Goal: Task Accomplishment & Management: Complete application form

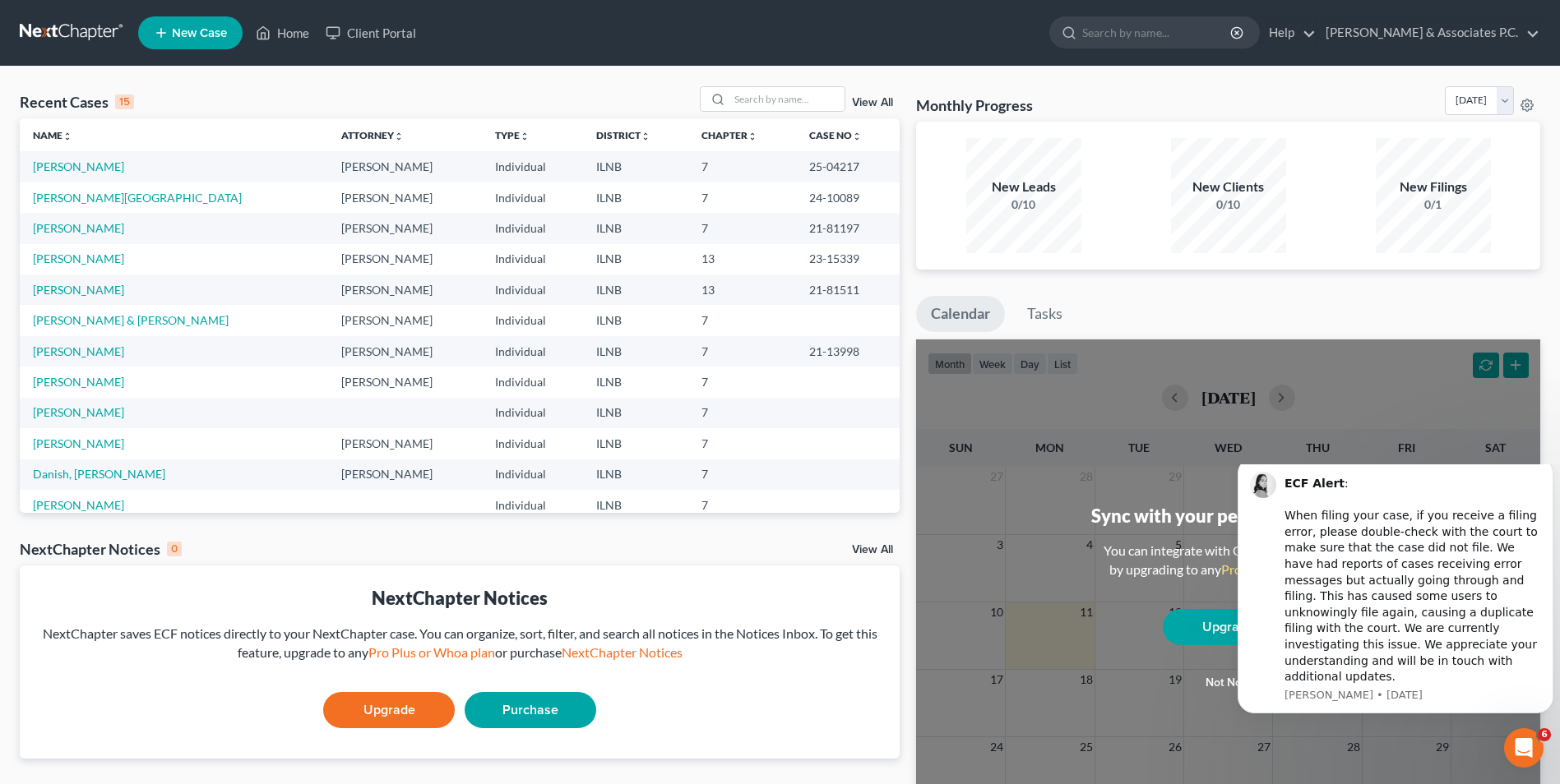
click at [165, 26] on icon at bounding box center [161, 33] width 15 height 20
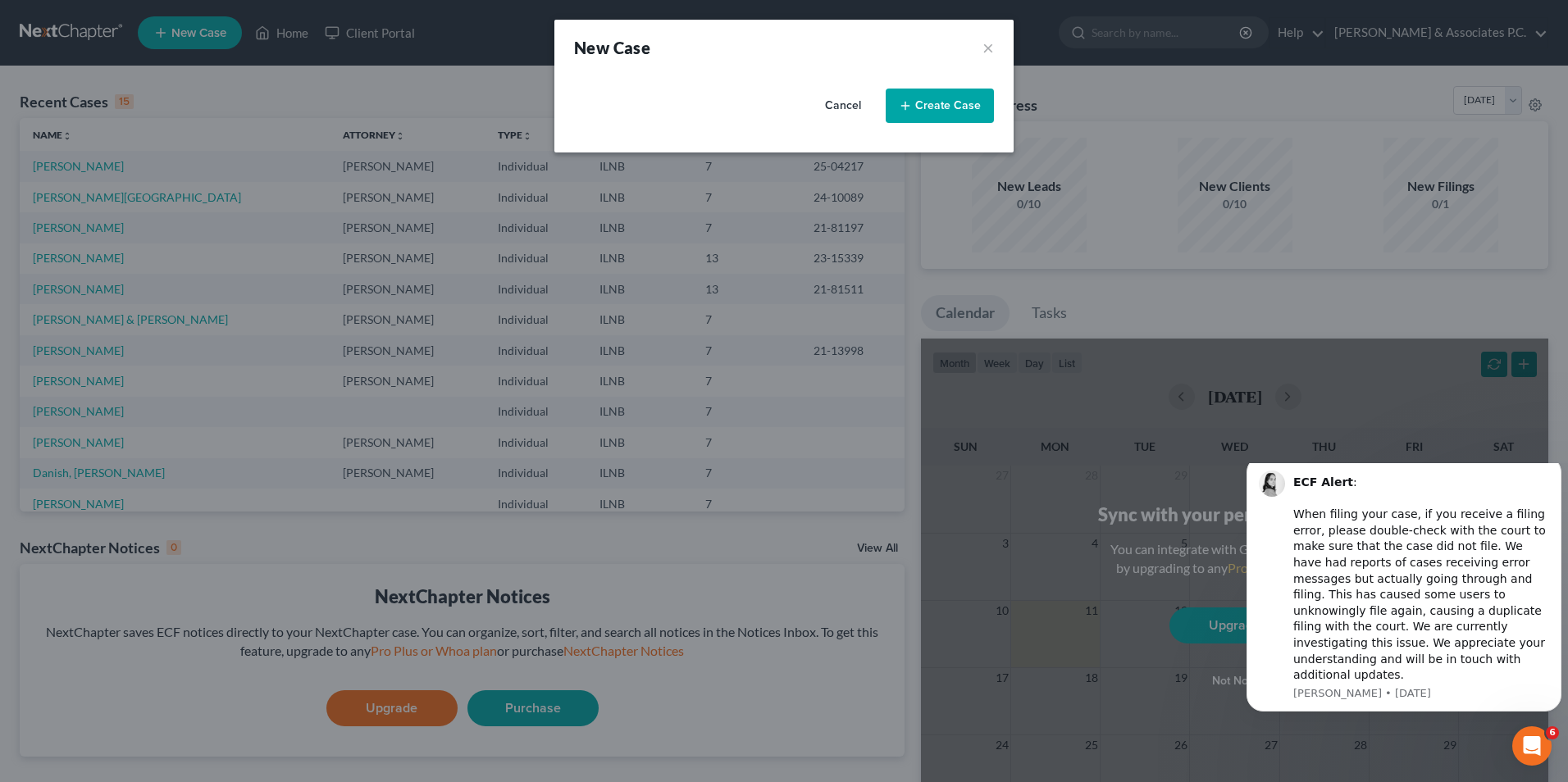
select select "25"
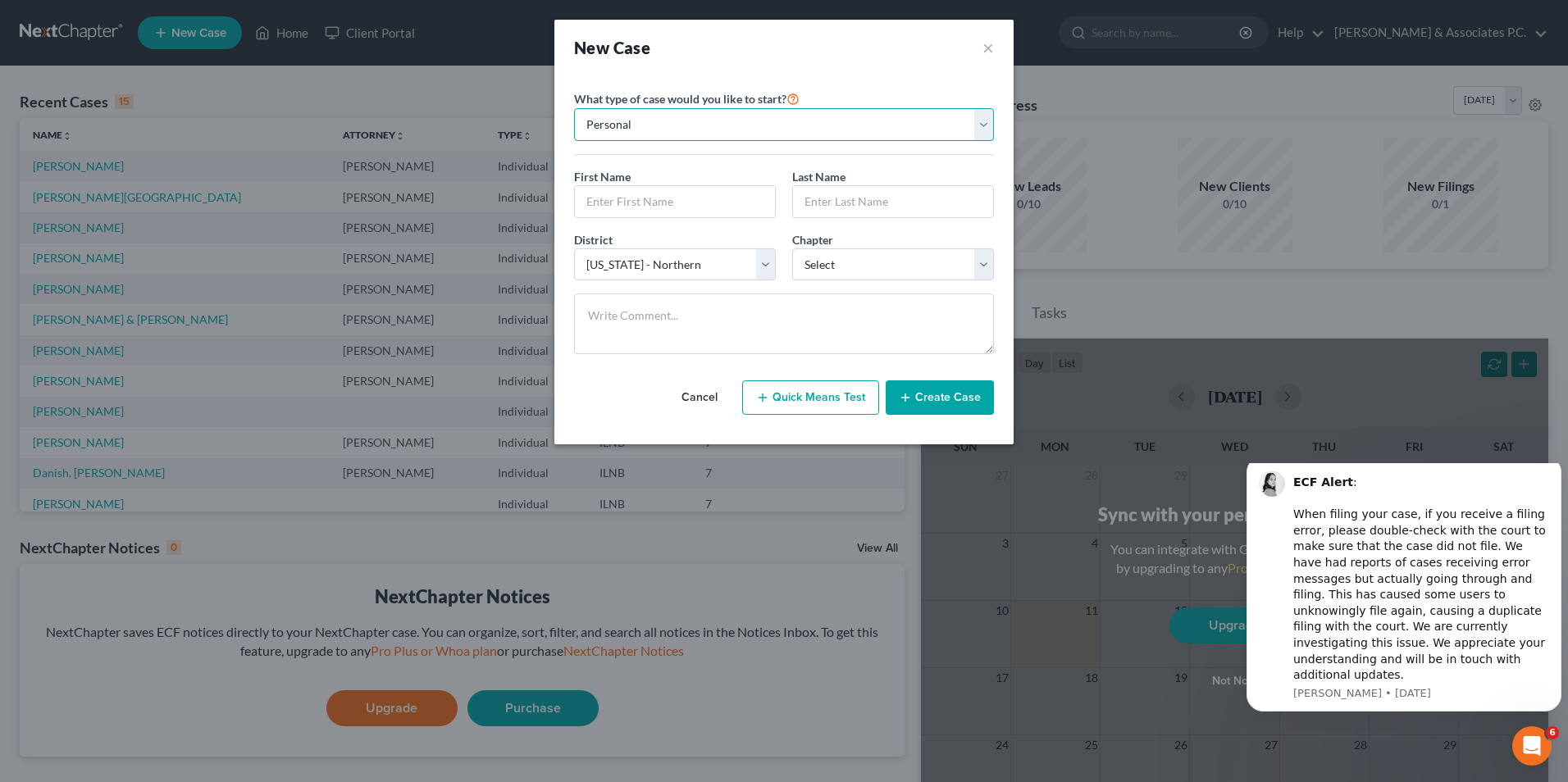
click at [766, 127] on select "Personal Business" at bounding box center [784, 124] width 420 height 33
click at [703, 206] on input "text" at bounding box center [675, 201] width 200 height 31
type input "Austin"
click at [766, 206] on input "text" at bounding box center [893, 201] width 200 height 31
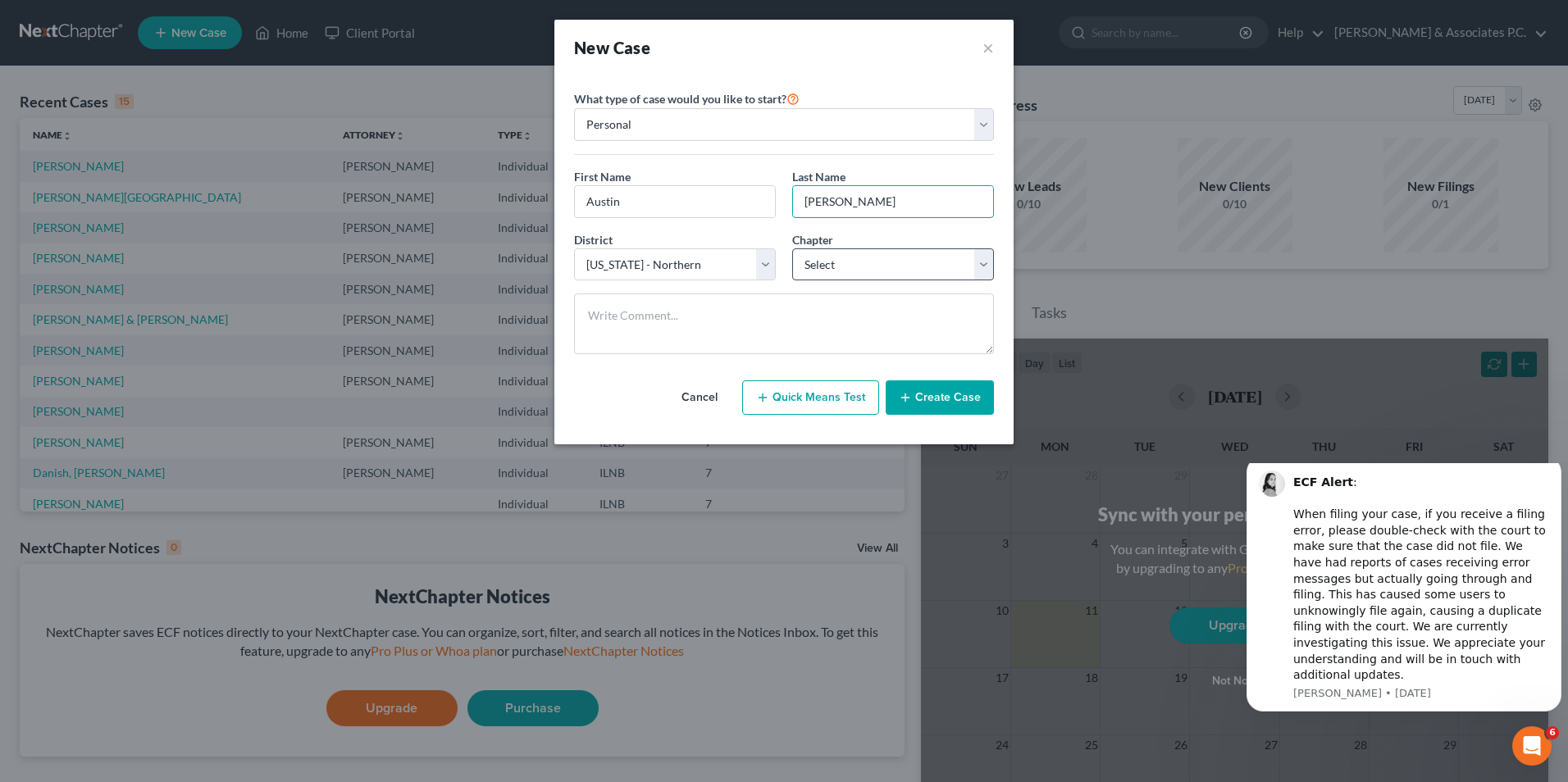
type input "[PERSON_NAME]"
click at [766, 267] on select "Select 7 11 12 13" at bounding box center [893, 265] width 202 height 33
select select "0"
click at [766, 249] on select "Select 7 11 12 13" at bounding box center [893, 265] width 202 height 33
click at [761, 269] on select "Select Alabama - Middle Alabama - Northern Alabama - Southern Alaska Arizona Ar…" at bounding box center [675, 265] width 202 height 33
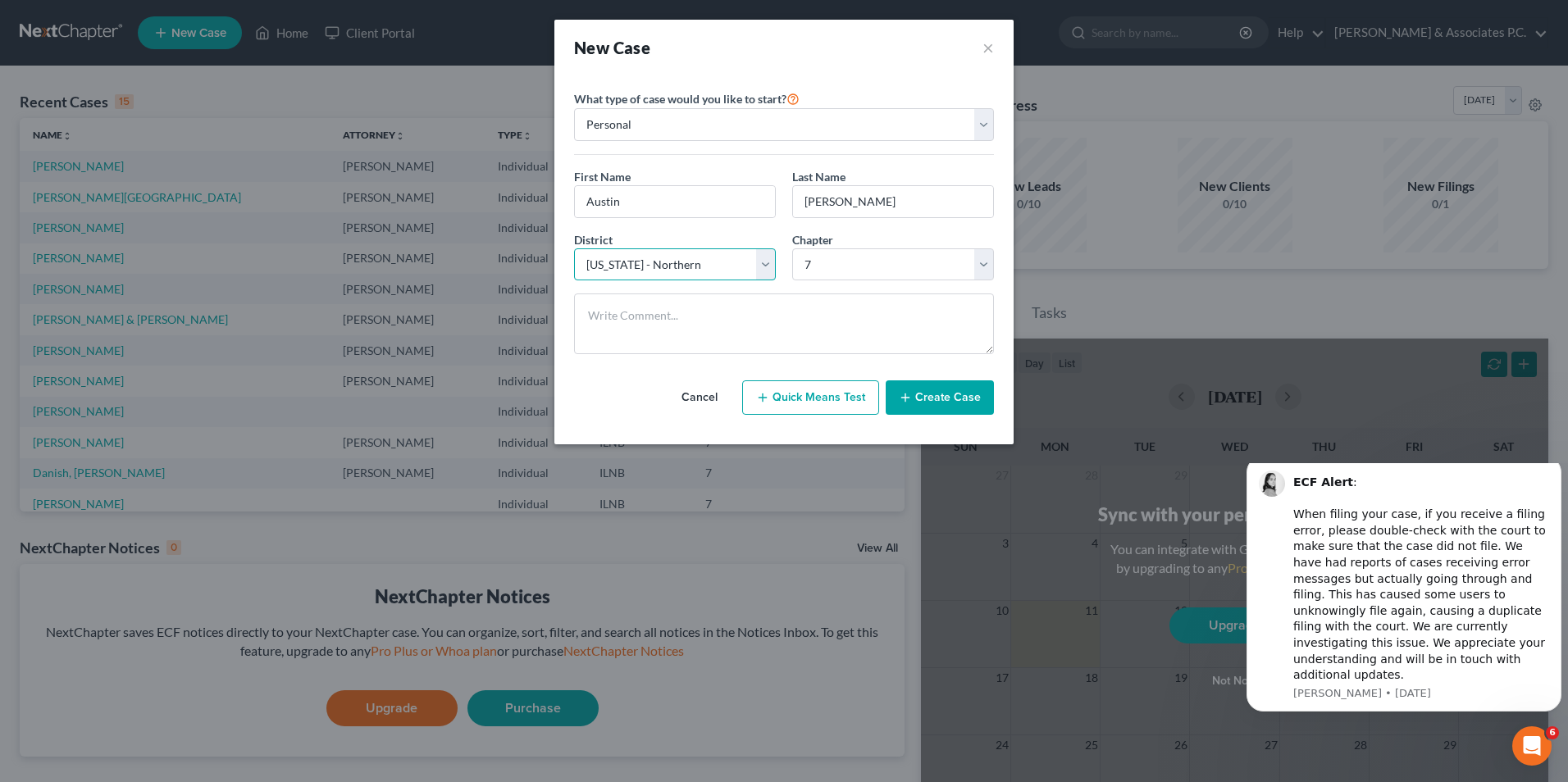
click at [574, 249] on select "Select Alabama - Middle Alabama - Northern Alabama - Southern Alaska Arizona Ar…" at bounding box center [675, 265] width 202 height 33
click at [766, 405] on button "Create Case" at bounding box center [939, 397] width 108 height 35
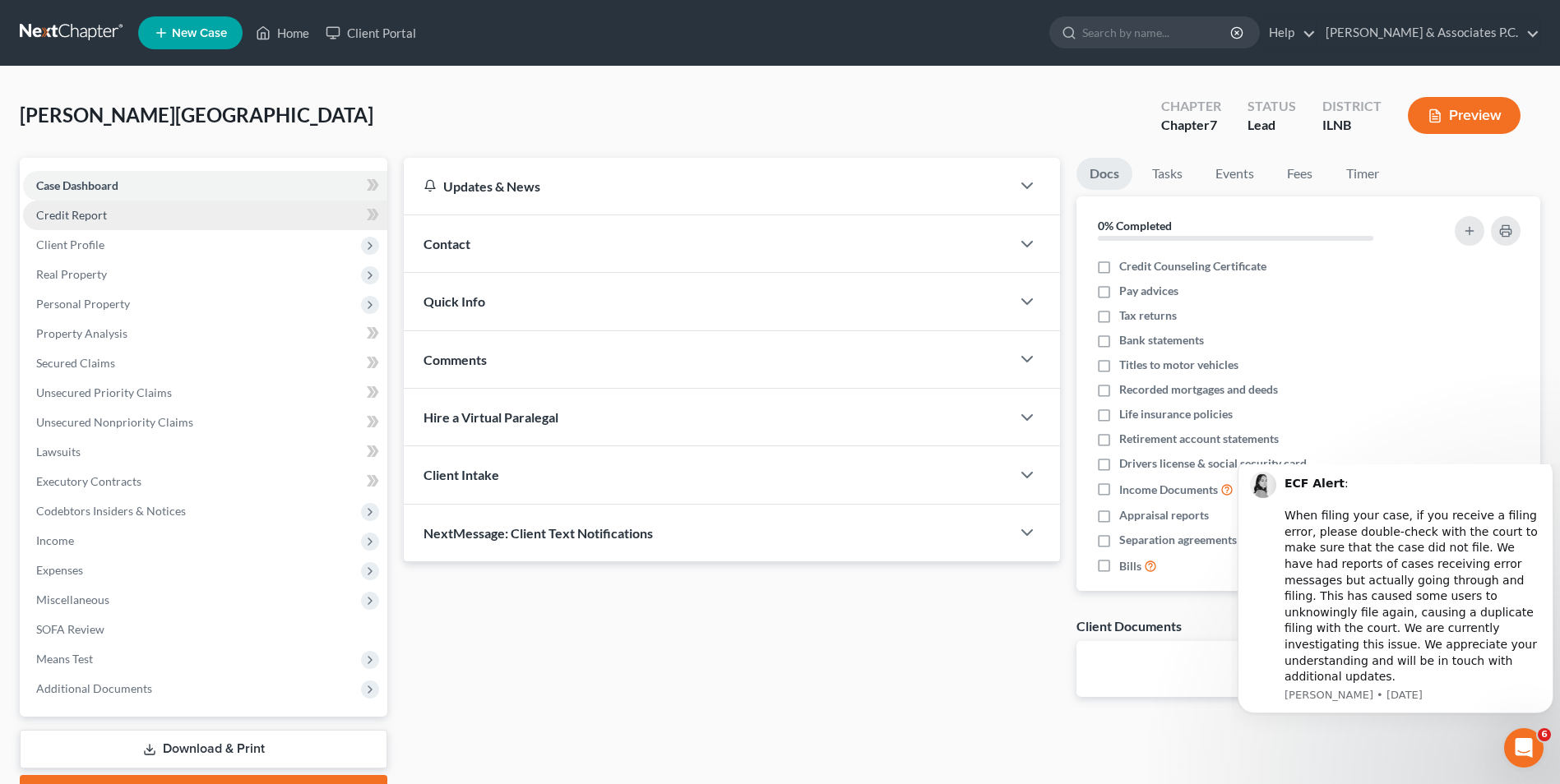
click at [257, 209] on link "Credit Report" at bounding box center [205, 216] width 364 height 30
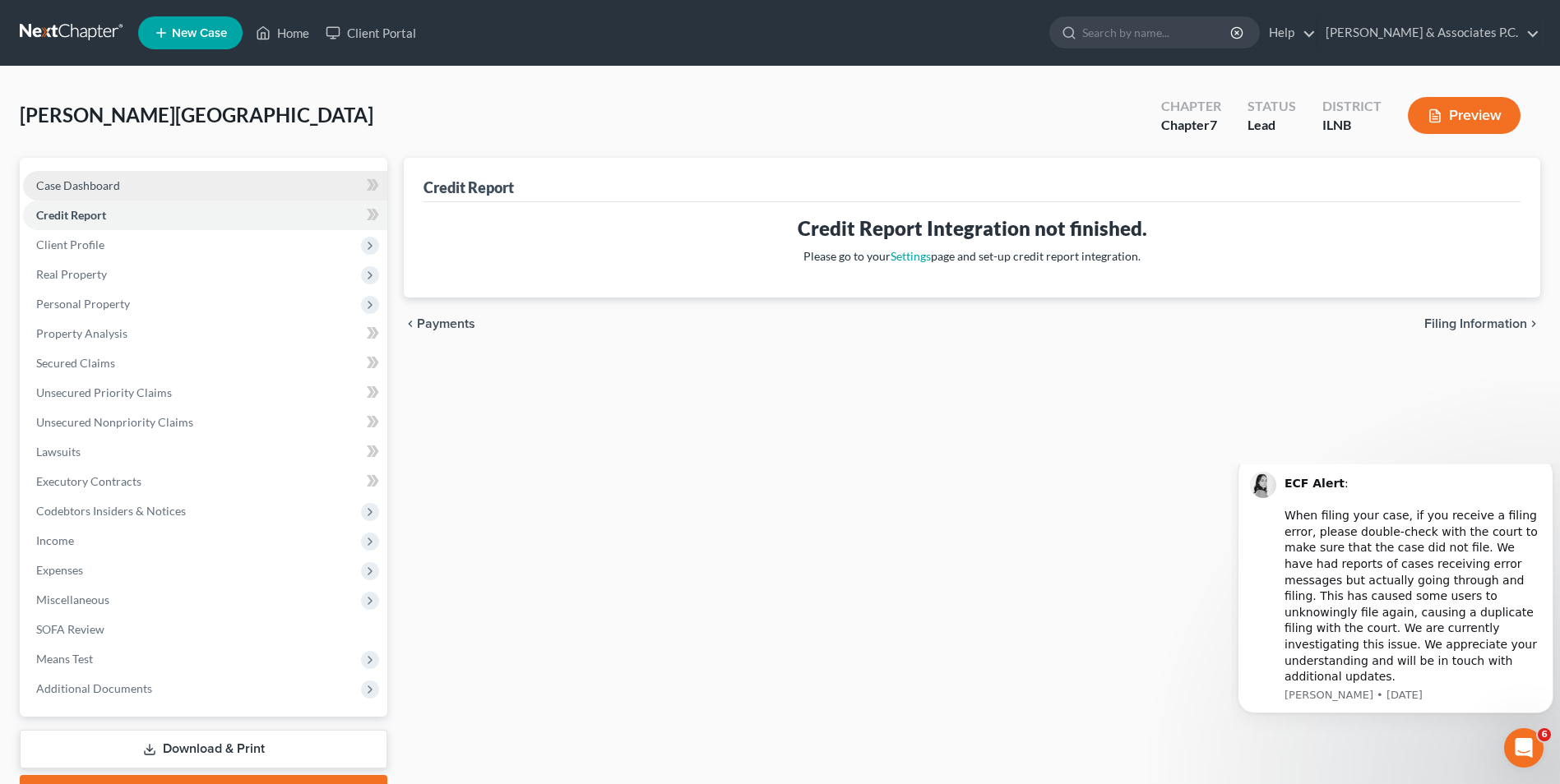
click at [150, 185] on link "Case Dashboard" at bounding box center [205, 186] width 364 height 30
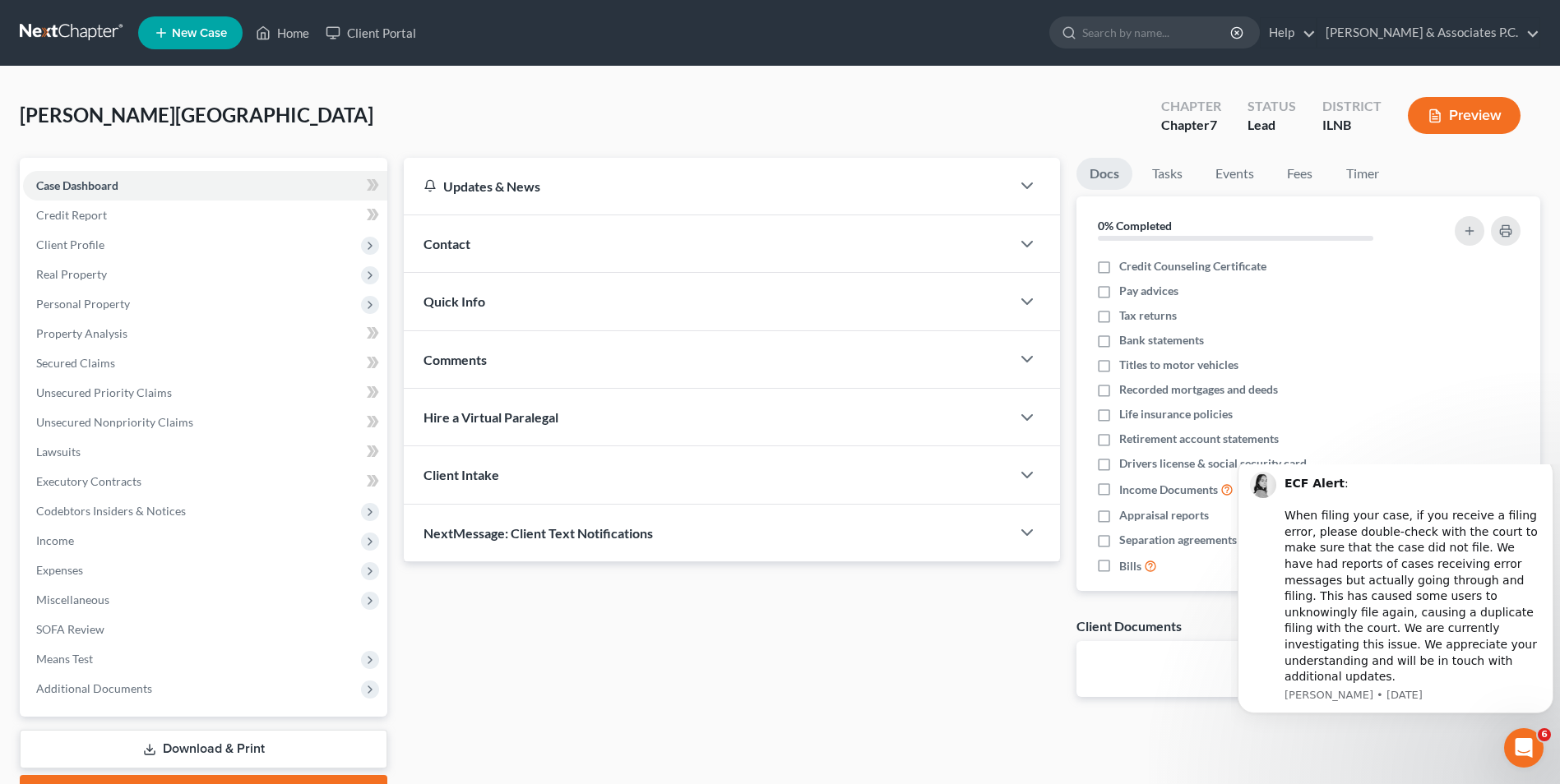
click at [769, 402] on div "Lenz, Austin Upgraded Chapter Chapter 7 Status Lead District ILNB Preview Petit…" at bounding box center [780, 455] width 1560 height 778
click at [769, 467] on icon "Dismiss notification" at bounding box center [1549, 462] width 9 height 9
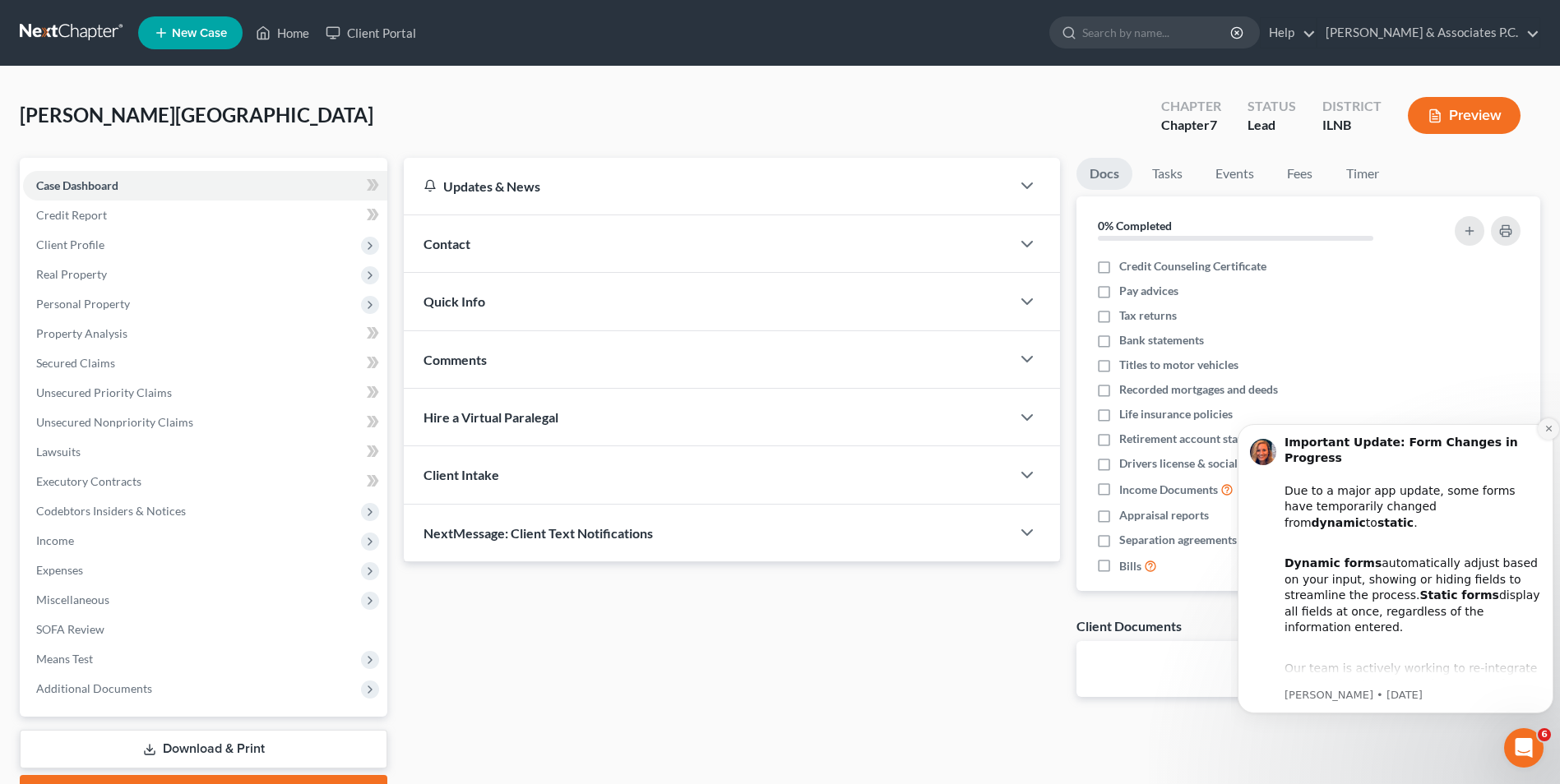
click at [769, 430] on icon "Dismiss notification" at bounding box center [1549, 428] width 9 height 9
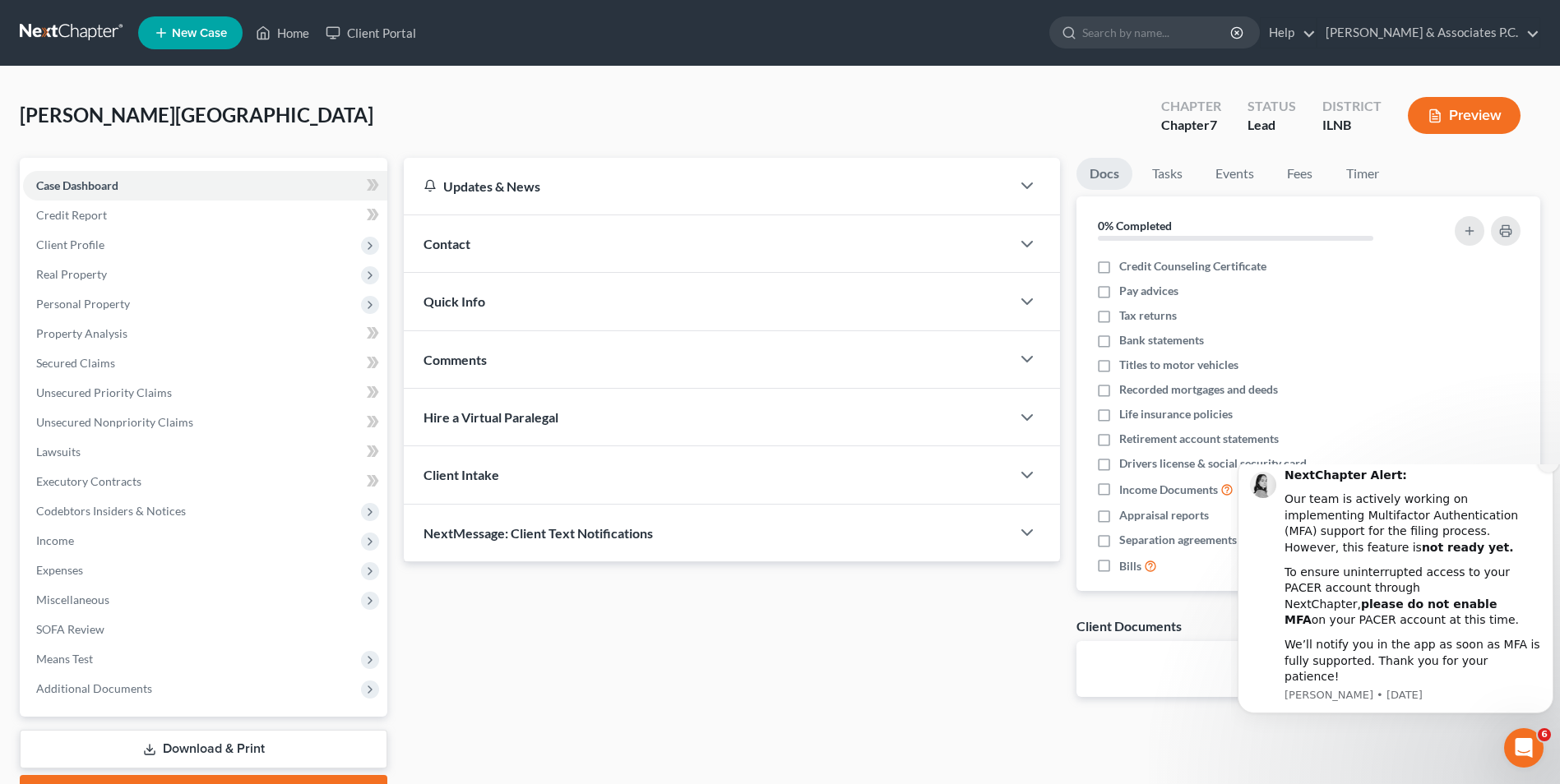
click at [769, 466] on icon "Dismiss notification" at bounding box center [1549, 461] width 9 height 9
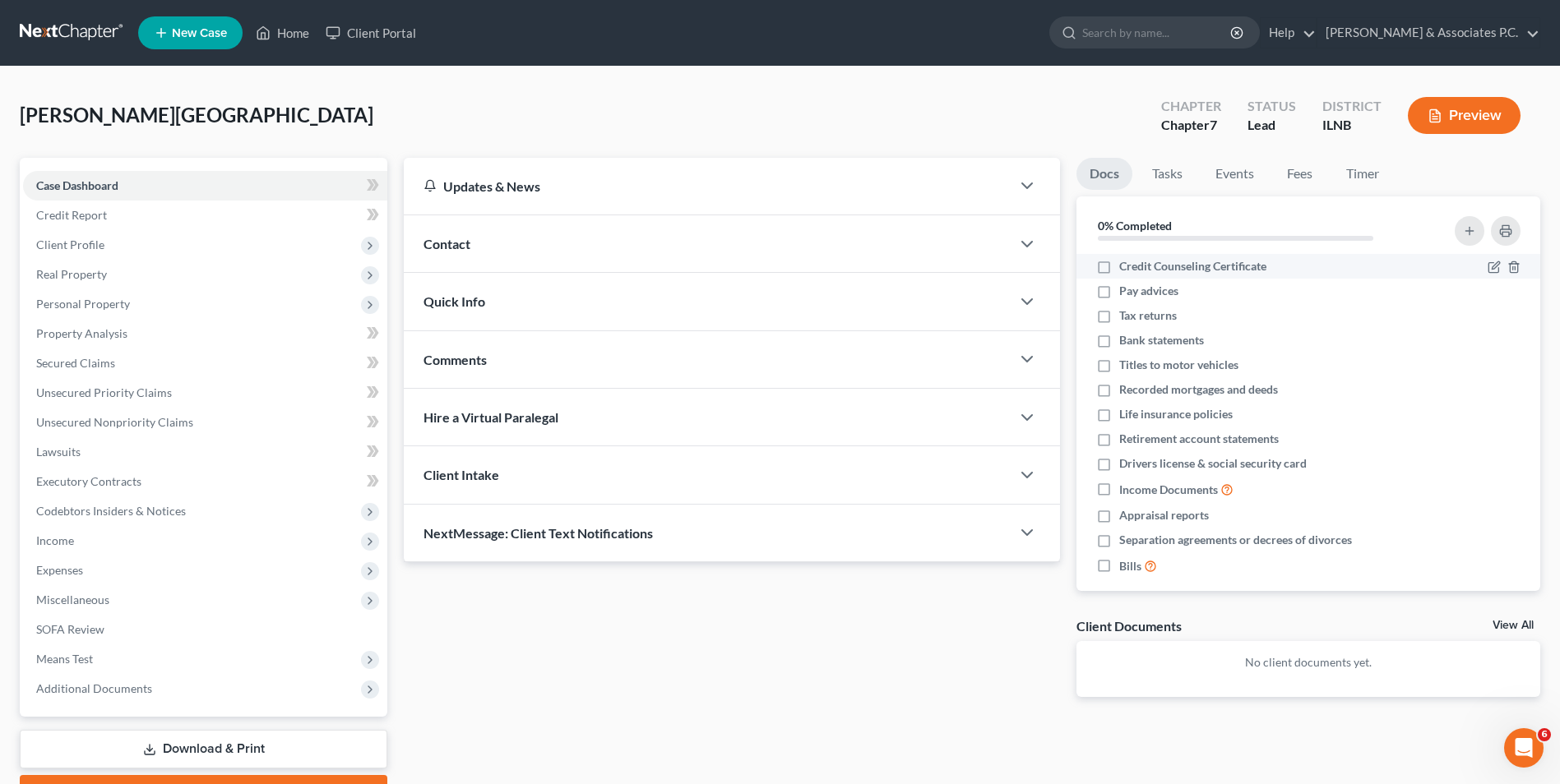
click at [769, 265] on span "Credit Counseling Certificate" at bounding box center [1193, 266] width 147 height 17
click at [769, 265] on input "Credit Counseling Certificate" at bounding box center [1131, 263] width 11 height 11
click at [769, 265] on span "Credit Counseling Certificate" at bounding box center [1193, 266] width 147 height 17
click at [769, 265] on input "Credit Counseling Certificate" at bounding box center [1131, 263] width 11 height 11
checkbox input "false"
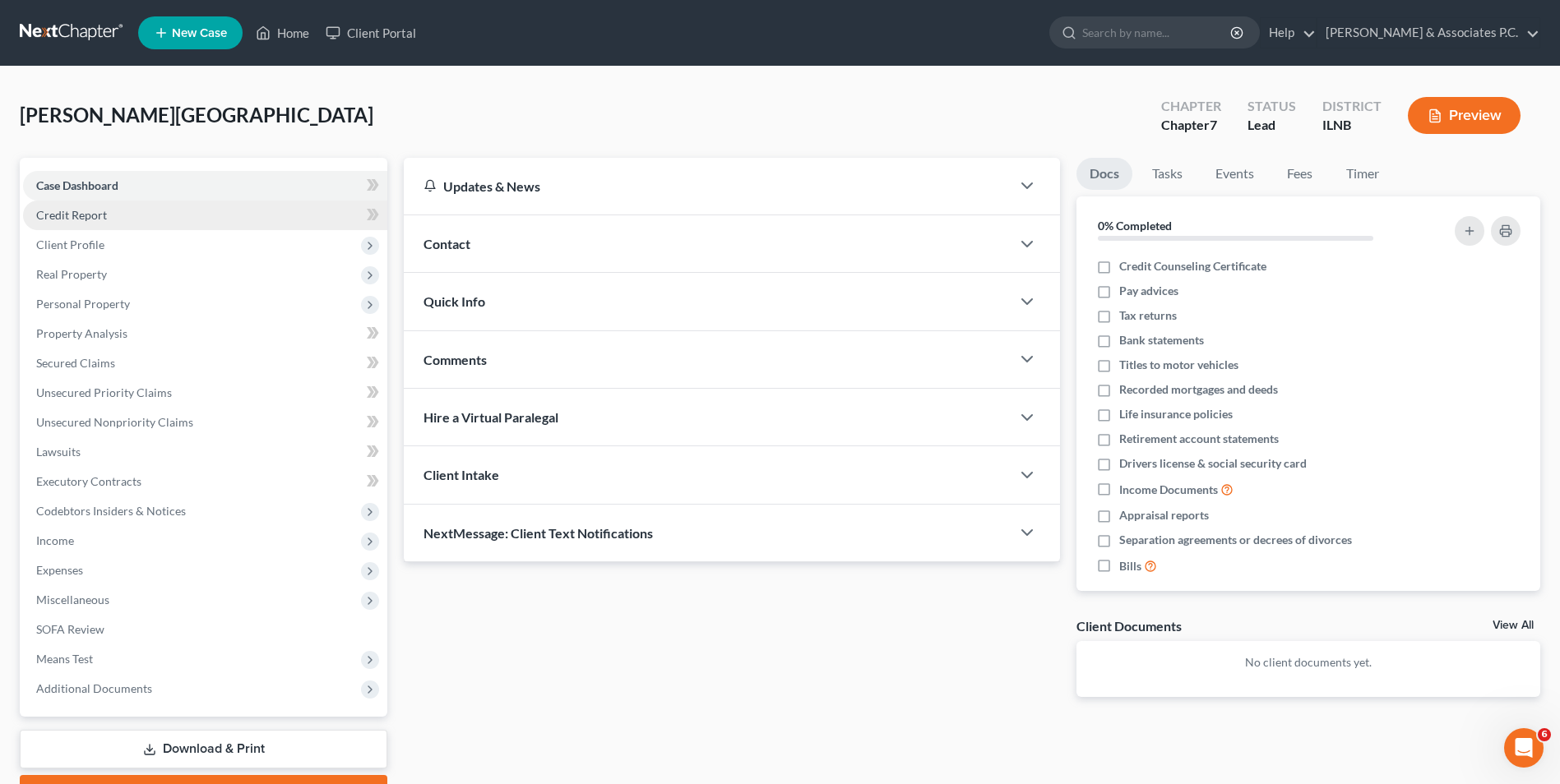
click at [64, 210] on span "Credit Report" at bounding box center [71, 215] width 71 height 14
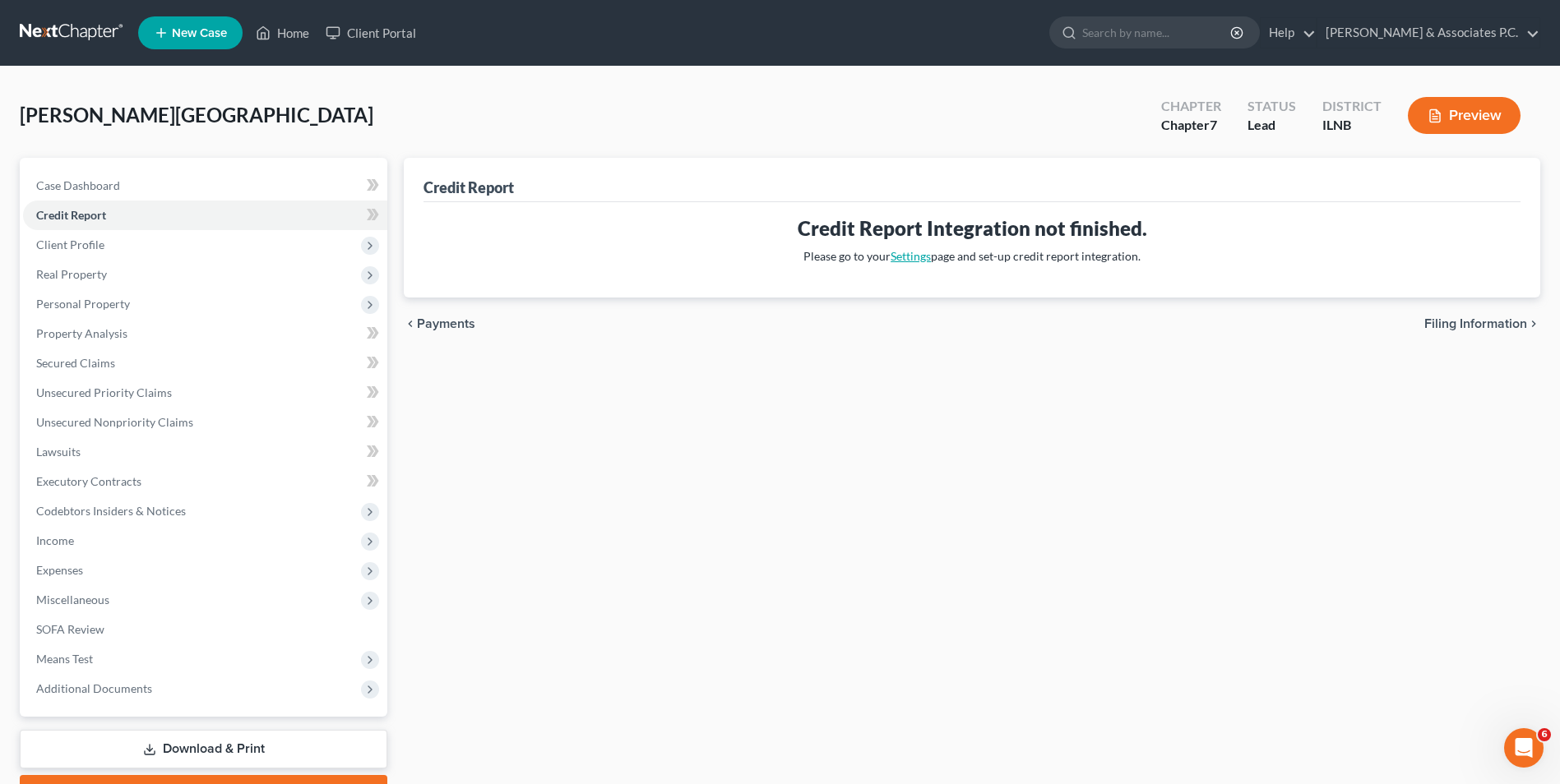
click at [769, 255] on link "Settings" at bounding box center [911, 256] width 41 height 14
select select "14"
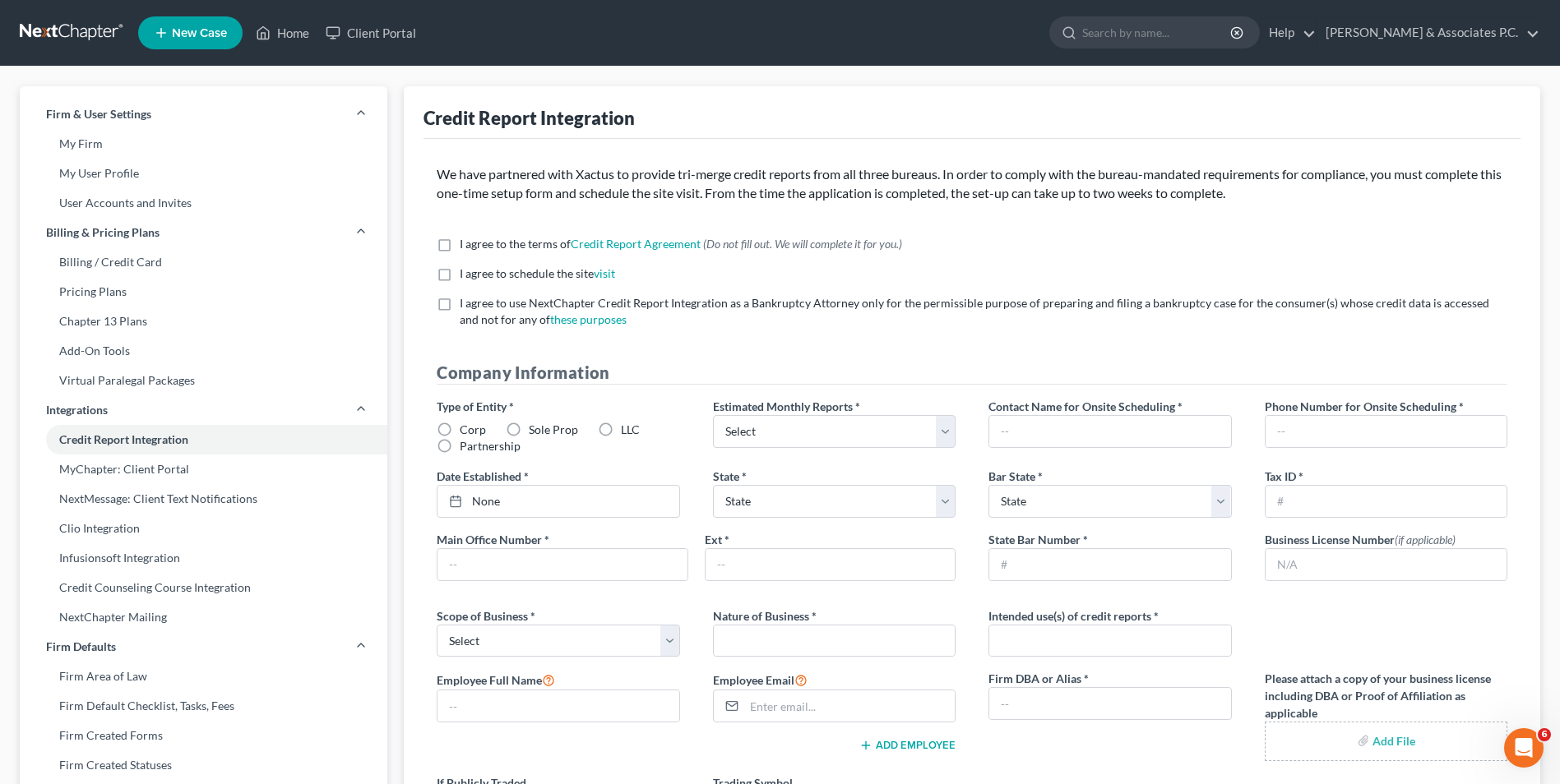
click at [459, 246] on label "I agree to the terms of Credit Report Agreement * (Do not fill out. We will com…" at bounding box center [680, 243] width 442 height 17
click at [466, 246] on input "I agree to the terms of Credit Report Agreement * (Do not fill out. We will com…" at bounding box center [471, 240] width 11 height 11
checkbox input "true"
click at [459, 275] on label "I agree to schedule the site visit *" at bounding box center [537, 273] width 155 height 17
click at [466, 275] on input "I agree to schedule the site visit *" at bounding box center [471, 270] width 11 height 11
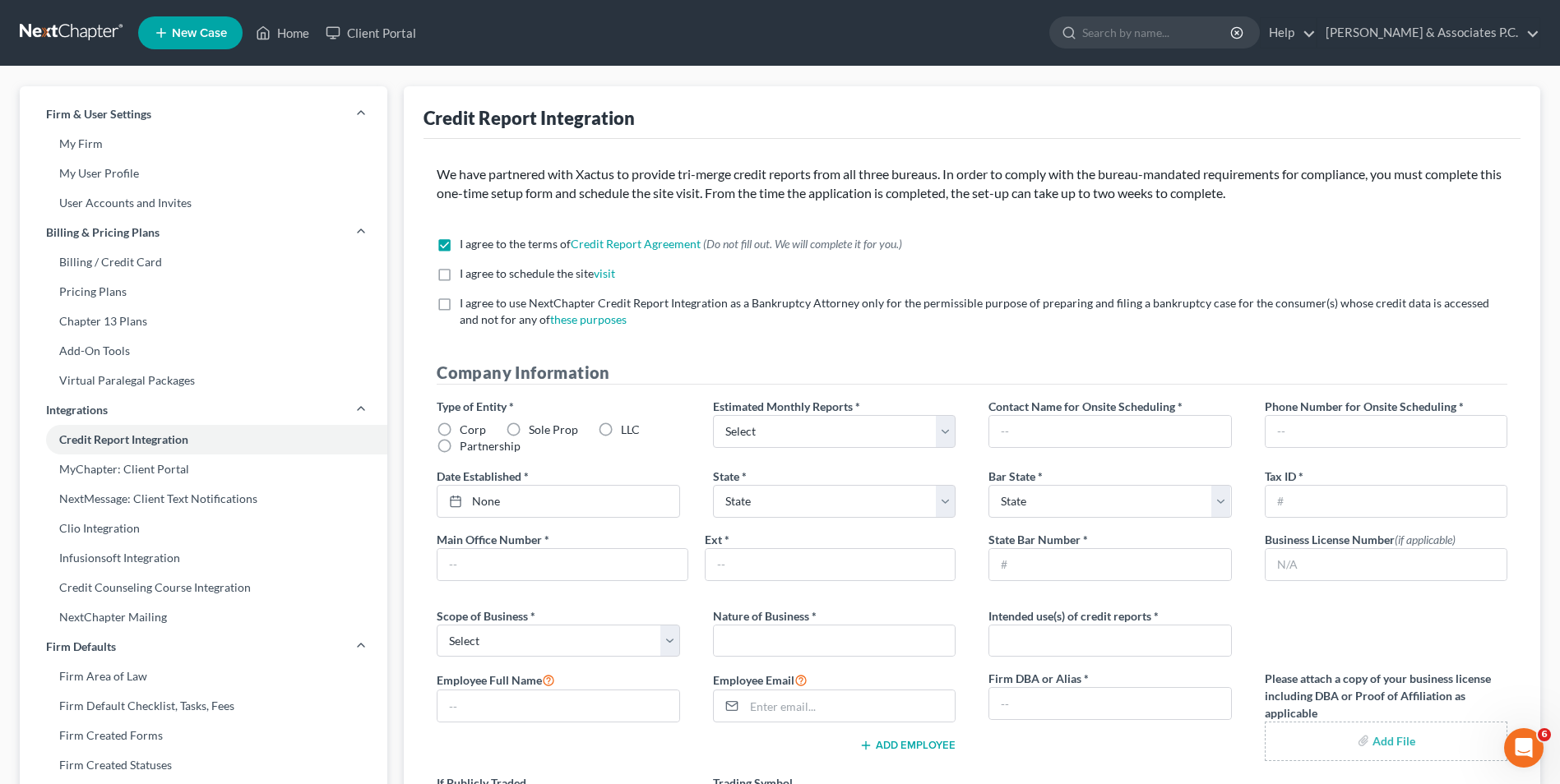
checkbox input "true"
click at [459, 309] on label "I agree to use NextChapter Credit Report Integration as a Bankruptcy Attorney o…" at bounding box center [983, 311] width 1048 height 33
click at [466, 306] on input "I agree to use NextChapter Credit Report Integration as a Bankruptcy Attorney o…" at bounding box center [471, 300] width 11 height 11
checkbox input "true"
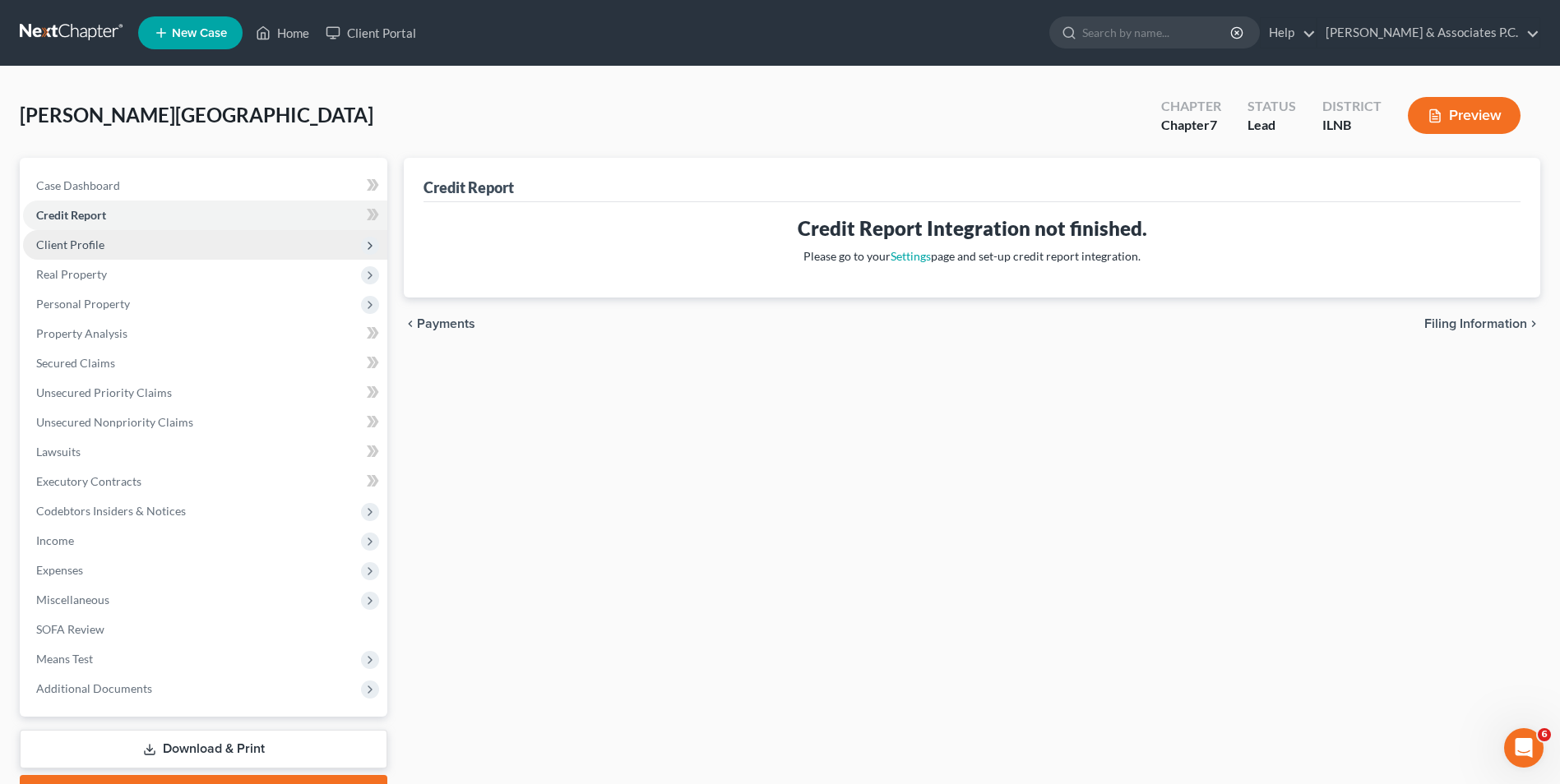
click at [153, 253] on span "Client Profile" at bounding box center [205, 245] width 364 height 30
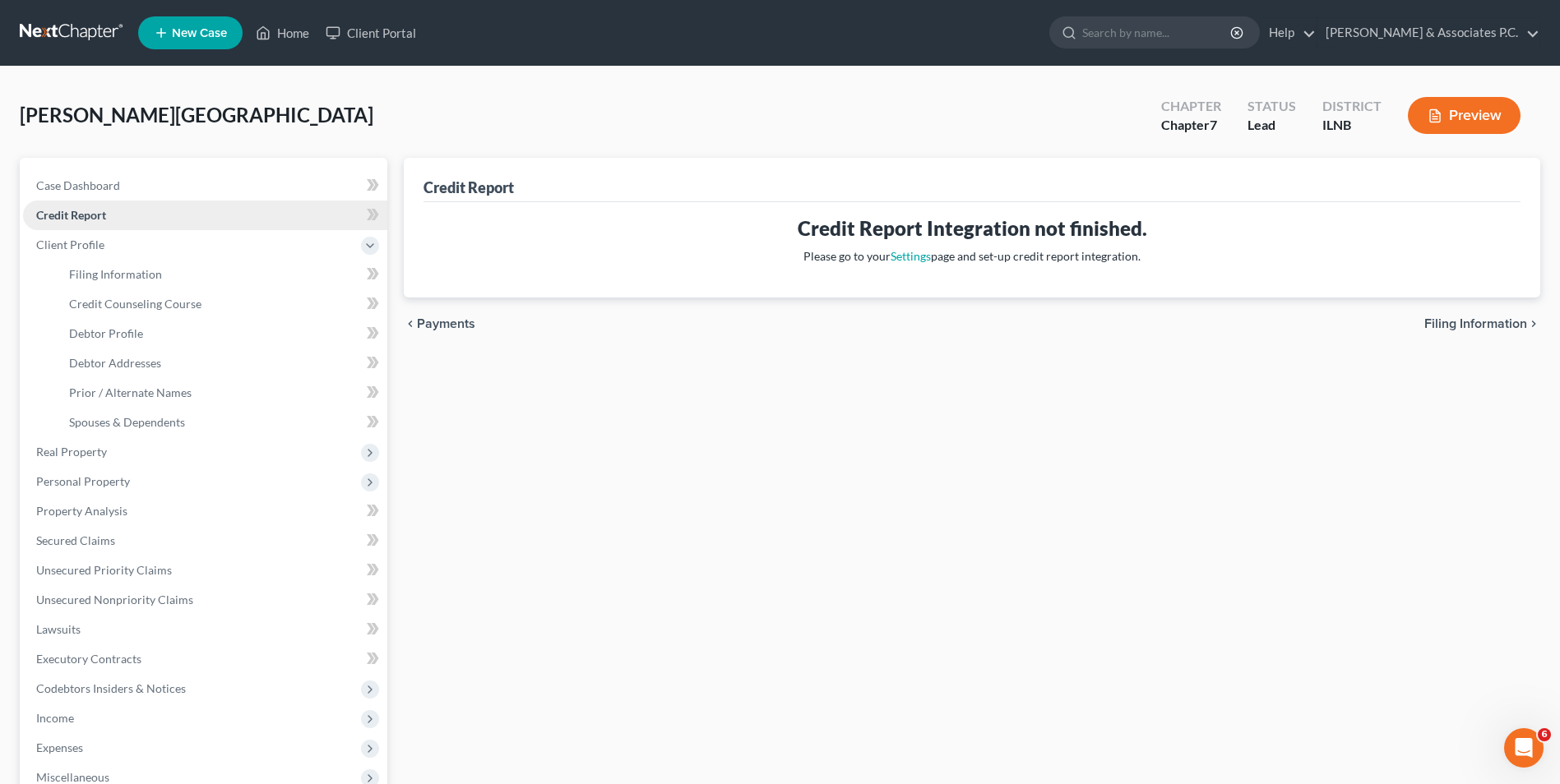
click at [159, 216] on link "Credit Report" at bounding box center [205, 216] width 364 height 30
click at [769, 255] on link "Settings" at bounding box center [911, 256] width 41 height 14
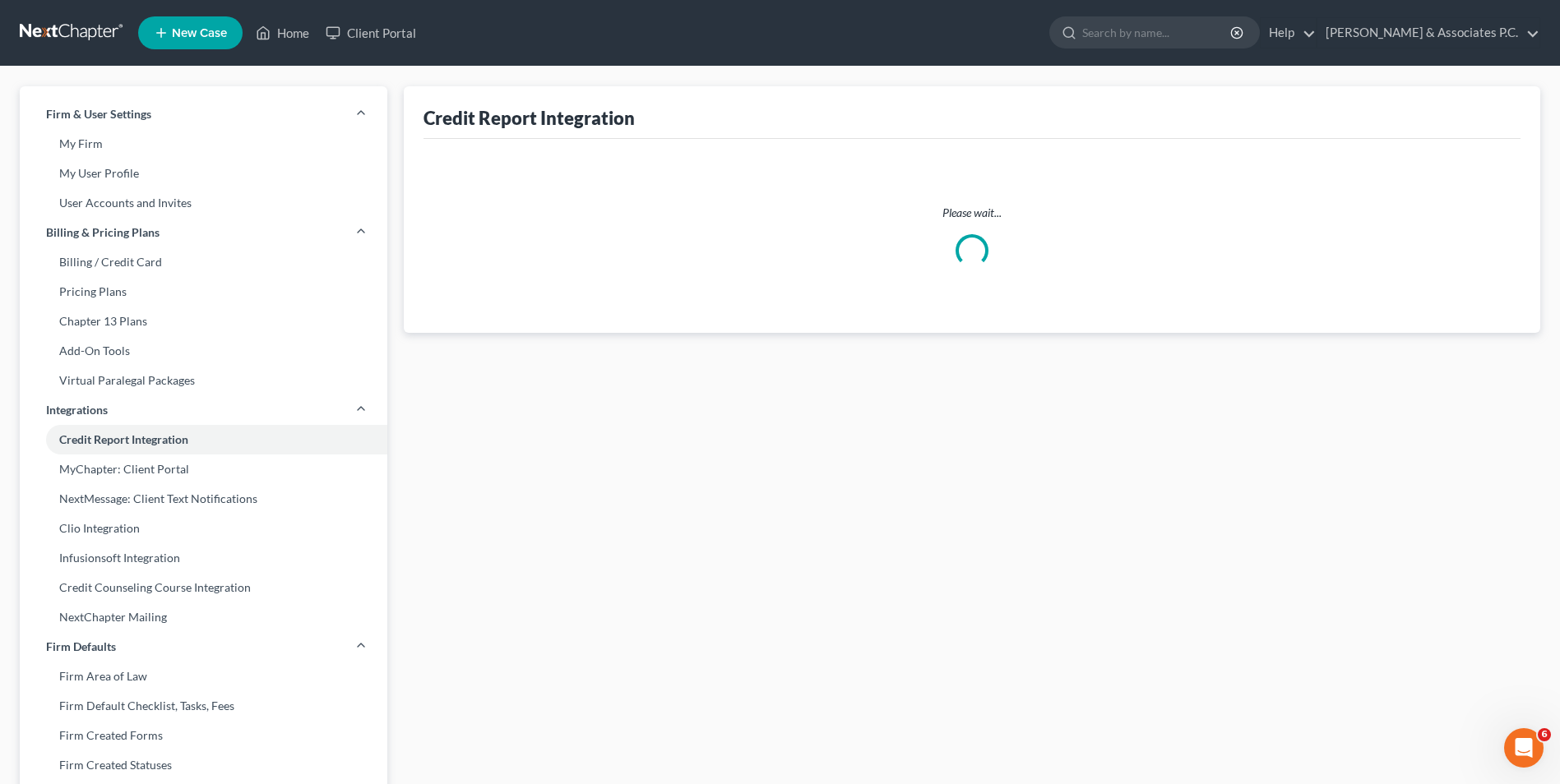
select select "14"
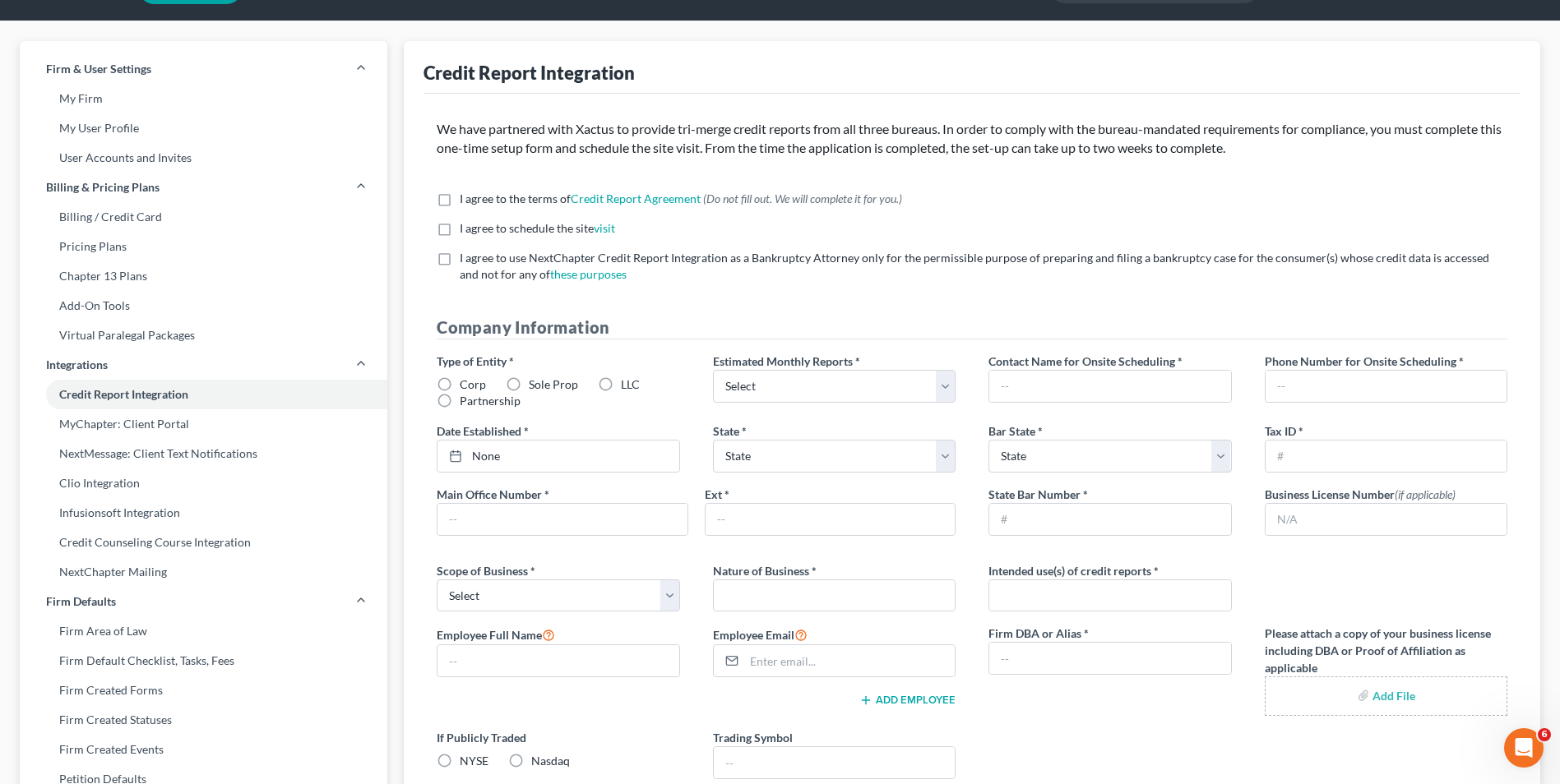
scroll to position [37, 0]
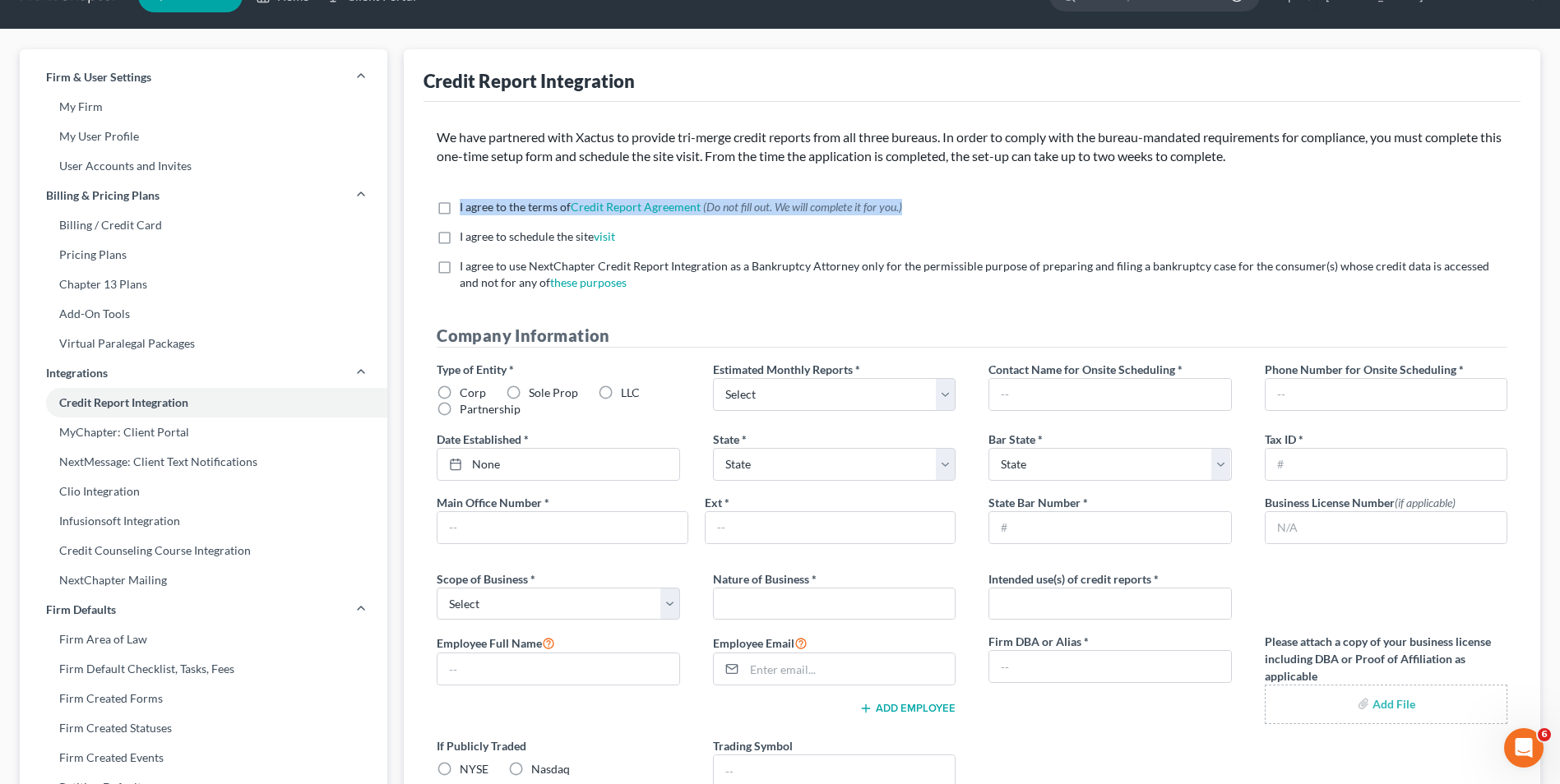
click at [459, 204] on label "I agree to the terms of Credit Report Agreement * (Do not fill out. We will com…" at bounding box center [680, 207] width 442 height 17
drag, startPoint x: 453, startPoint y: 204, endPoint x: 445, endPoint y: 213, distance: 12.0
click at [459, 213] on label "I agree to the terms of Credit Report Agreement * (Do not fill out. We will com…" at bounding box center [680, 207] width 442 height 17
click at [466, 210] on input "I agree to the terms of Credit Report Agreement * (Do not fill out. We will com…" at bounding box center [471, 204] width 11 height 11
checkbox input "true"
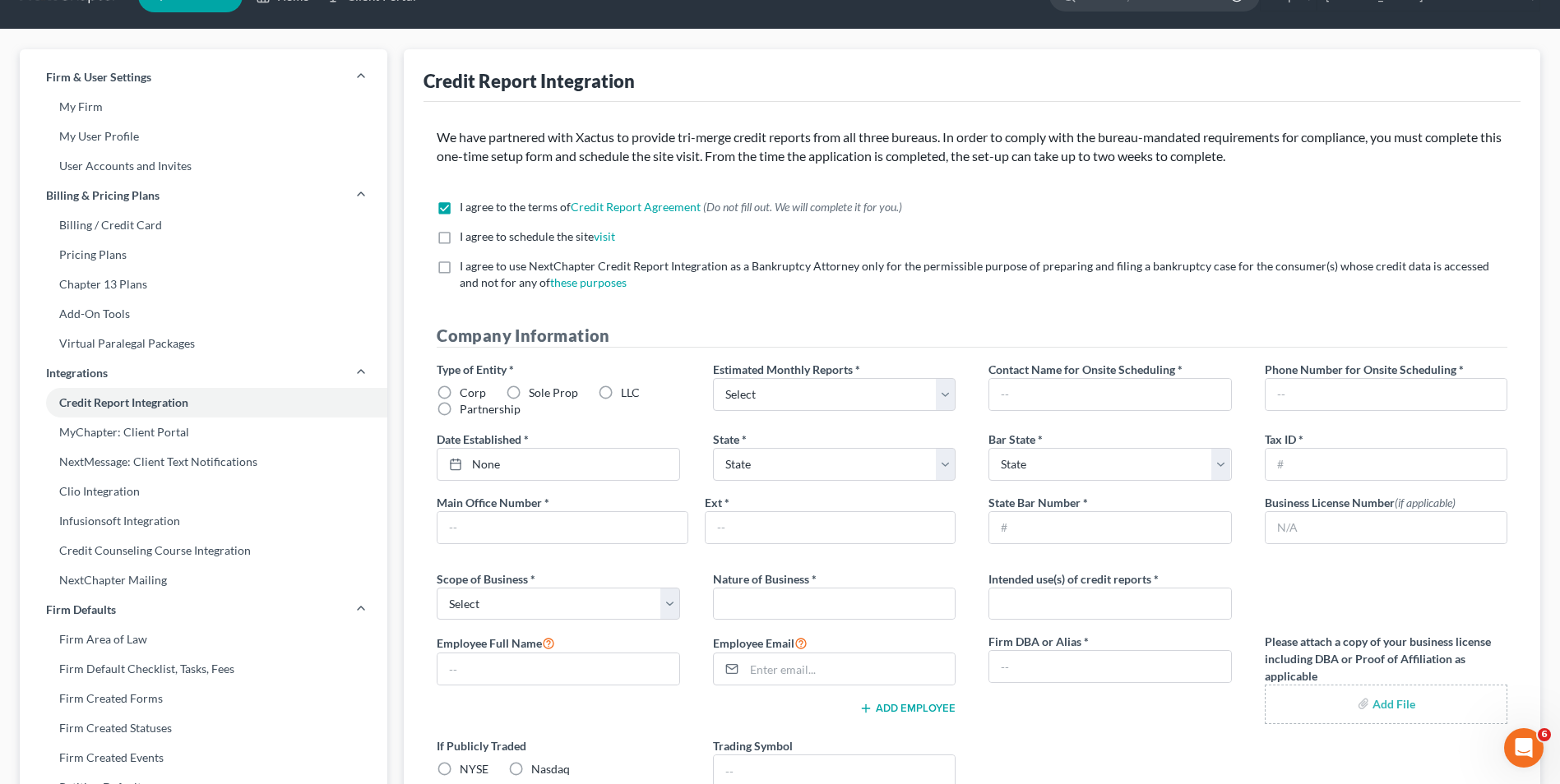
click at [459, 238] on label "I agree to schedule the site visit *" at bounding box center [537, 236] width 155 height 17
click at [466, 238] on input "I agree to schedule the site visit *" at bounding box center [471, 234] width 11 height 11
checkbox input "true"
click at [459, 267] on label "I agree to use NextChapter Credit Report Integration as a Bankruptcy Attorney o…" at bounding box center [983, 274] width 1048 height 33
click at [466, 267] on input "I agree to use NextChapter Credit Report Integration as a Bankruptcy Attorney o…" at bounding box center [471, 263] width 11 height 11
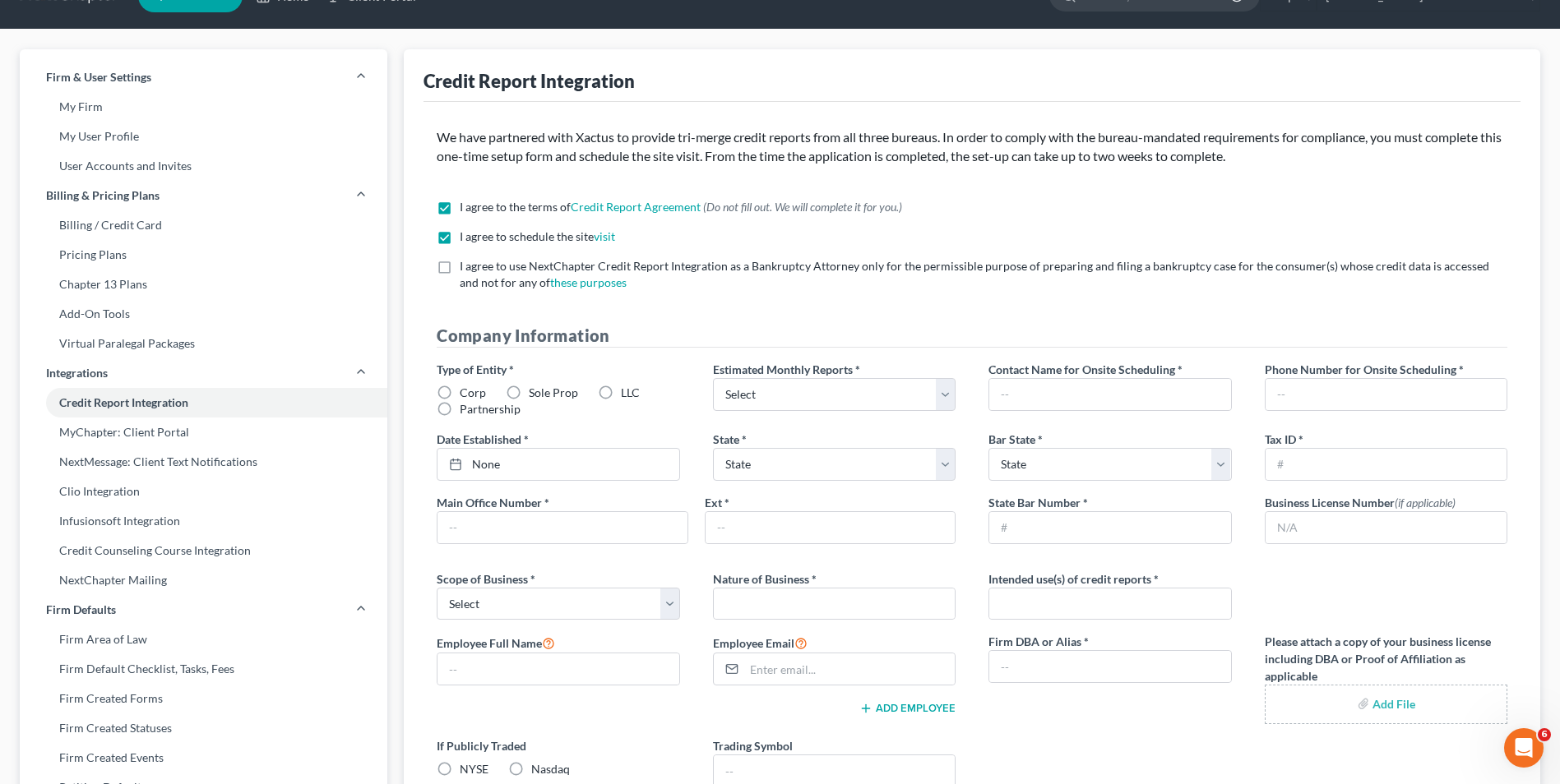
checkbox input "true"
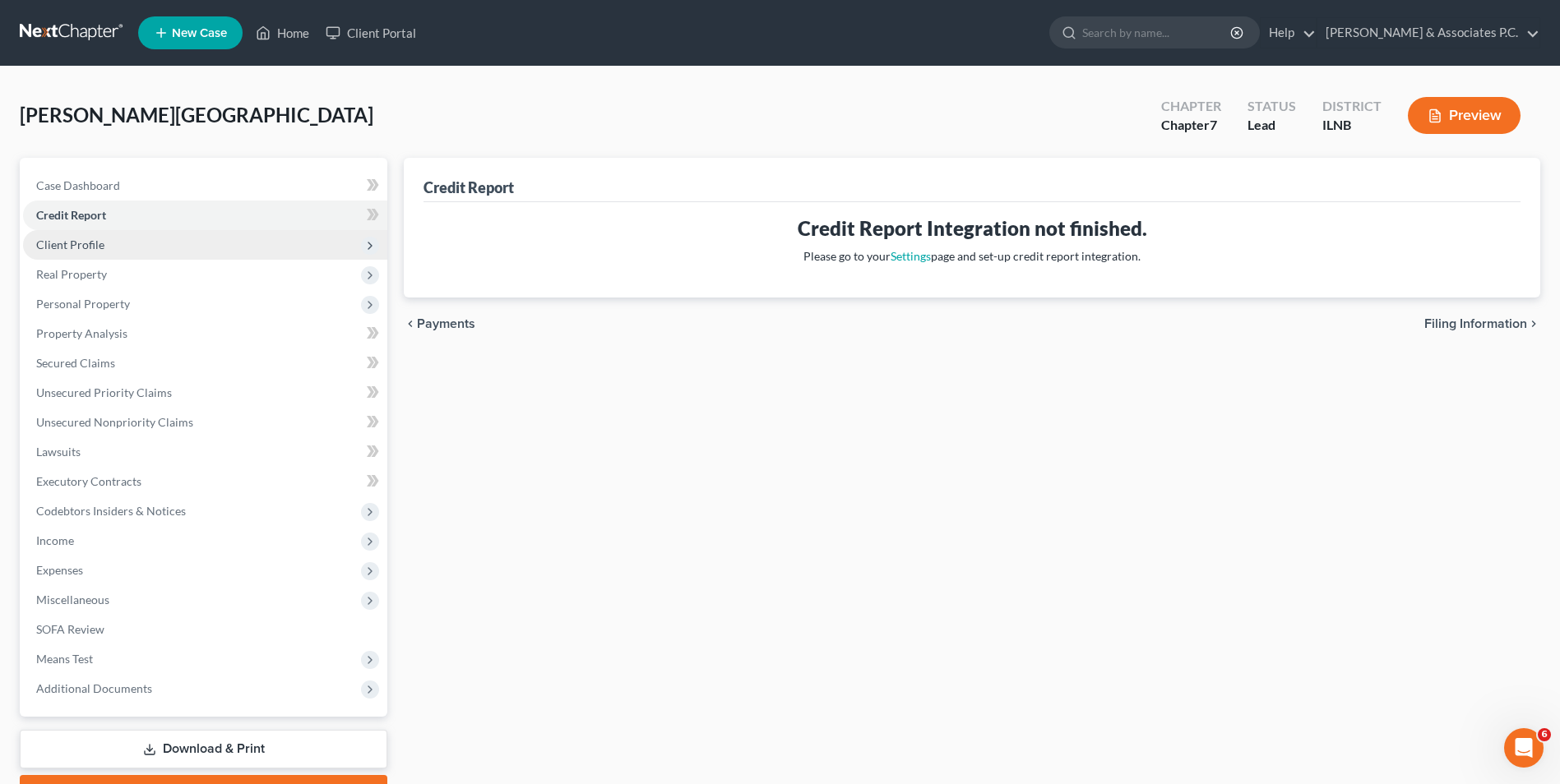
click at [82, 253] on span "Client Profile" at bounding box center [205, 245] width 364 height 30
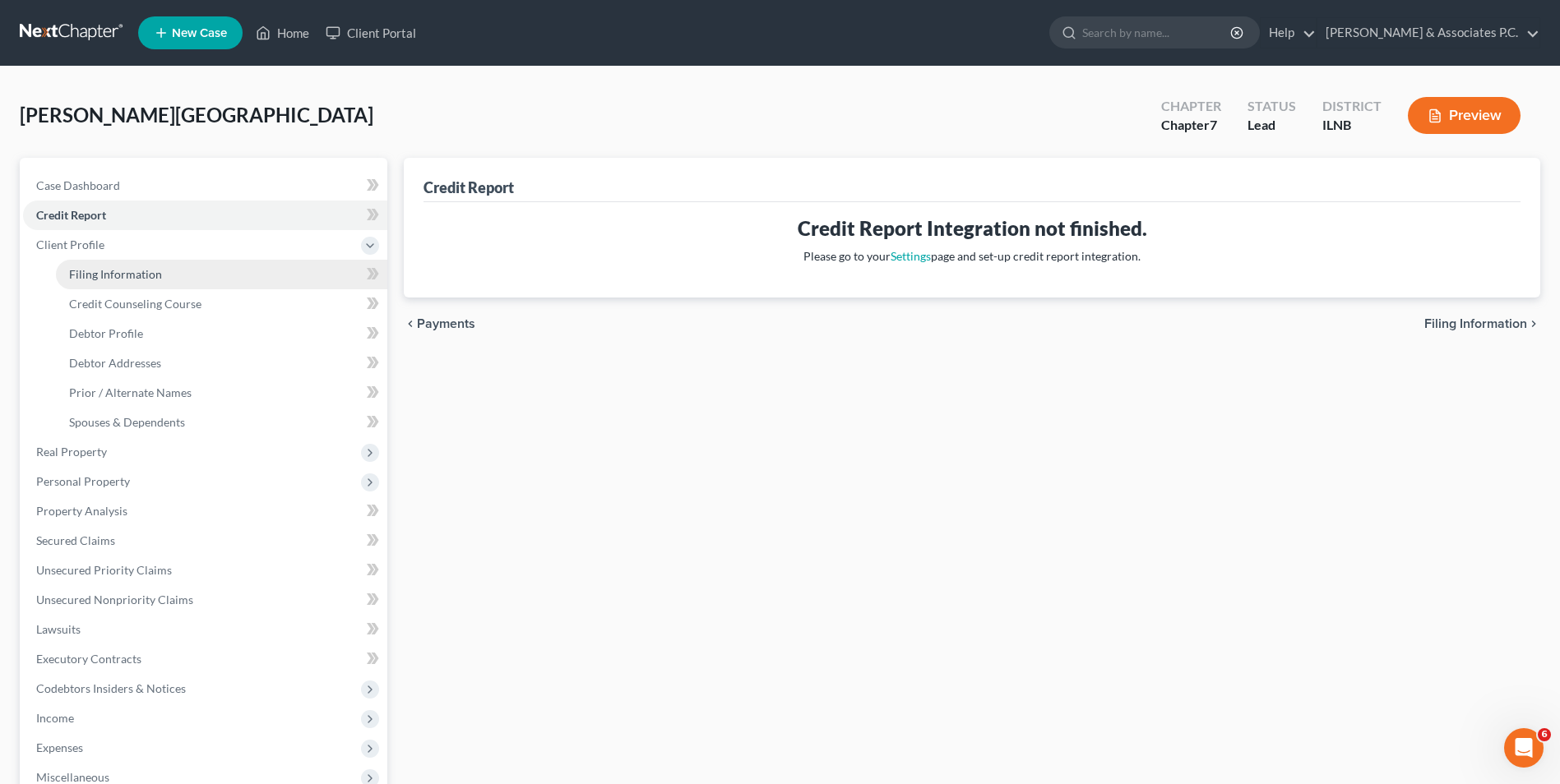
click at [117, 277] on span "Filing Information" at bounding box center [114, 274] width 92 height 14
select select "1"
select select "0"
select select "25"
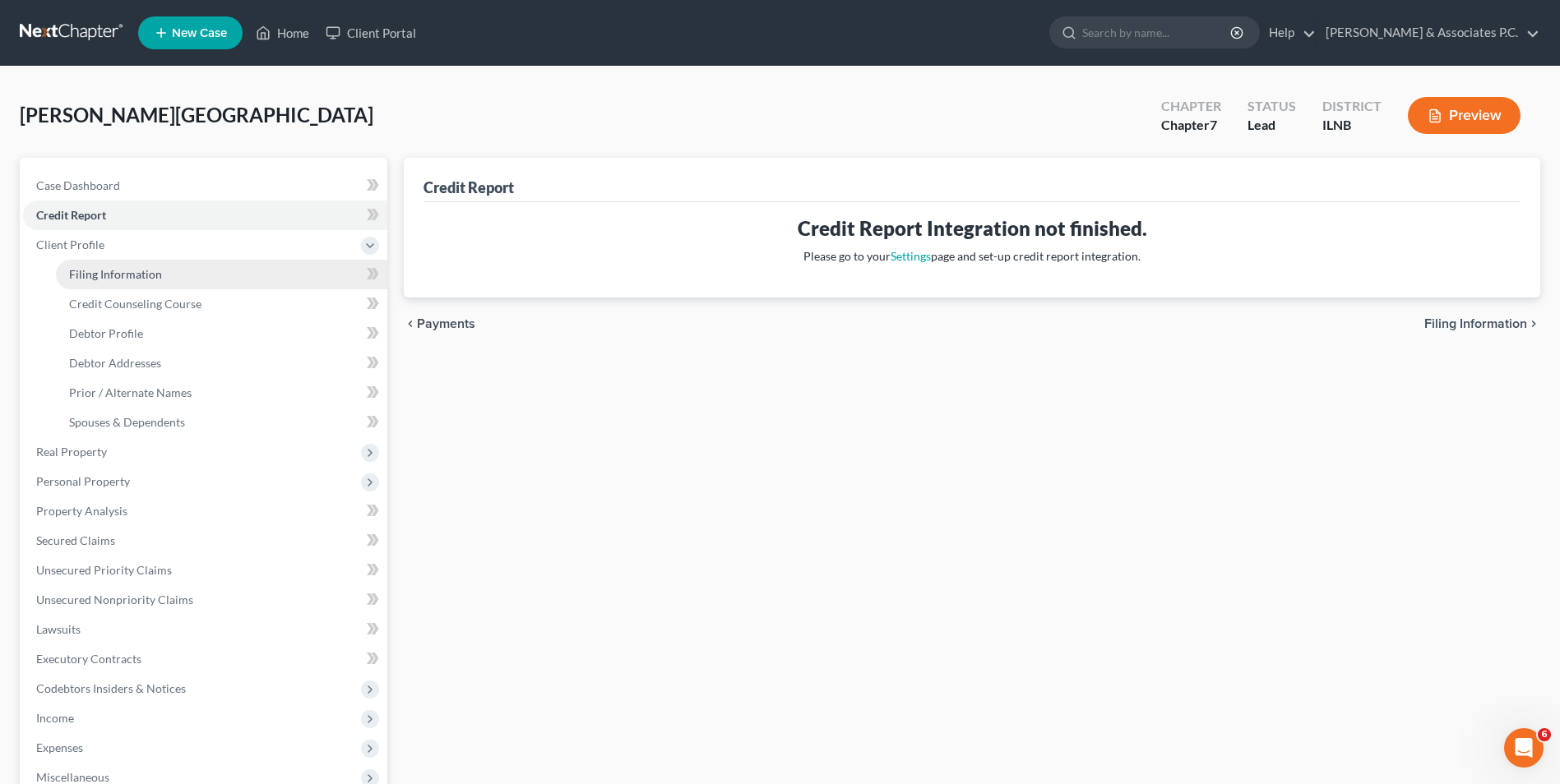
select select "14"
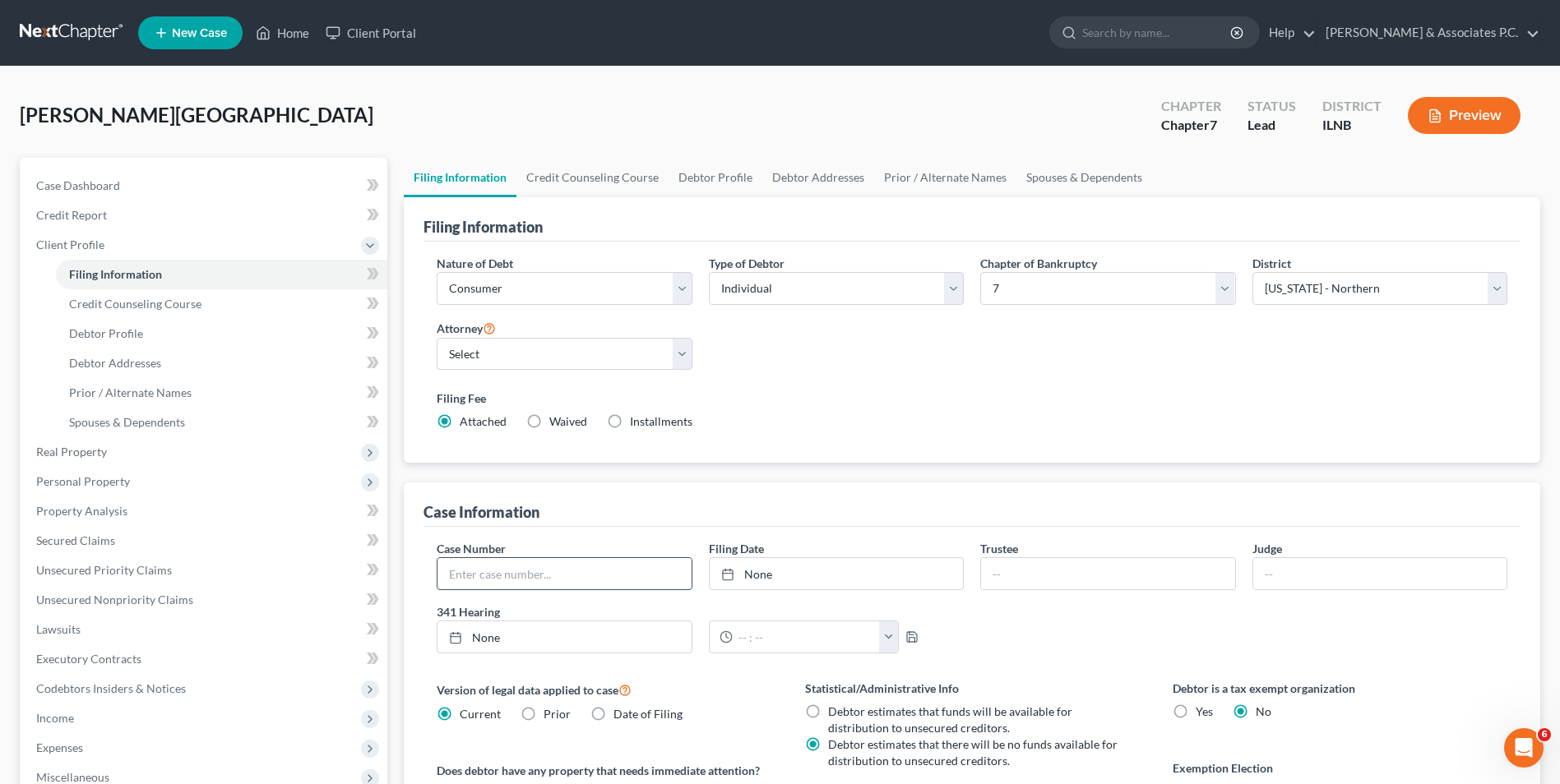
click at [596, 577] on input "text" at bounding box center [564, 573] width 254 height 31
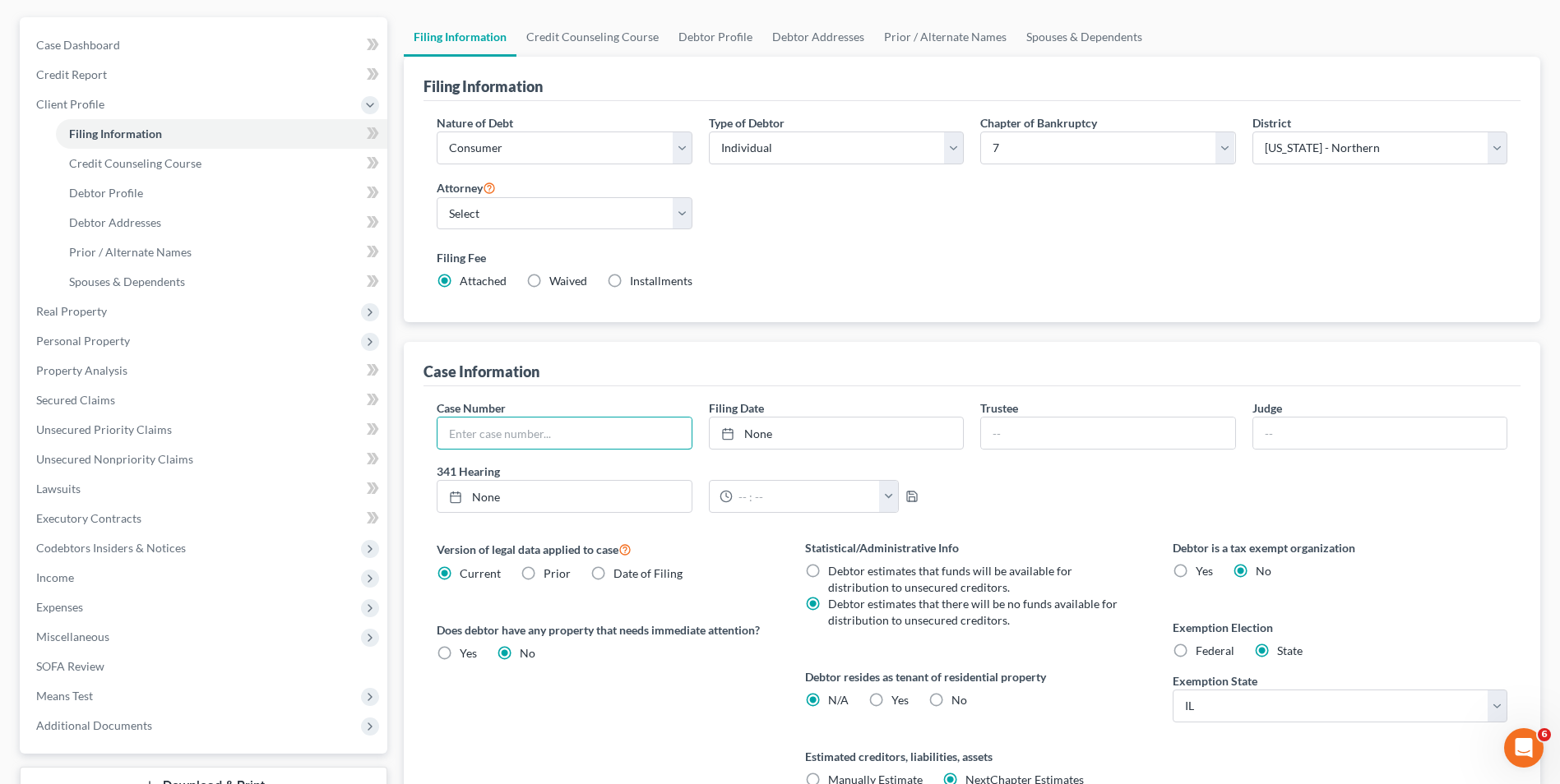
scroll to position [155, 0]
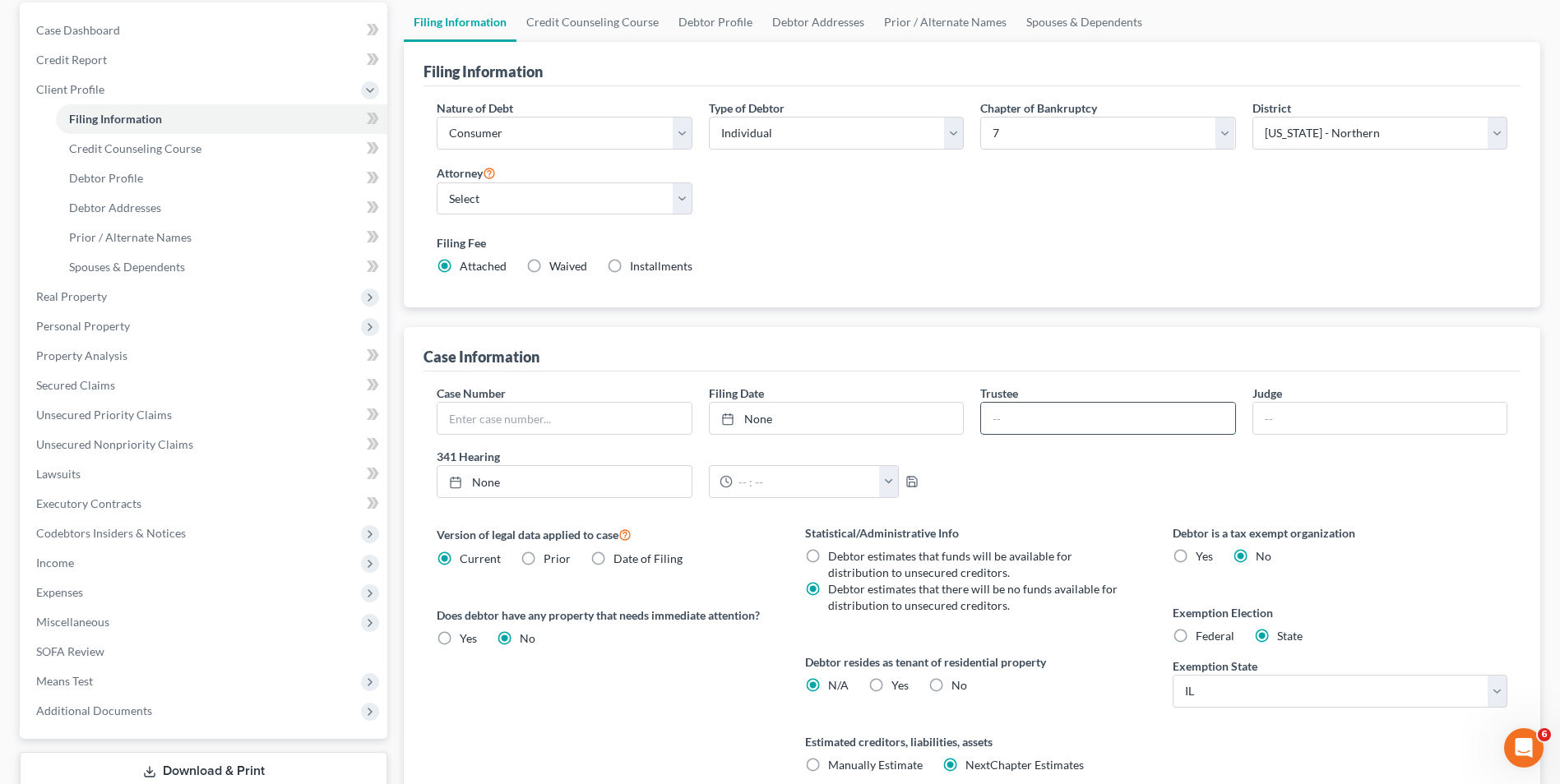
click at [769, 416] on input "text" at bounding box center [1108, 417] width 254 height 31
type input "e"
click at [249, 128] on link "Filing Information" at bounding box center [221, 119] width 331 height 30
click at [769, 688] on label "Yes Yes" at bounding box center [900, 686] width 17 height 17
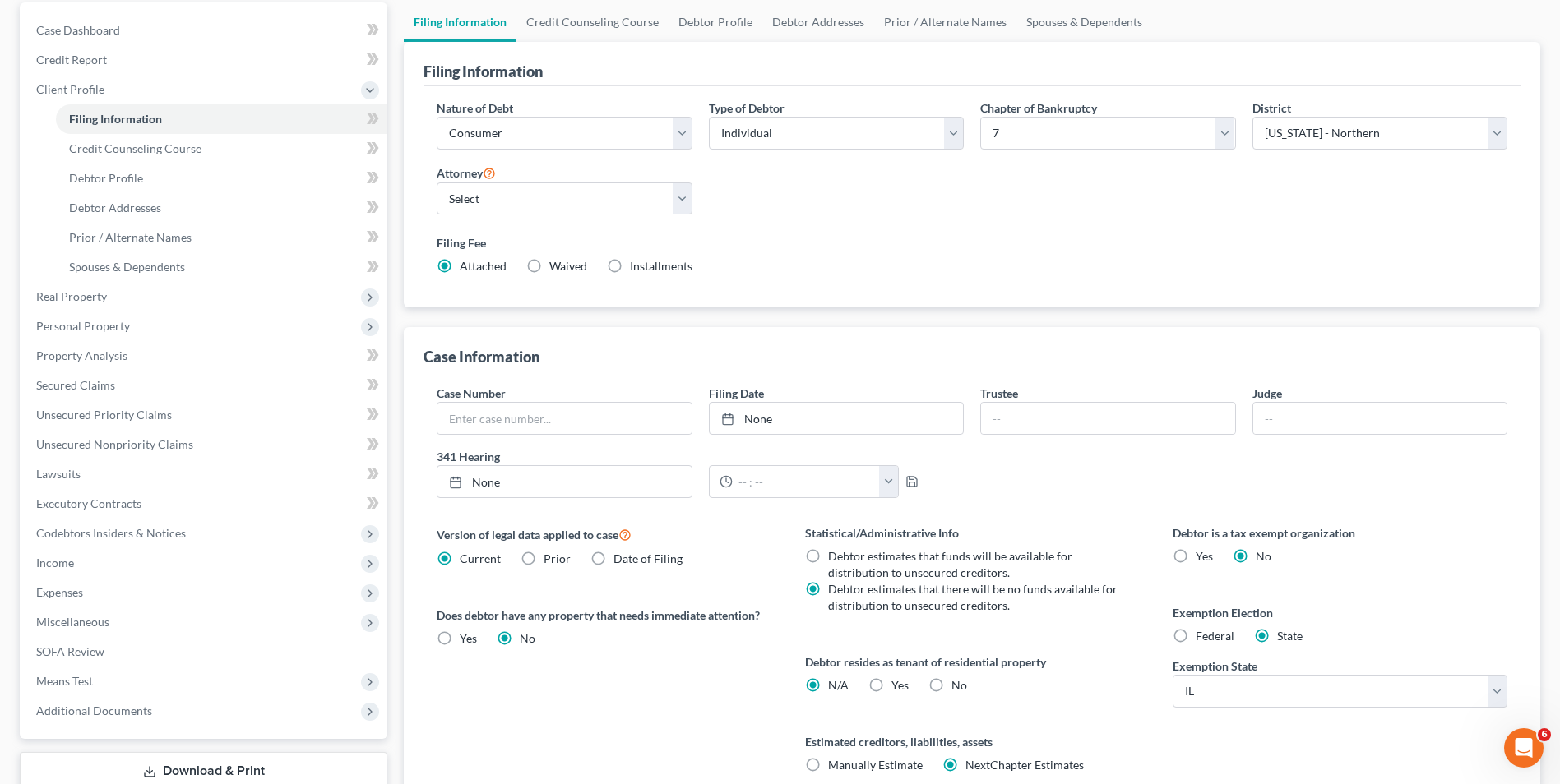
click at [769, 688] on input "Yes Yes" at bounding box center [903, 683] width 11 height 11
radio input "true"
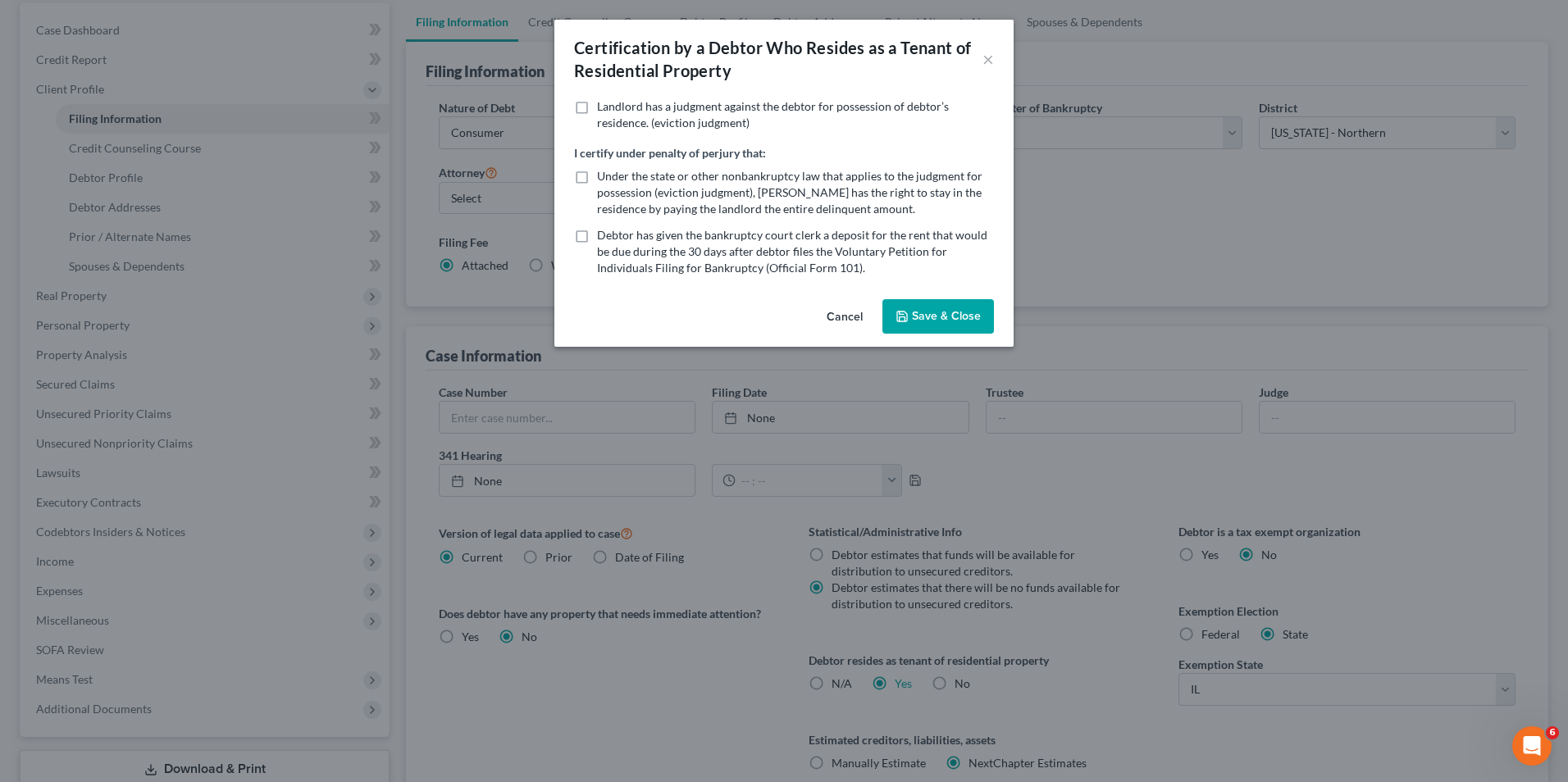
click at [766, 318] on button "Cancel" at bounding box center [844, 317] width 62 height 33
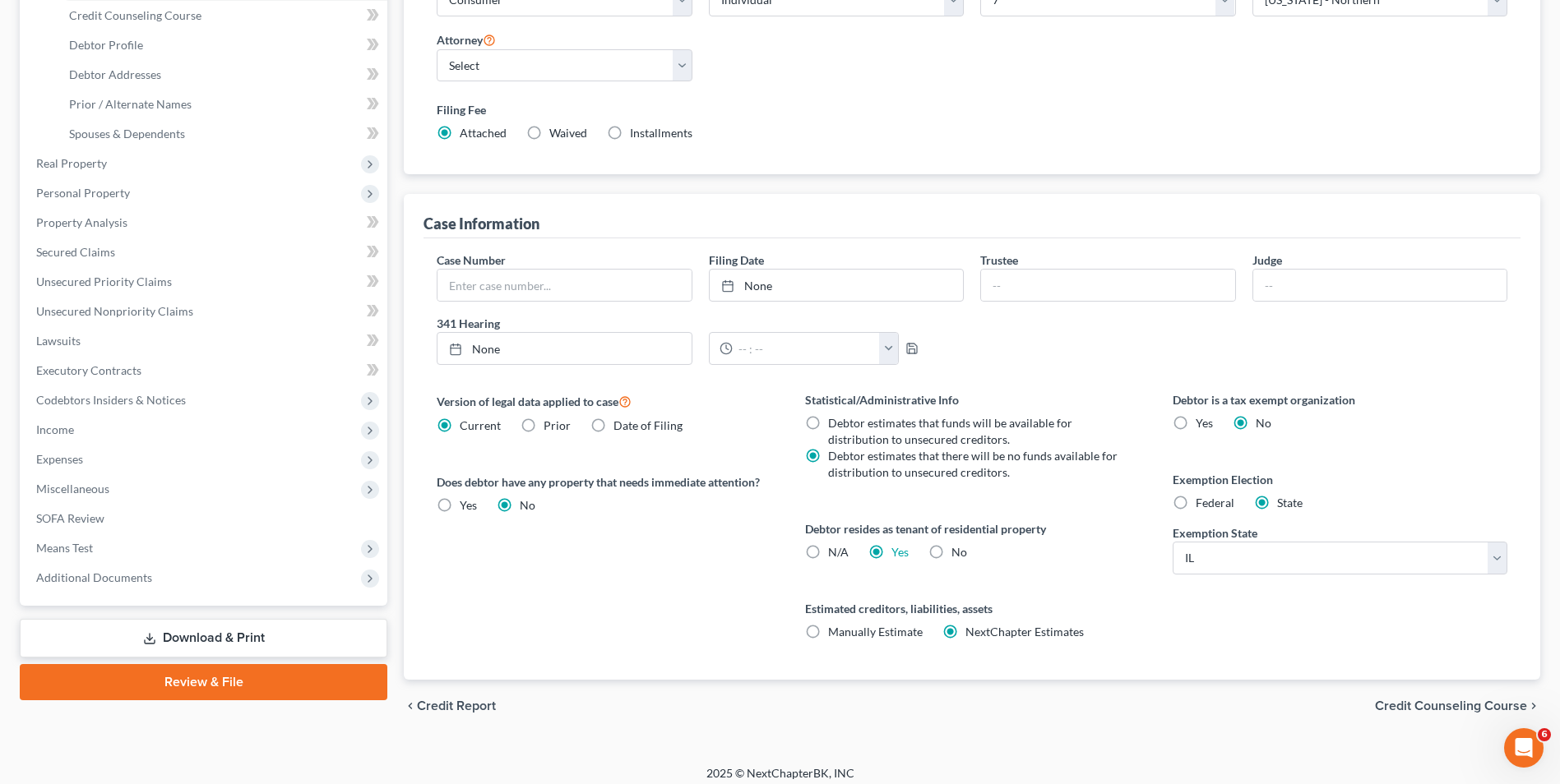
scroll to position [299, 0]
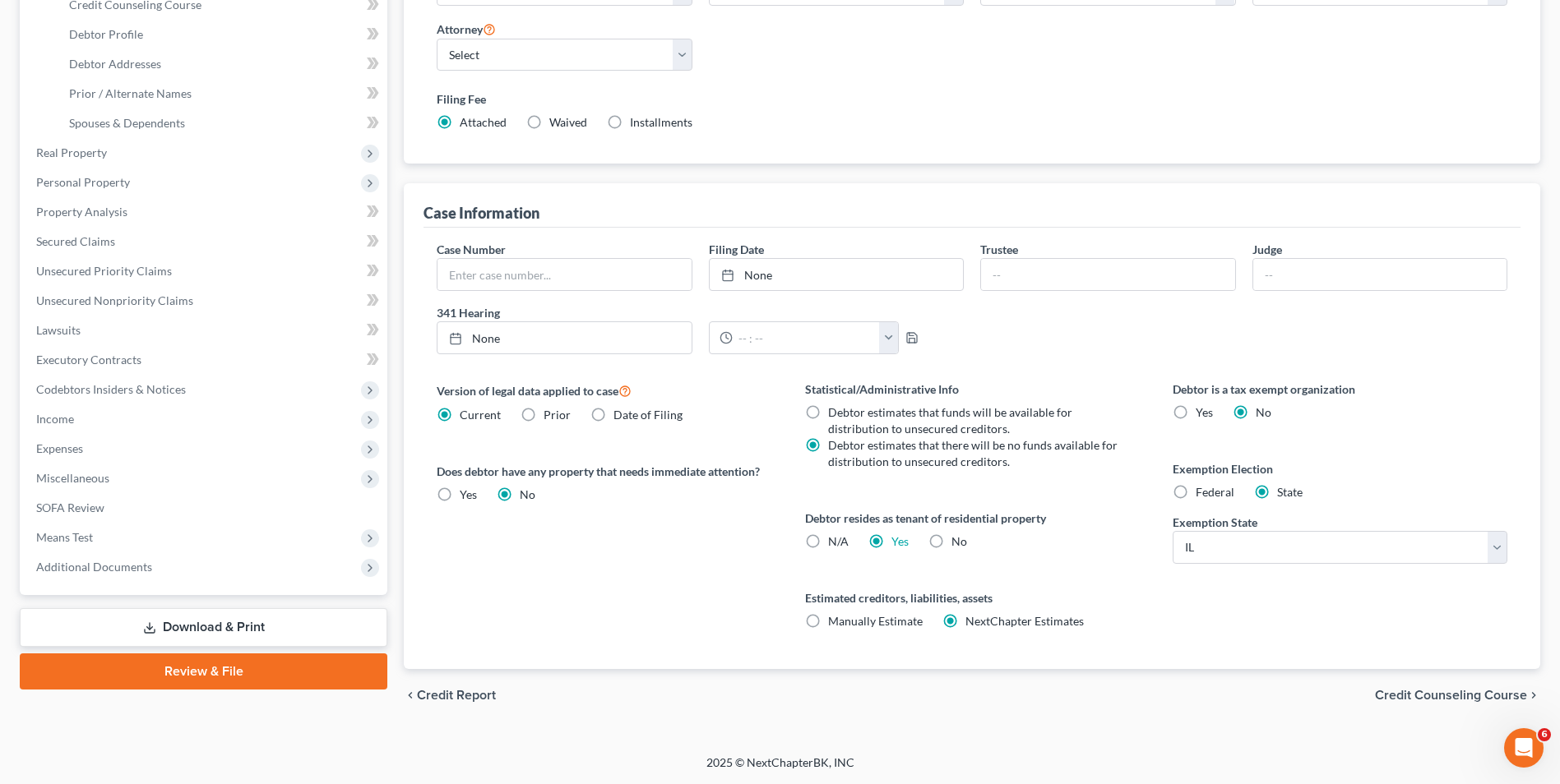
click at [769, 540] on label "Yes Yes" at bounding box center [900, 542] width 17 height 17
click at [769, 540] on input "Yes Yes" at bounding box center [903, 539] width 11 height 11
click at [769, 544] on label "N/A" at bounding box center [838, 542] width 21 height 17
click at [769, 544] on input "N/A" at bounding box center [840, 539] width 11 height 11
radio input "true"
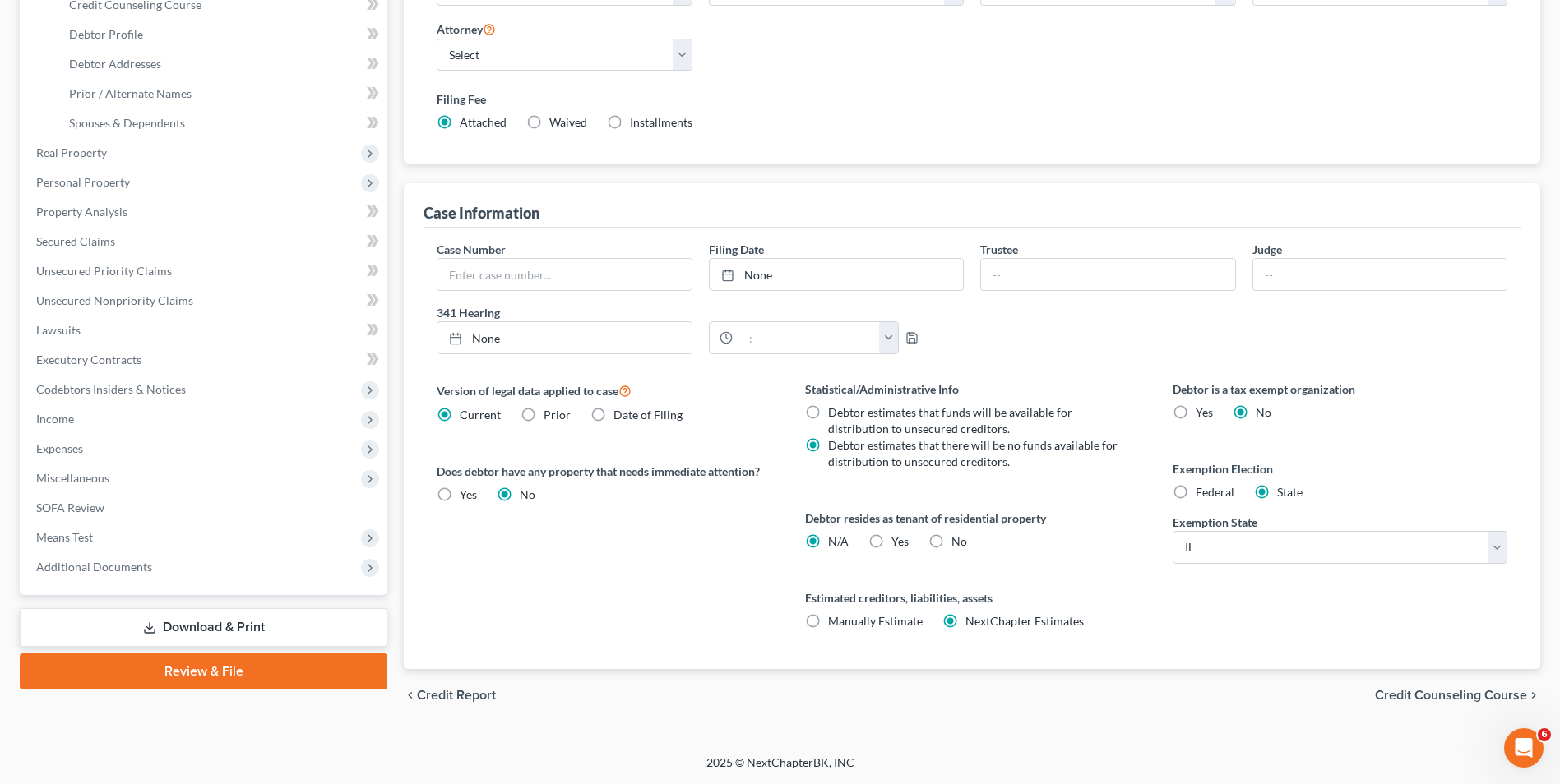
click at [769, 543] on label "Yes Yes" at bounding box center [900, 542] width 17 height 17
click at [769, 543] on input "Yes Yes" at bounding box center [903, 539] width 11 height 11
radio input "true"
radio input "false"
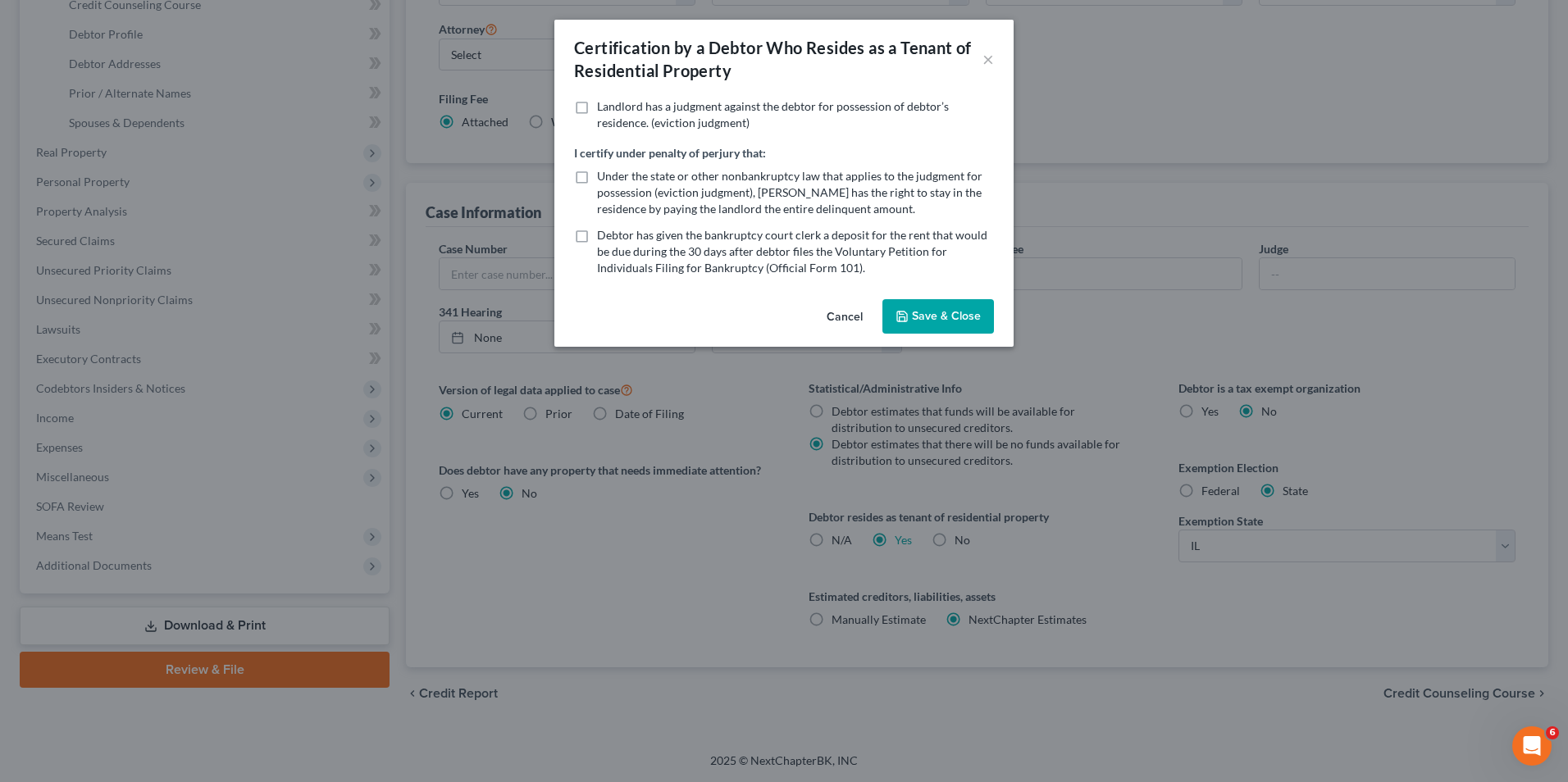
click at [766, 315] on button "Cancel" at bounding box center [844, 317] width 62 height 33
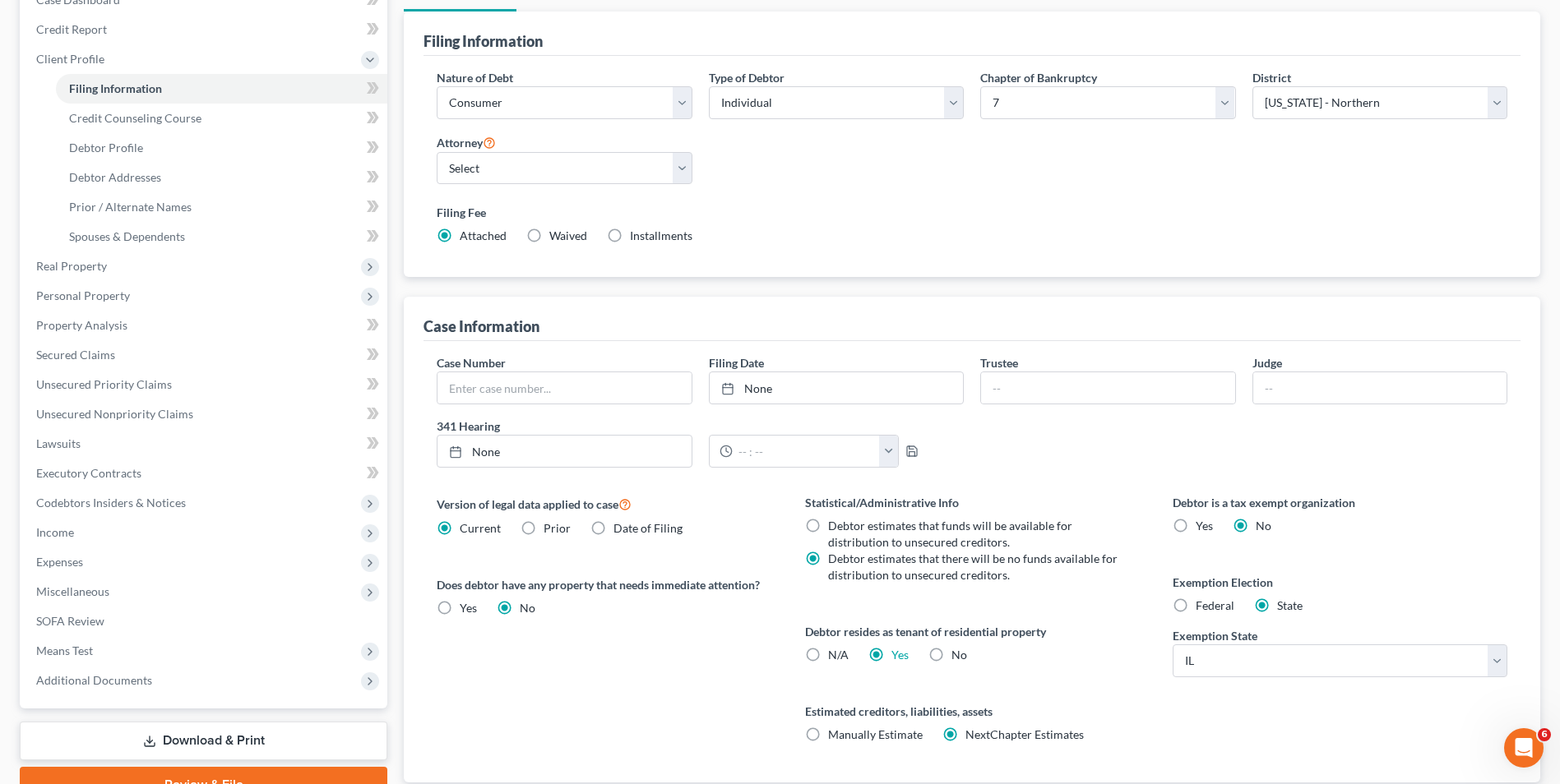
scroll to position [181, 0]
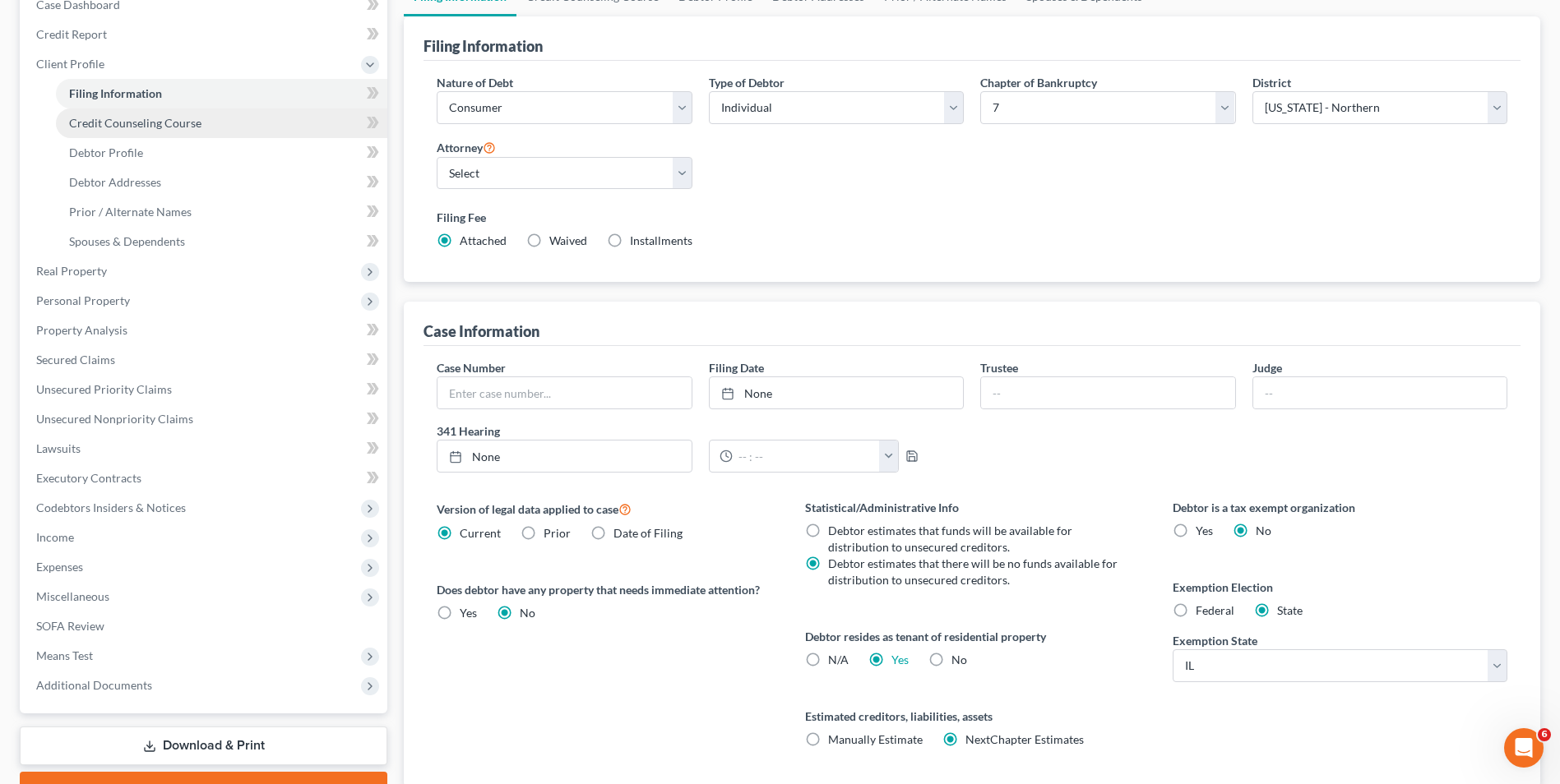
click at [190, 125] on span "Credit Counseling Course" at bounding box center [134, 123] width 132 height 14
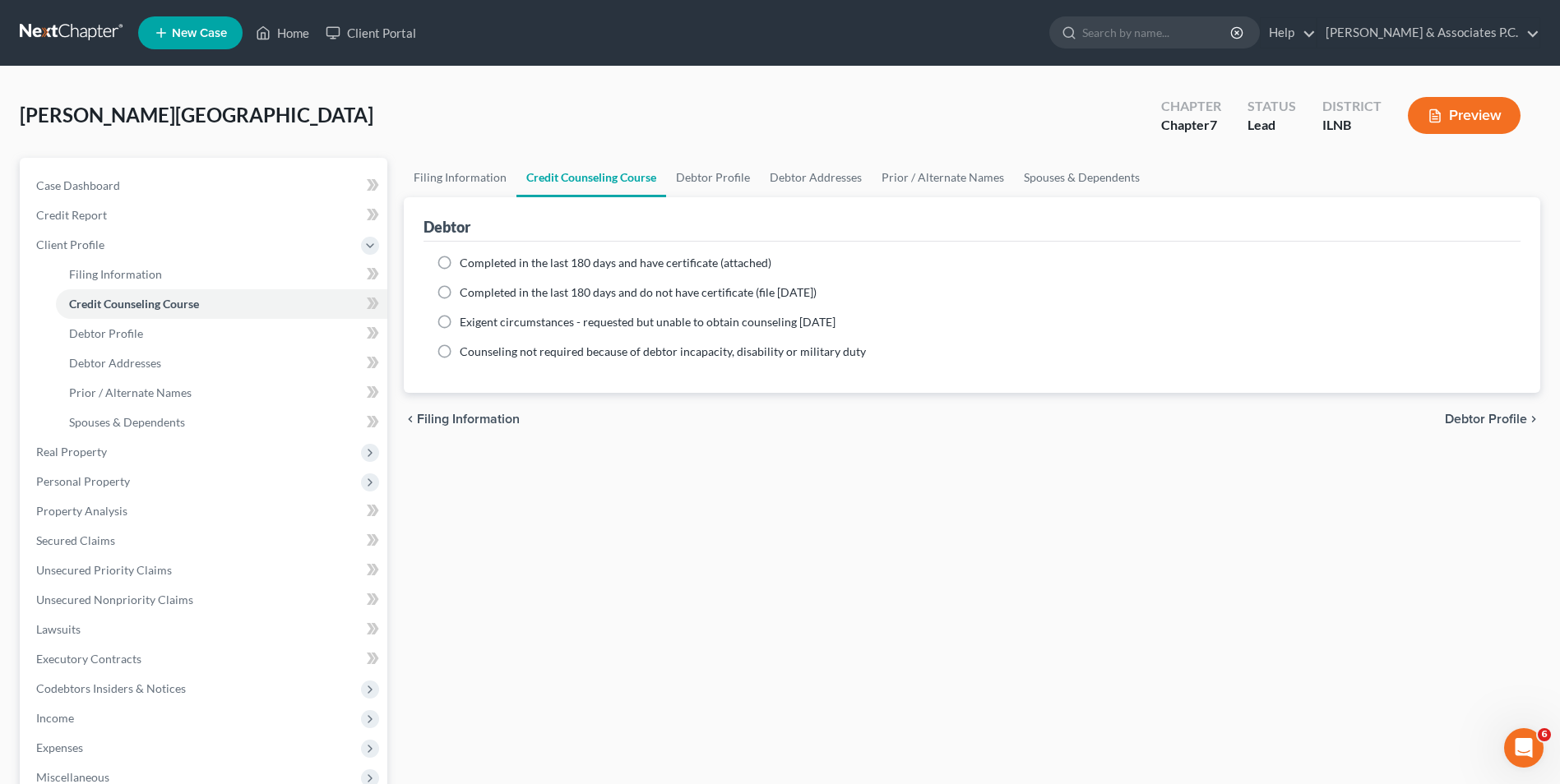
click at [459, 266] on label "Completed in the last 180 days and have certificate (attached)" at bounding box center [615, 262] width 312 height 17
click at [466, 265] on input "Completed in the last 180 days and have certificate (attached)" at bounding box center [471, 259] width 11 height 11
radio input "true"
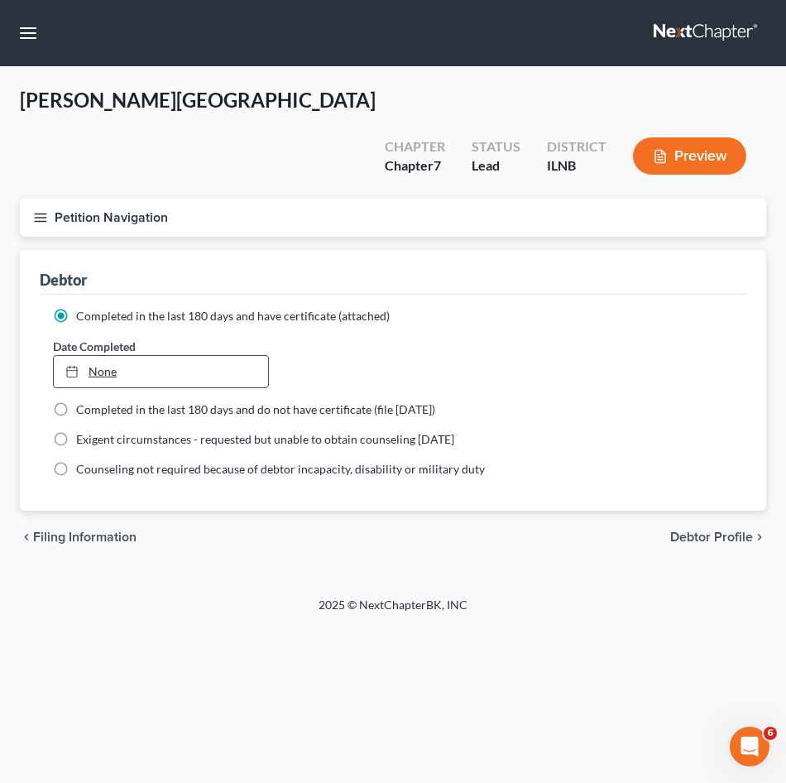
click at [218, 356] on link "None" at bounding box center [161, 371] width 214 height 31
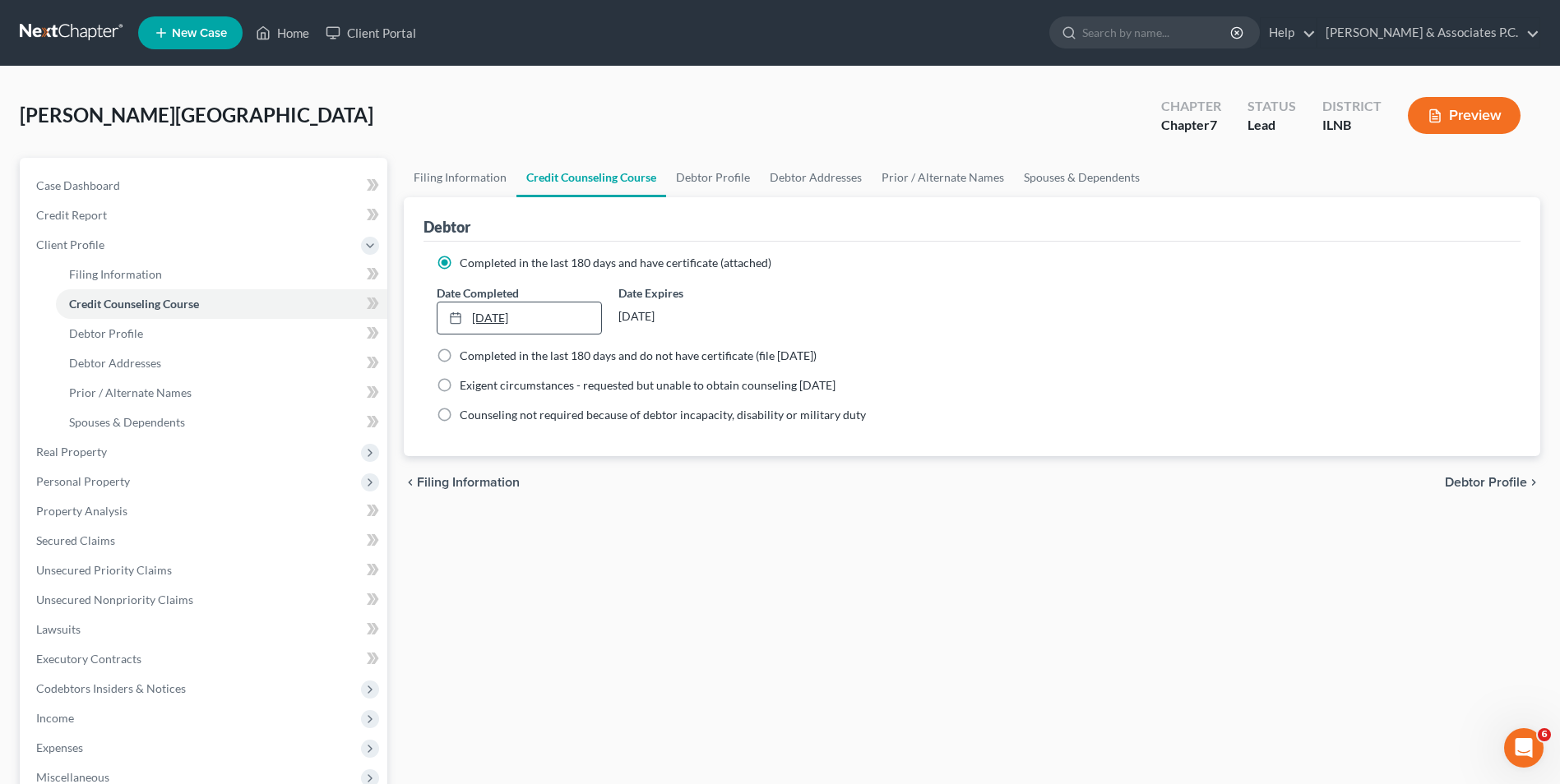
click at [564, 328] on link "[DATE]" at bounding box center [519, 317] width 163 height 31
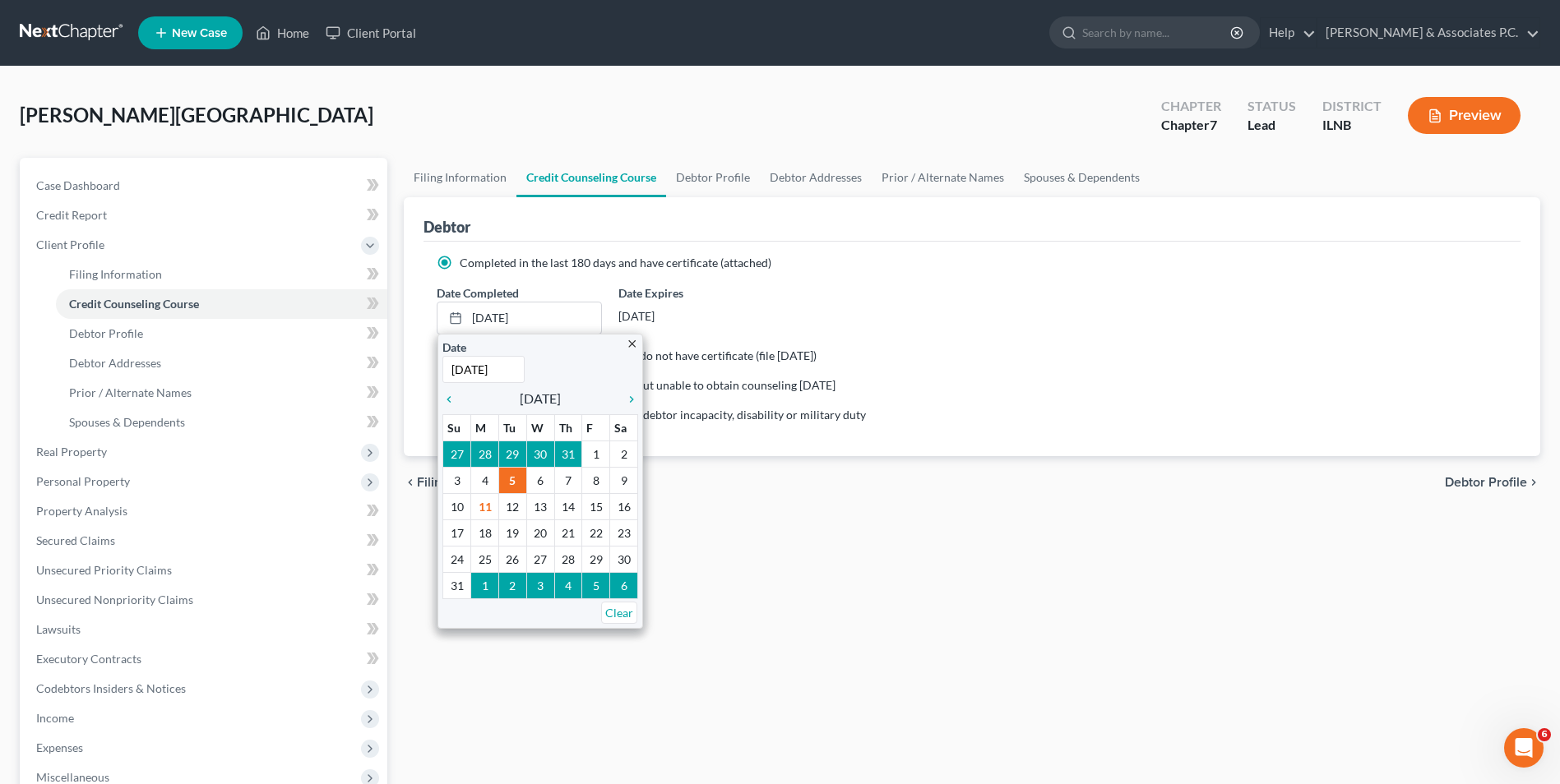
click at [769, 325] on div "Date Completed 8/5/2025 close Date 8/5/2025 Time 12:00 AM chevron_left August 2…" at bounding box center [972, 309] width 1088 height 50
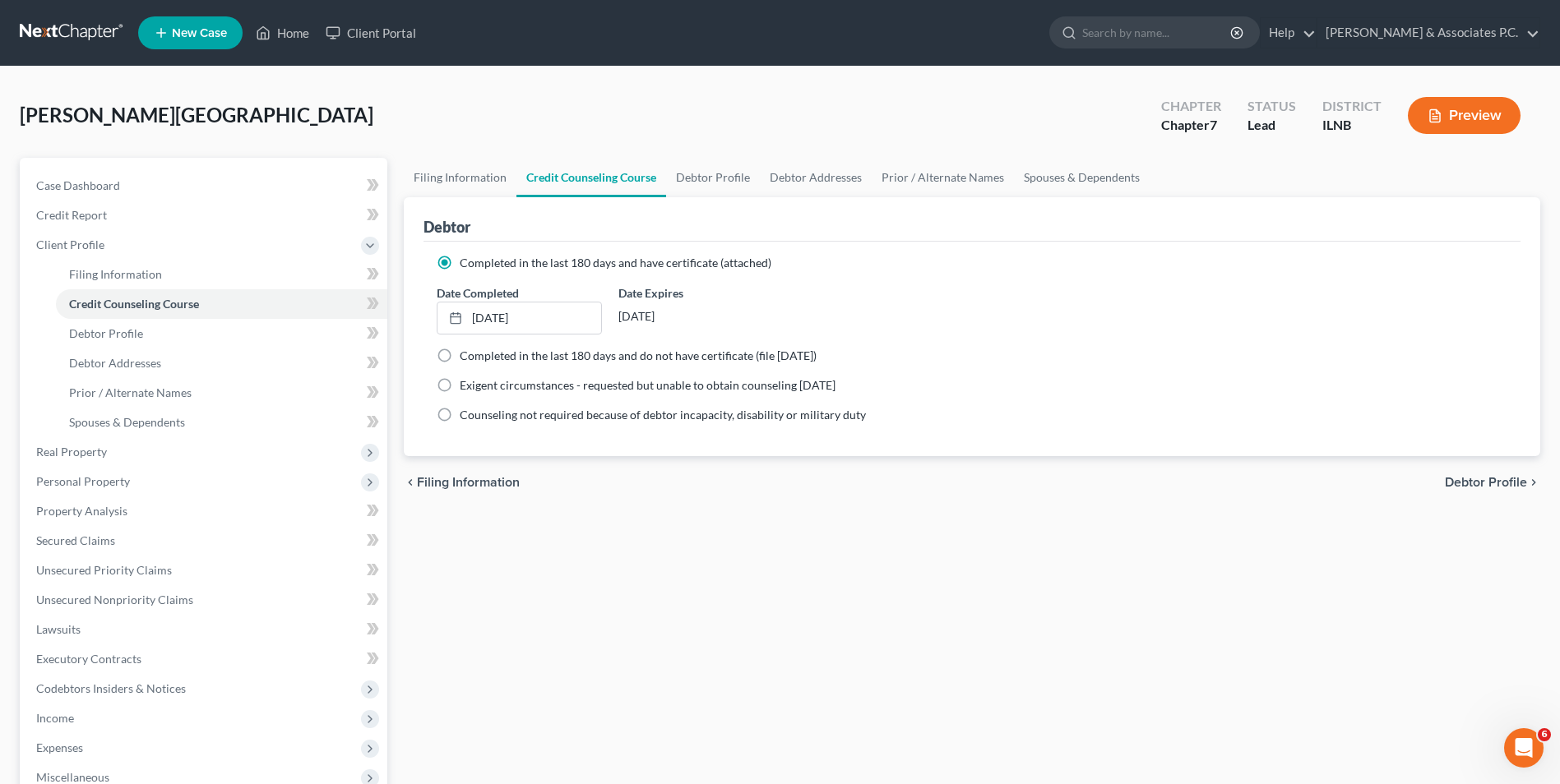
click at [704, 268] on span "Completed in the last 180 days and have certificate (attached)" at bounding box center [615, 262] width 312 height 14
click at [477, 265] on input "Completed in the last 180 days and have certificate (attached)" at bounding box center [471, 259] width 11 height 11
click at [159, 305] on span "Credit Counseling Course" at bounding box center [133, 304] width 130 height 14
click at [155, 324] on link "Debtor Profile" at bounding box center [221, 334] width 331 height 30
select select "0"
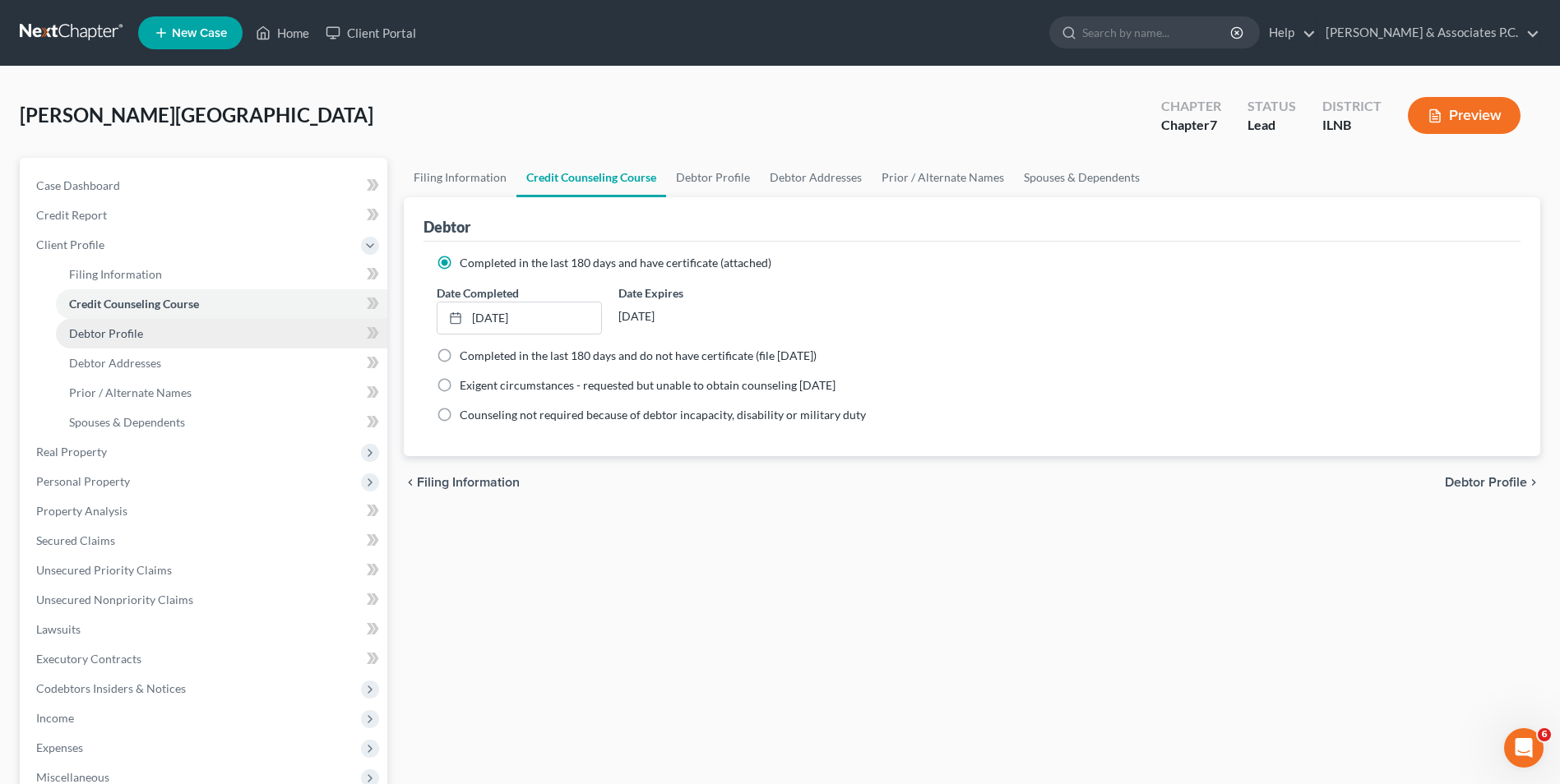
select select "0"
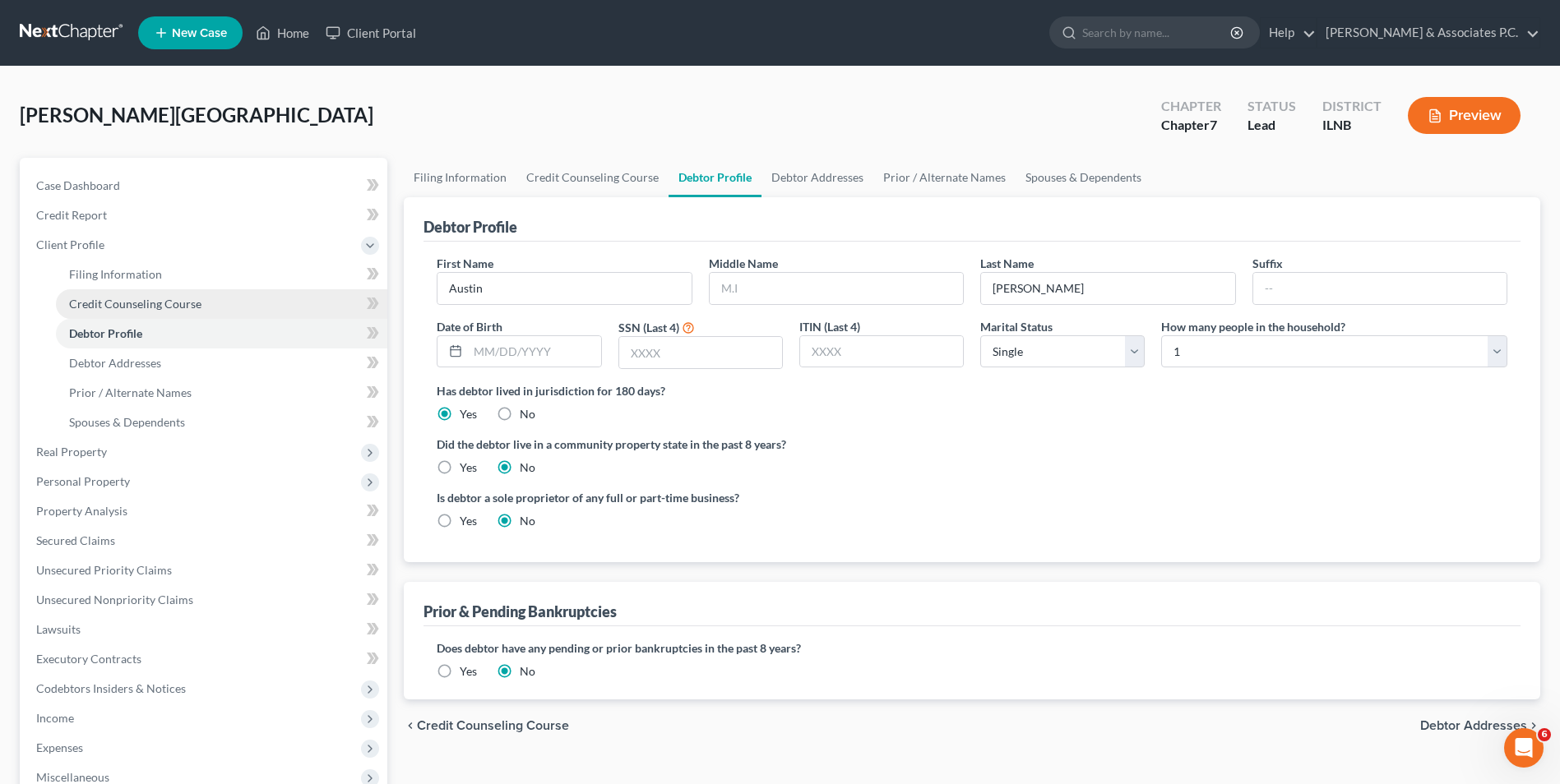
click at [164, 306] on span "Credit Counseling Course" at bounding box center [134, 304] width 132 height 14
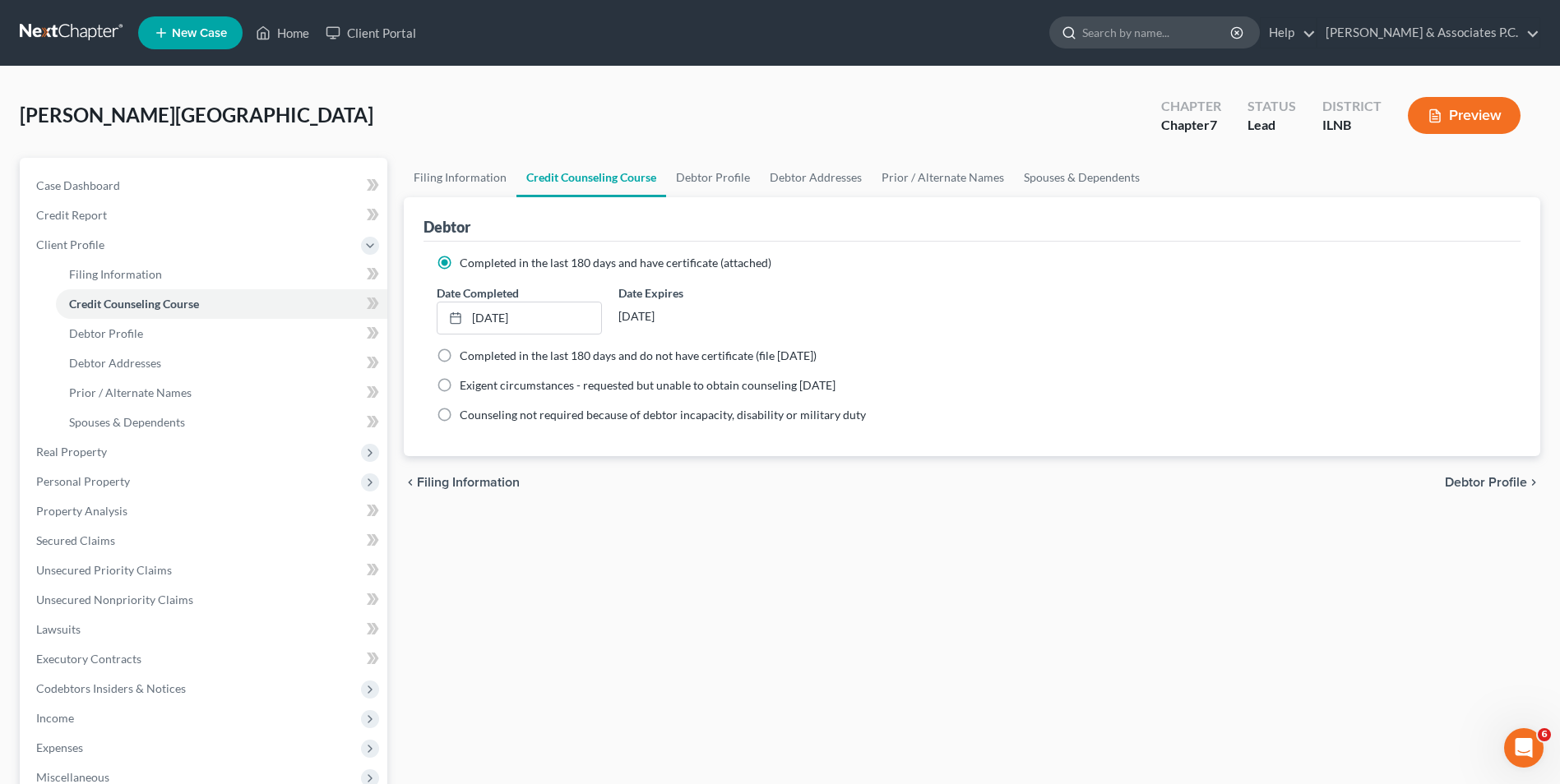
click at [769, 31] on input "search" at bounding box center [1157, 32] width 150 height 31
type input "uplioad document"
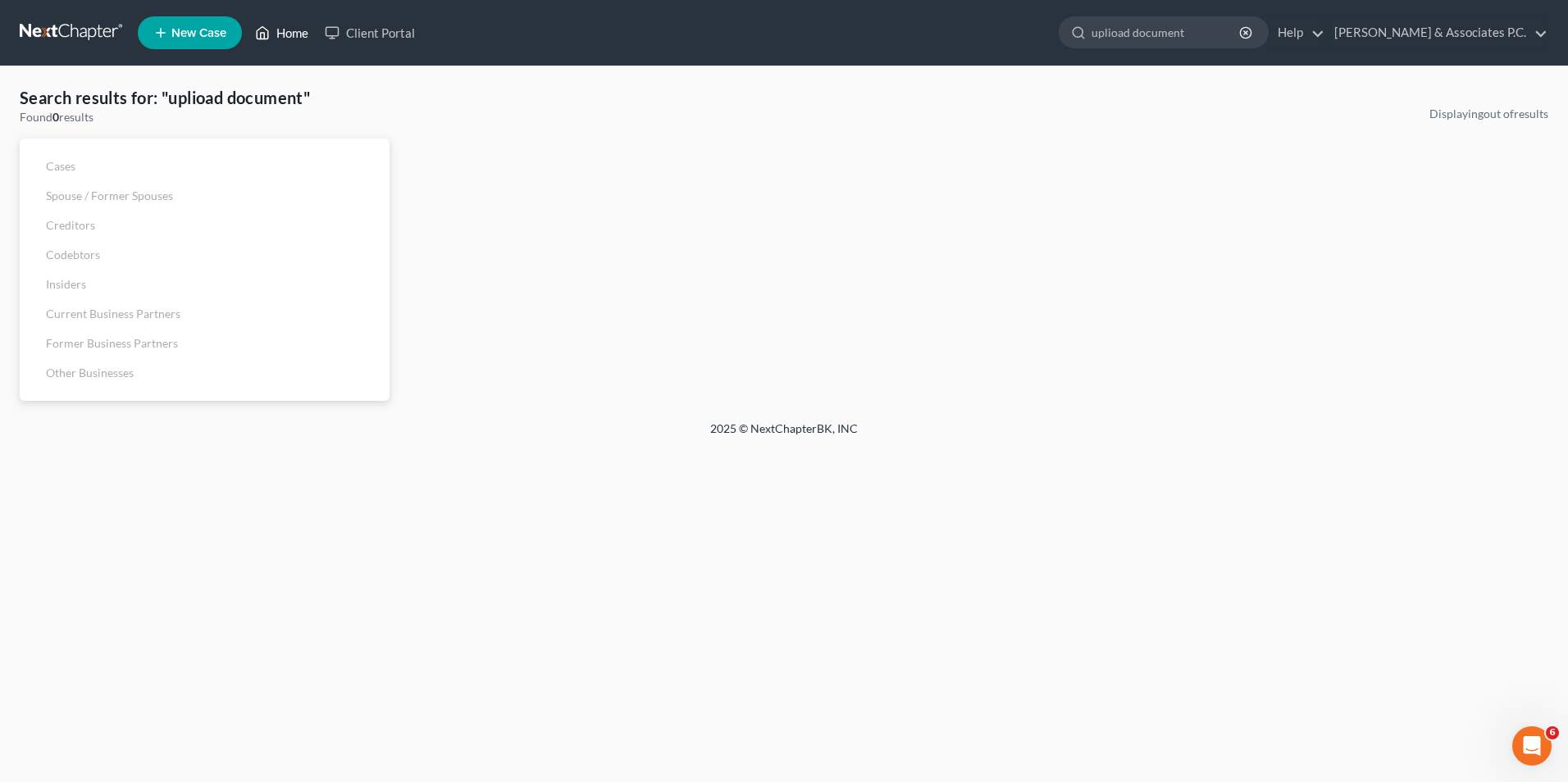
click at [280, 31] on link "Home" at bounding box center [281, 33] width 69 height 30
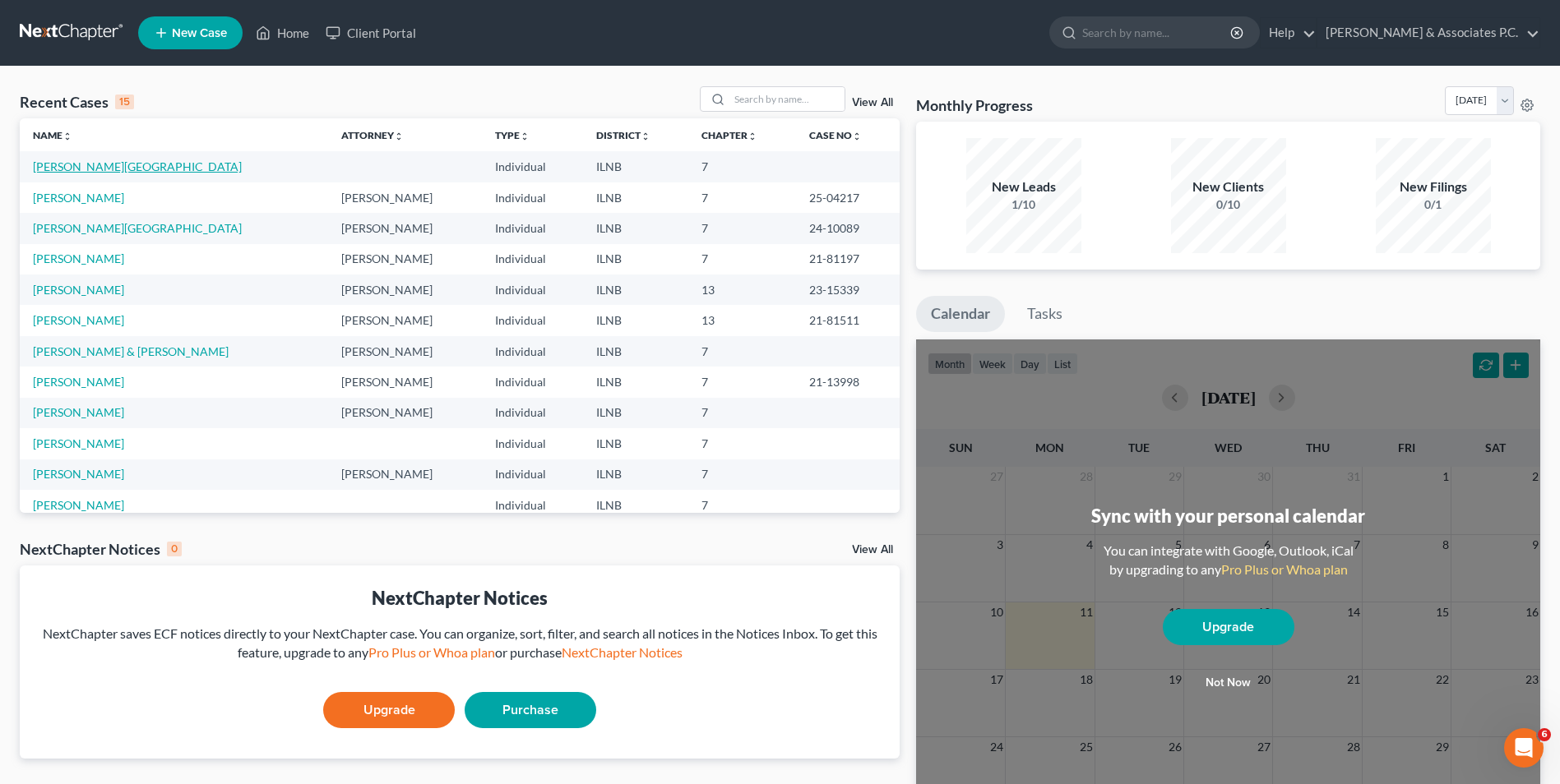
click at [84, 164] on link "[PERSON_NAME][GEOGRAPHIC_DATA]" at bounding box center [137, 166] width 209 height 14
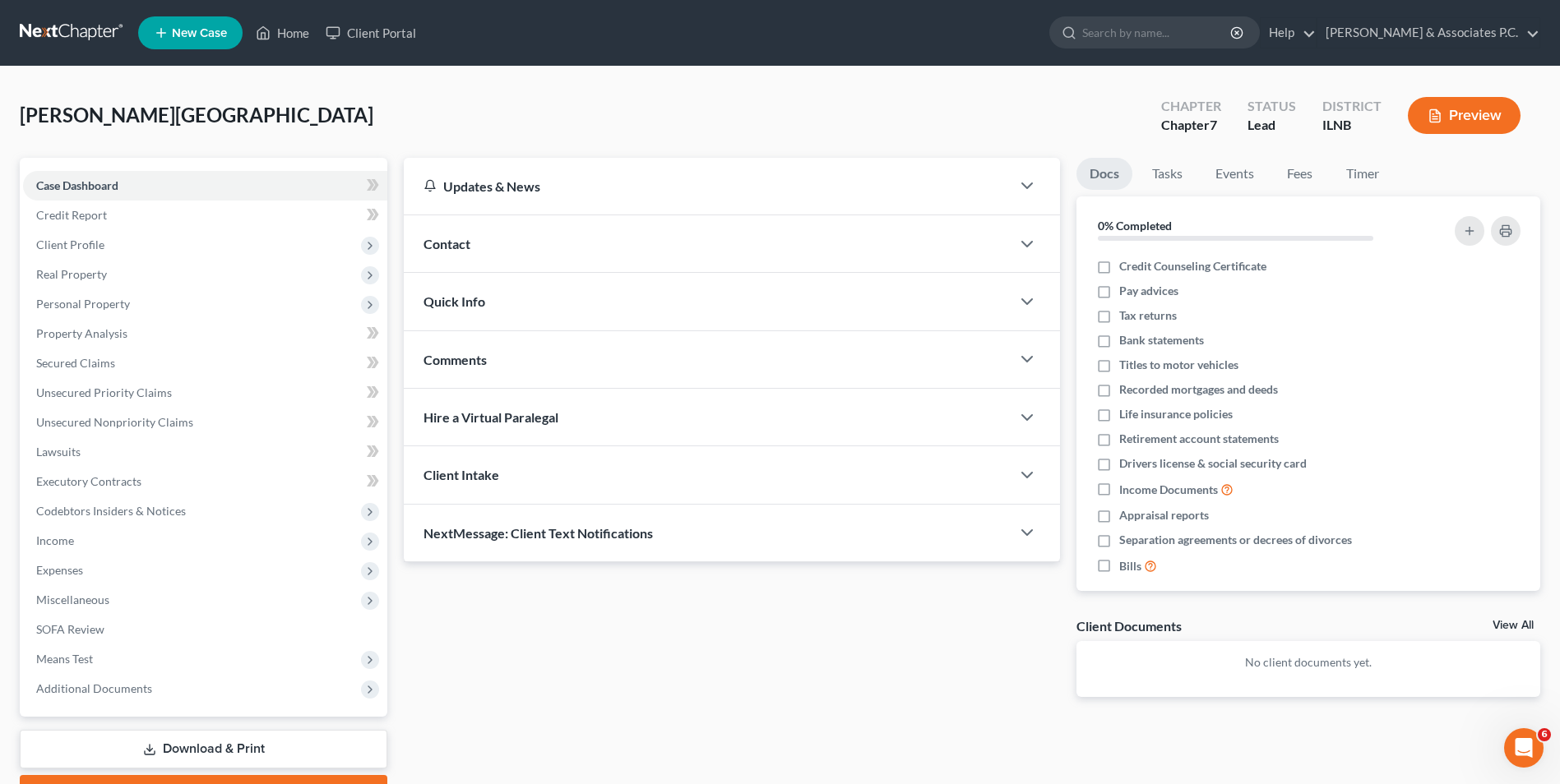
click at [769, 181] on link "Docs" at bounding box center [1105, 174] width 56 height 32
click at [769, 269] on span "Credit Counseling Certificate" at bounding box center [1193, 266] width 147 height 17
click at [769, 269] on input "Credit Counseling Certificate" at bounding box center [1131, 263] width 11 height 11
checkbox input "true"
click at [769, 234] on icon "button" at bounding box center [1470, 231] width 13 height 13
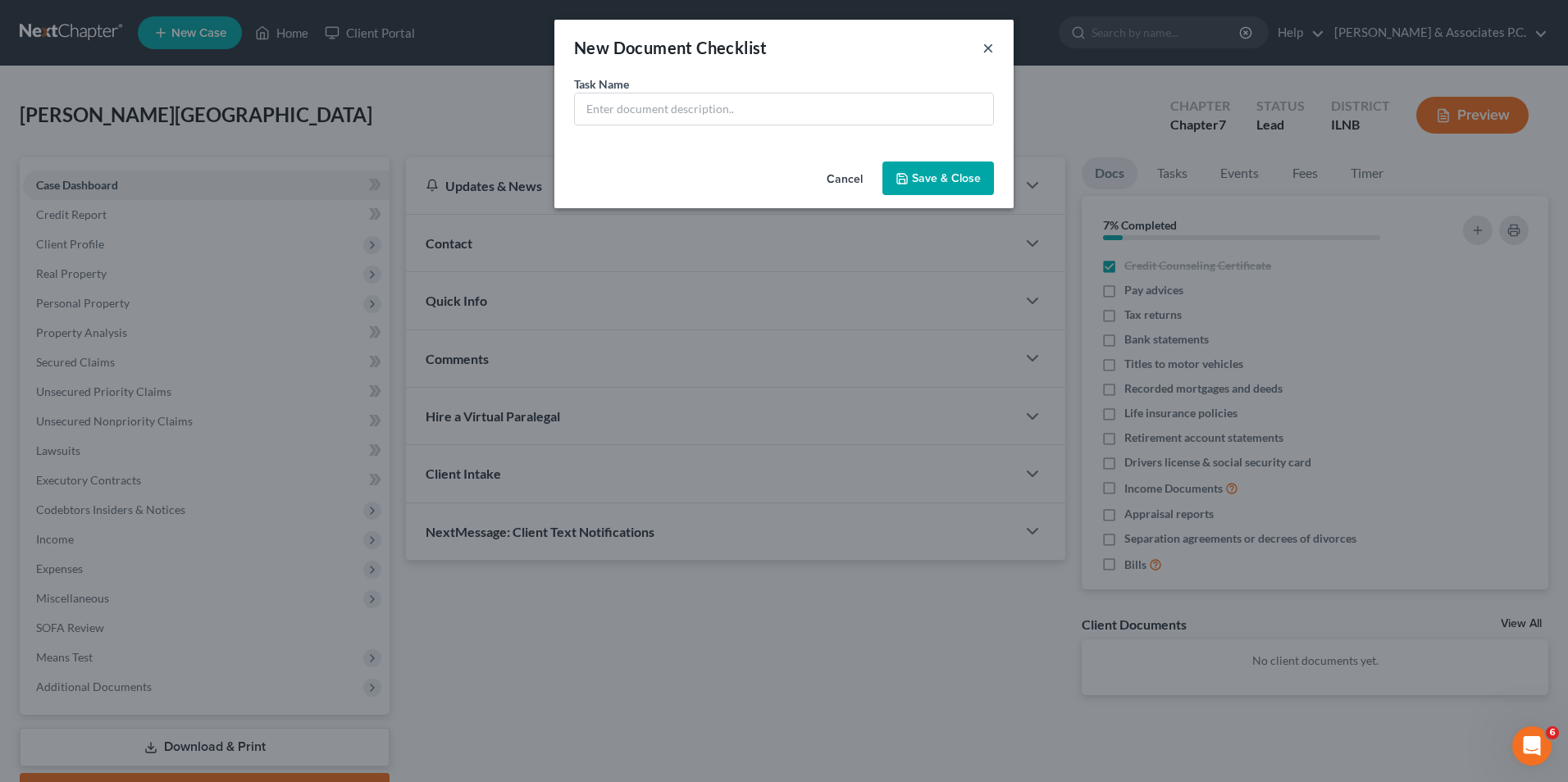
click at [766, 49] on button "×" at bounding box center [988, 48] width 12 height 20
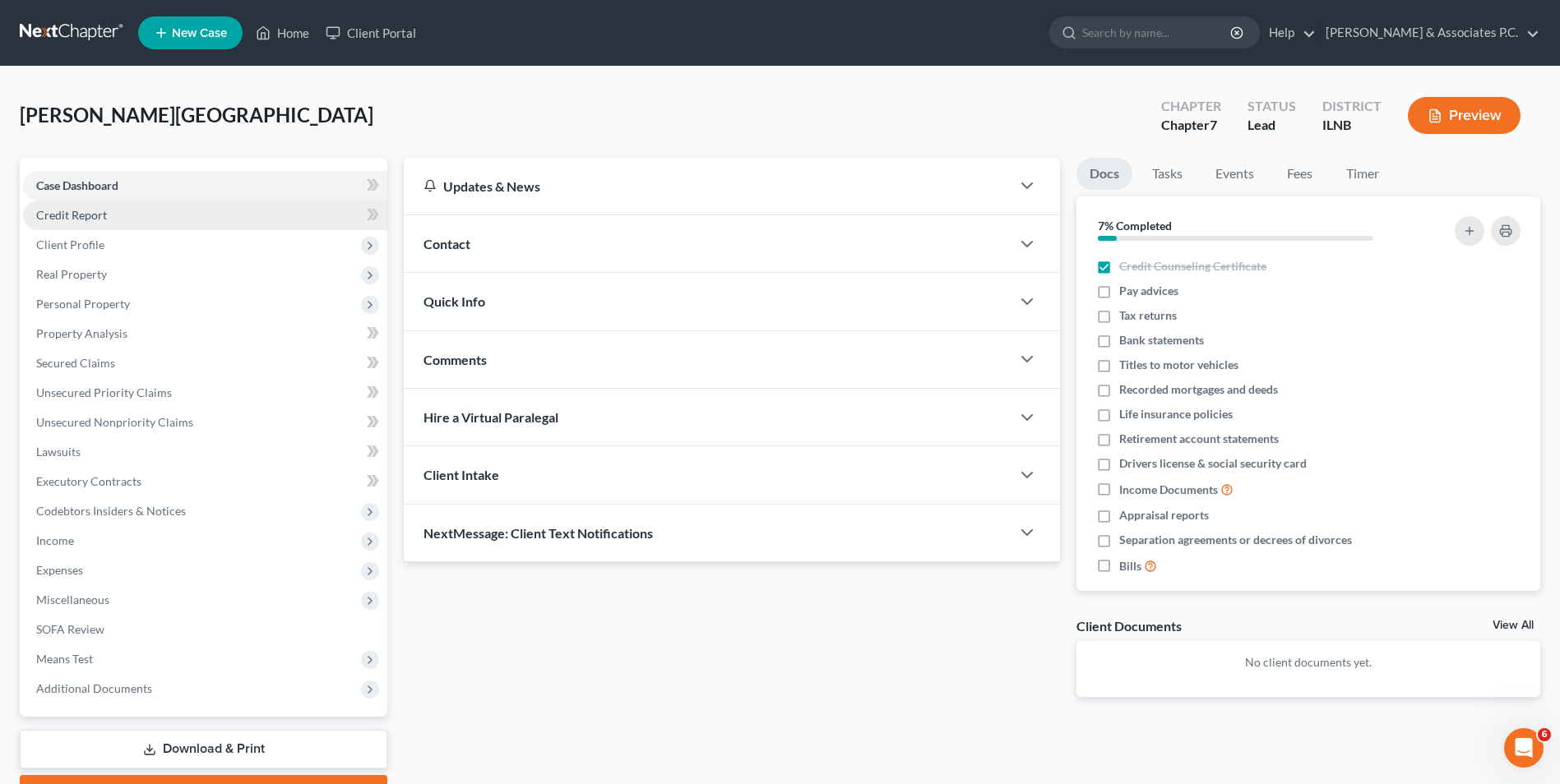
click at [107, 221] on link "Credit Report" at bounding box center [205, 216] width 364 height 30
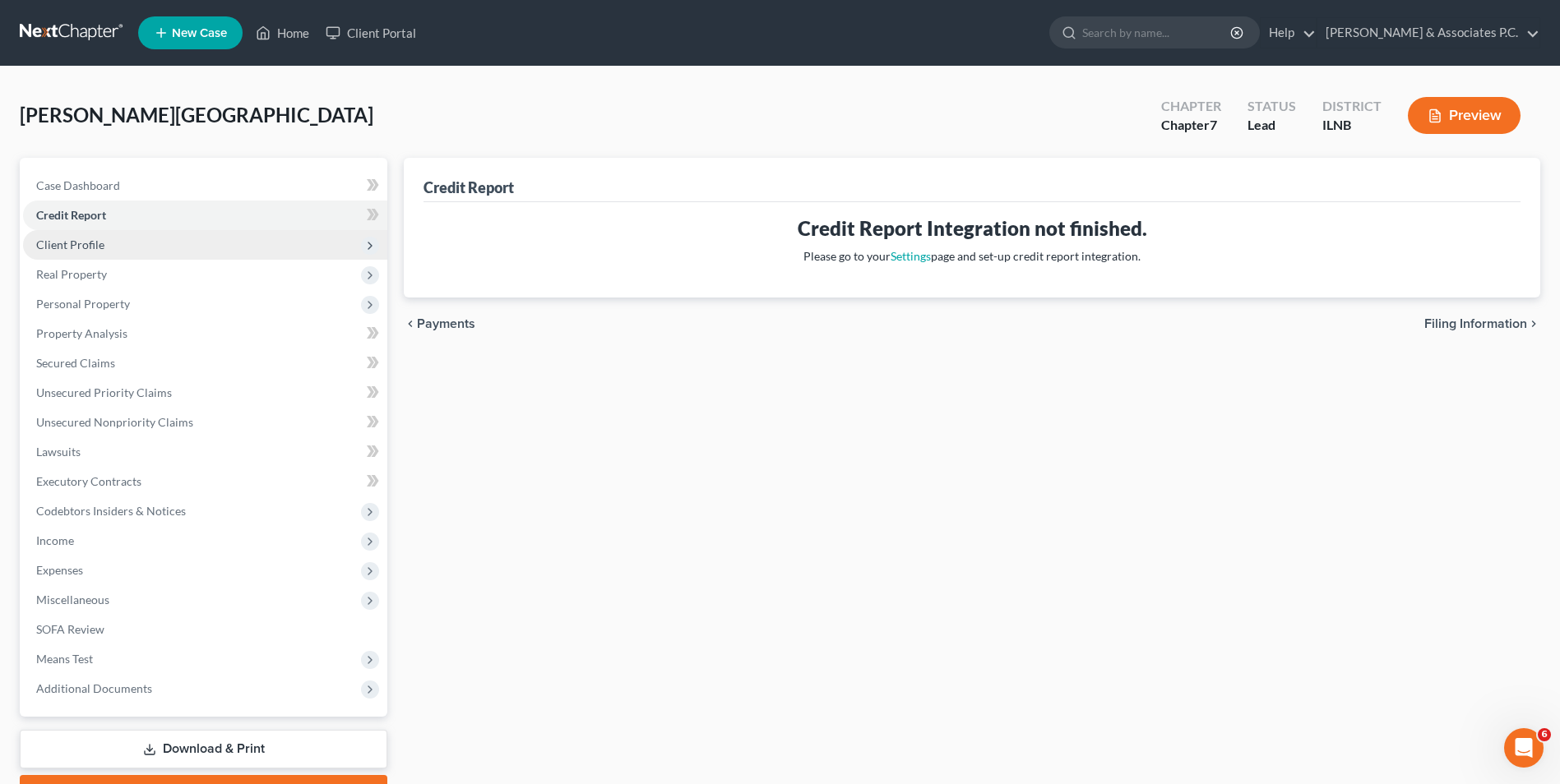
click at [103, 236] on span "Client Profile" at bounding box center [205, 245] width 364 height 30
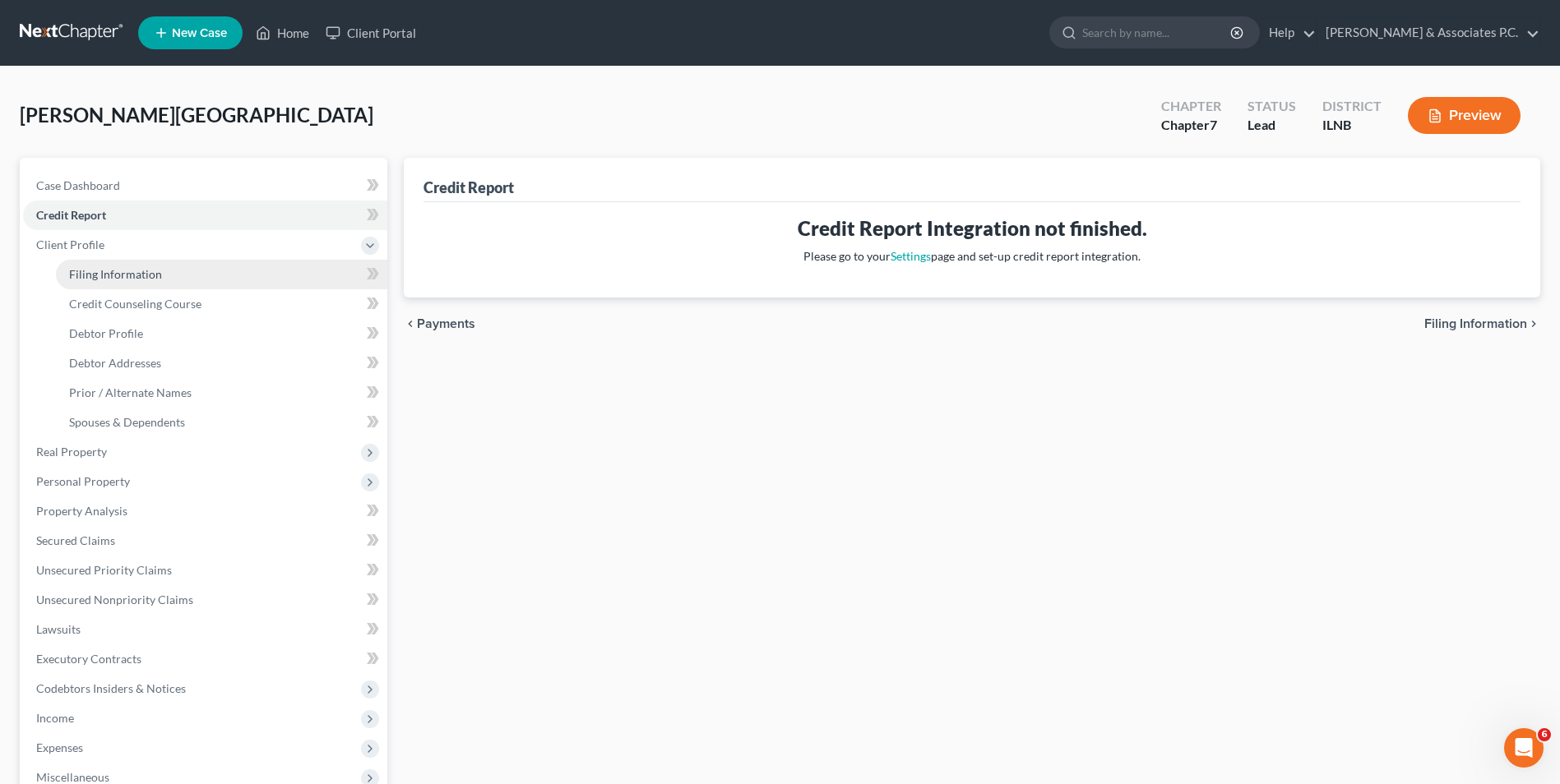
click at [118, 270] on span "Filing Information" at bounding box center [114, 274] width 92 height 14
select select "1"
select select "0"
select select "25"
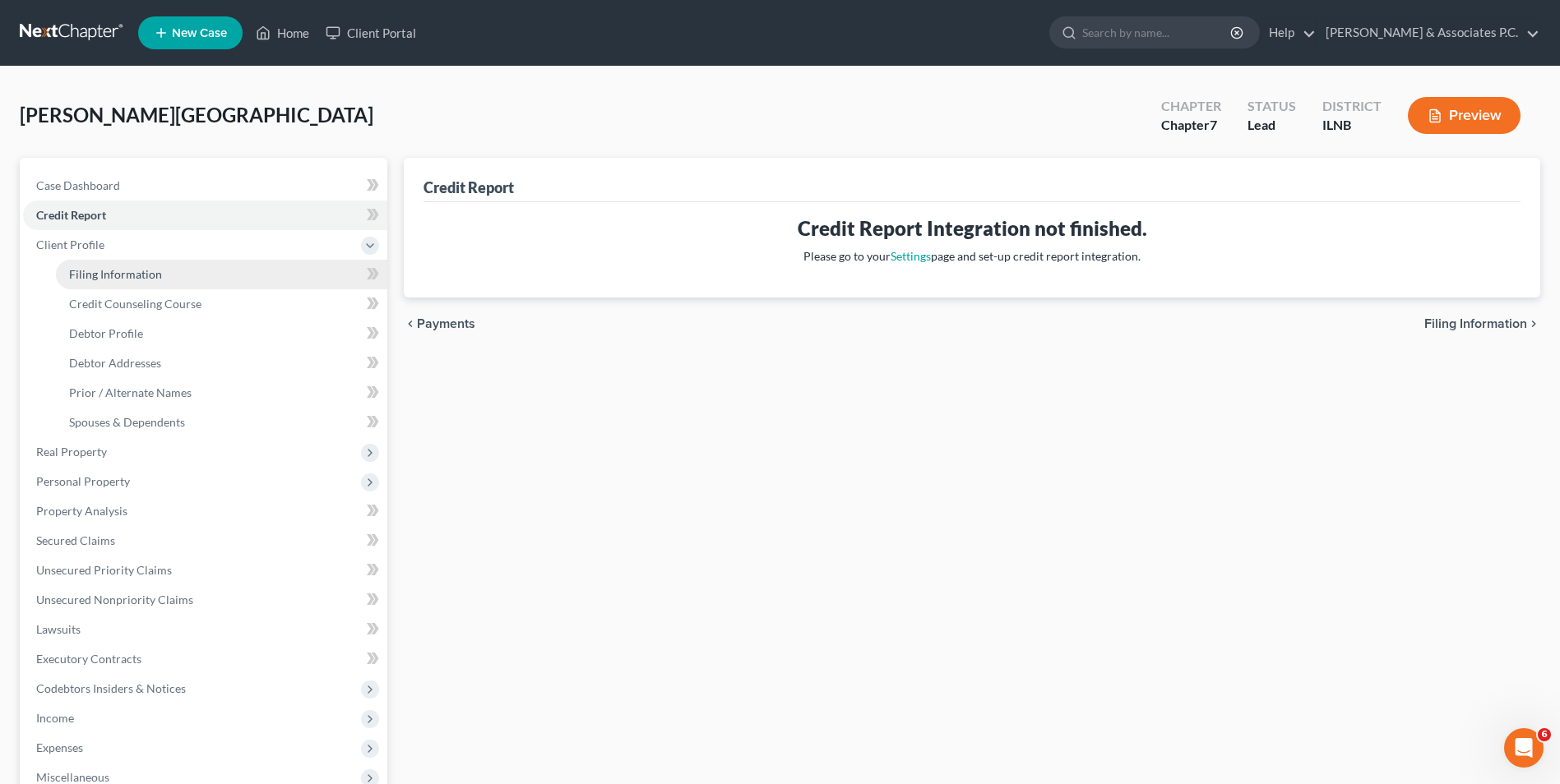
select select "14"
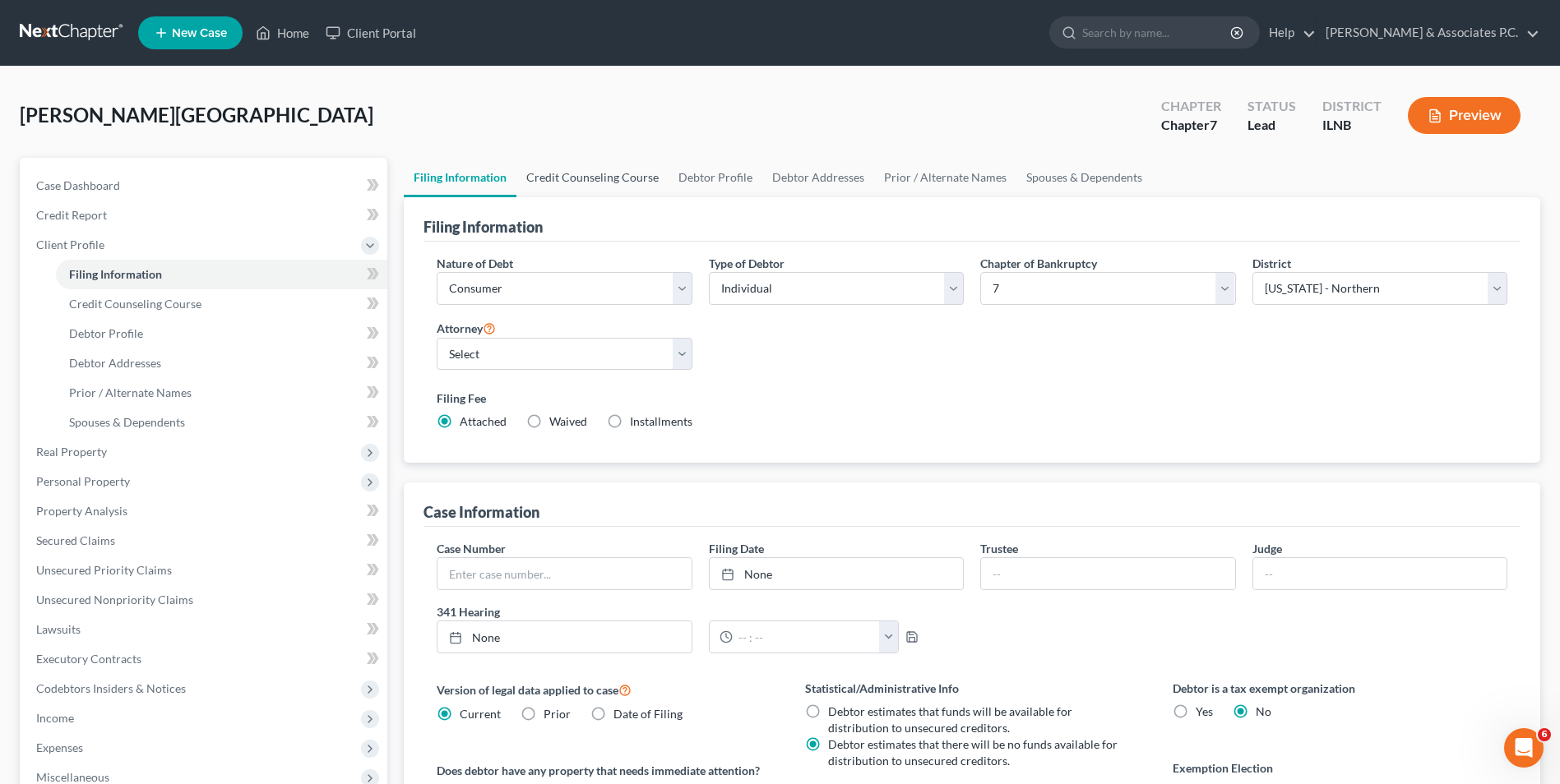
click at [601, 175] on link "Credit Counseling Course" at bounding box center [593, 178] width 152 height 40
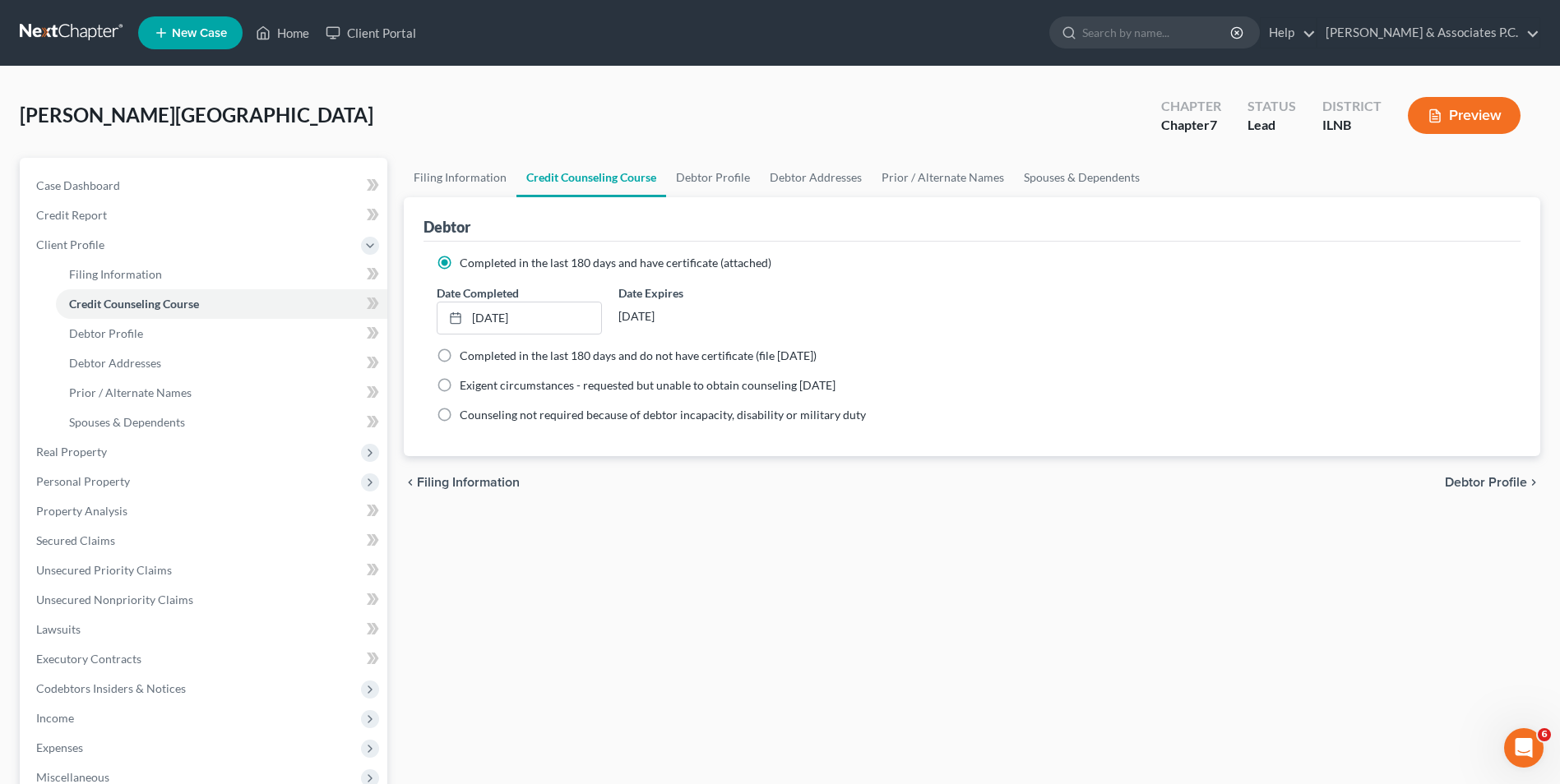
click at [73, 36] on link at bounding box center [73, 33] width 105 height 30
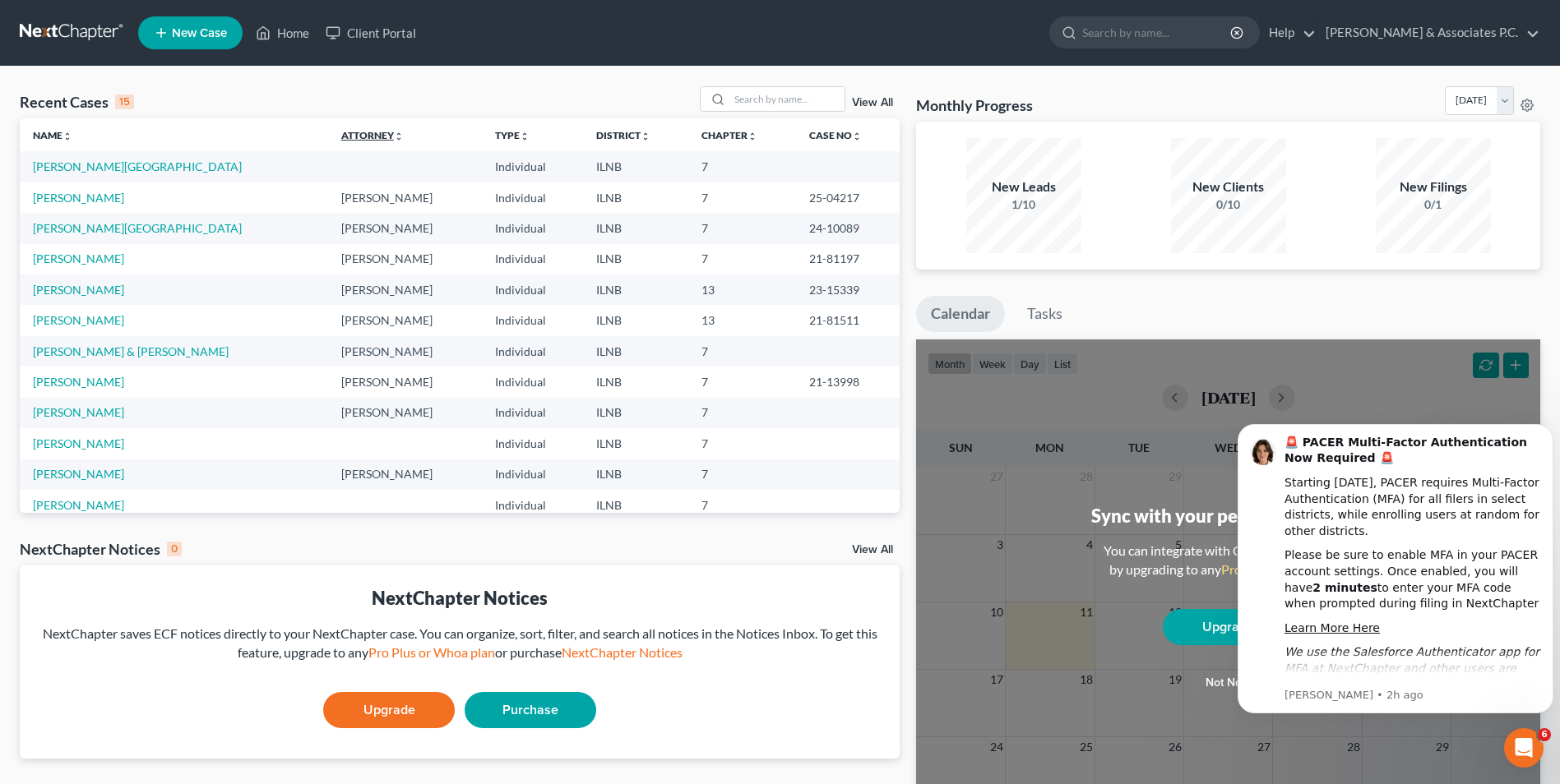
click at [394, 140] on icon "unfold_more" at bounding box center [399, 136] width 10 height 10
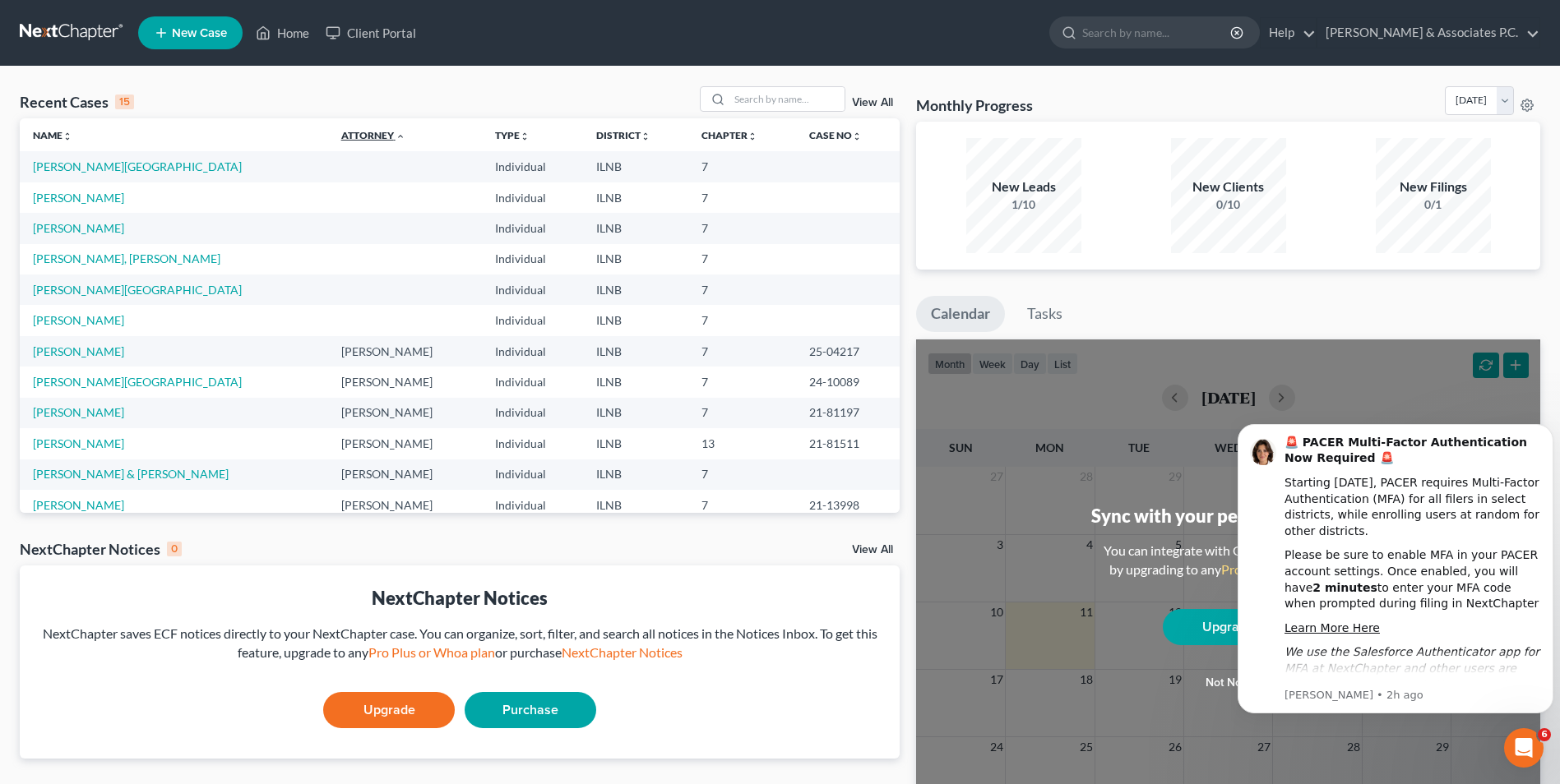
click at [396, 140] on icon "expand_less" at bounding box center [401, 136] width 10 height 10
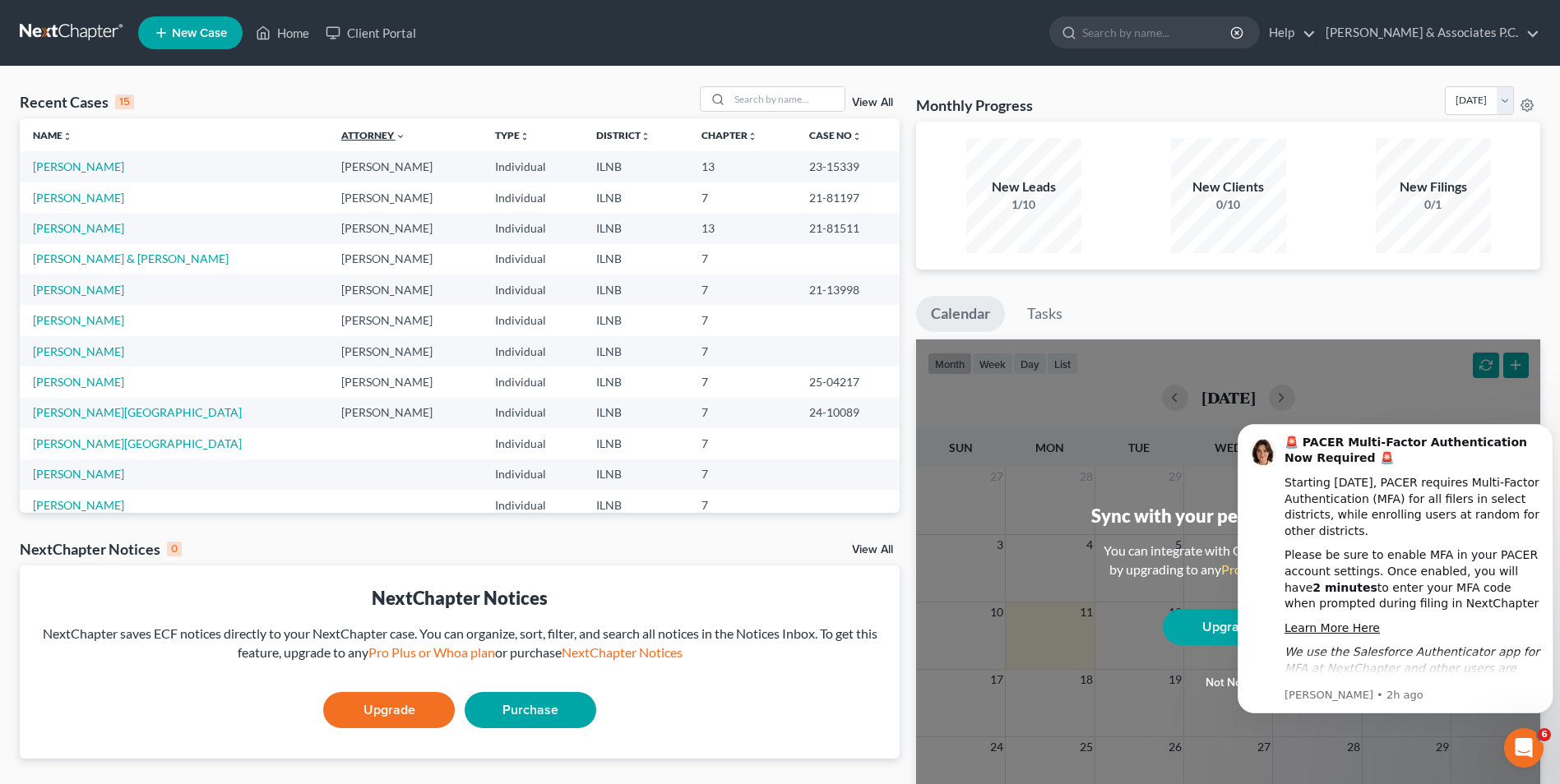
click at [396, 140] on icon "expand_more" at bounding box center [401, 136] width 10 height 10
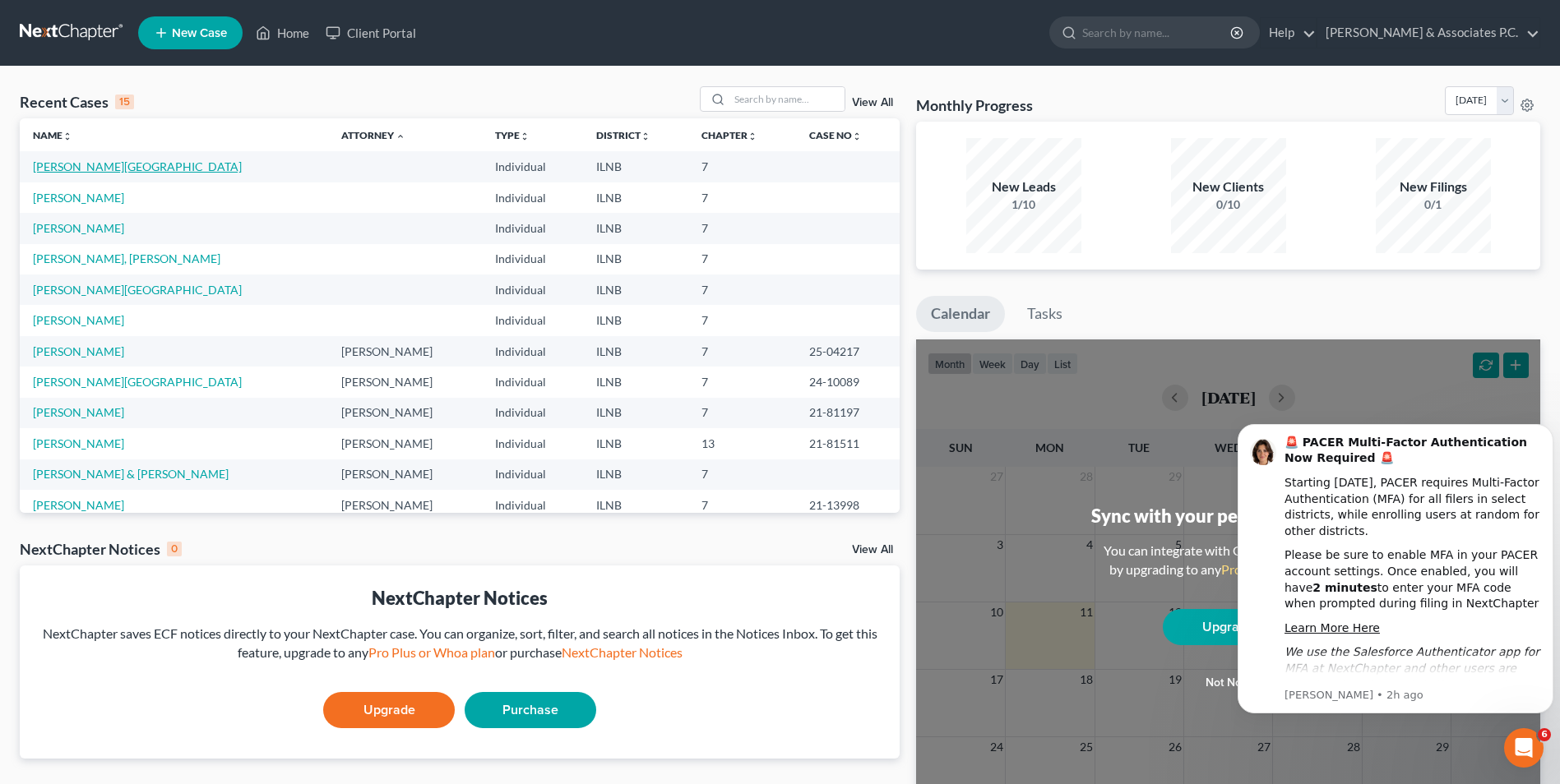
click at [84, 162] on link "[PERSON_NAME][GEOGRAPHIC_DATA]" at bounding box center [137, 166] width 209 height 14
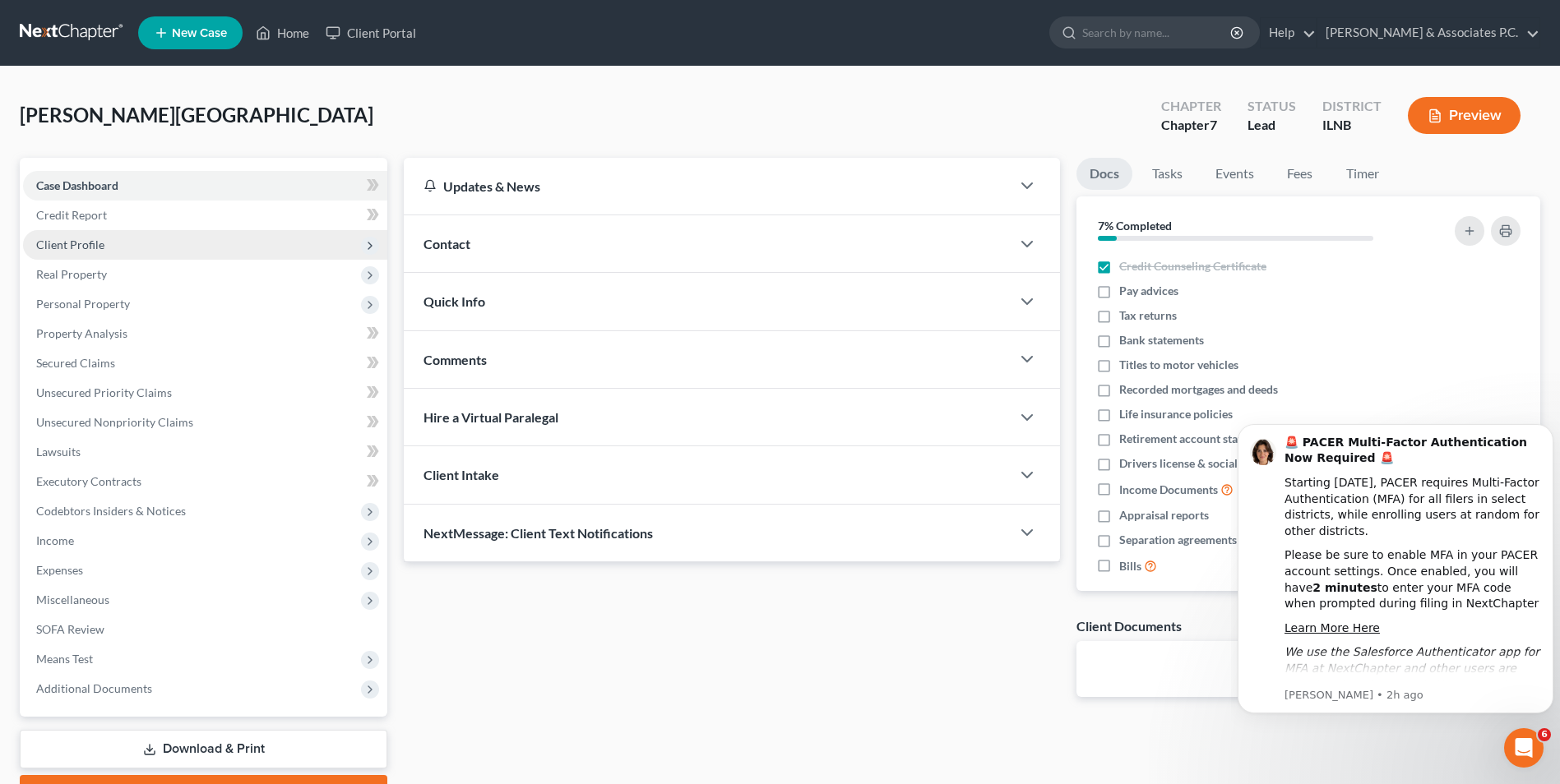
click at [83, 249] on span "Client Profile" at bounding box center [70, 244] width 69 height 14
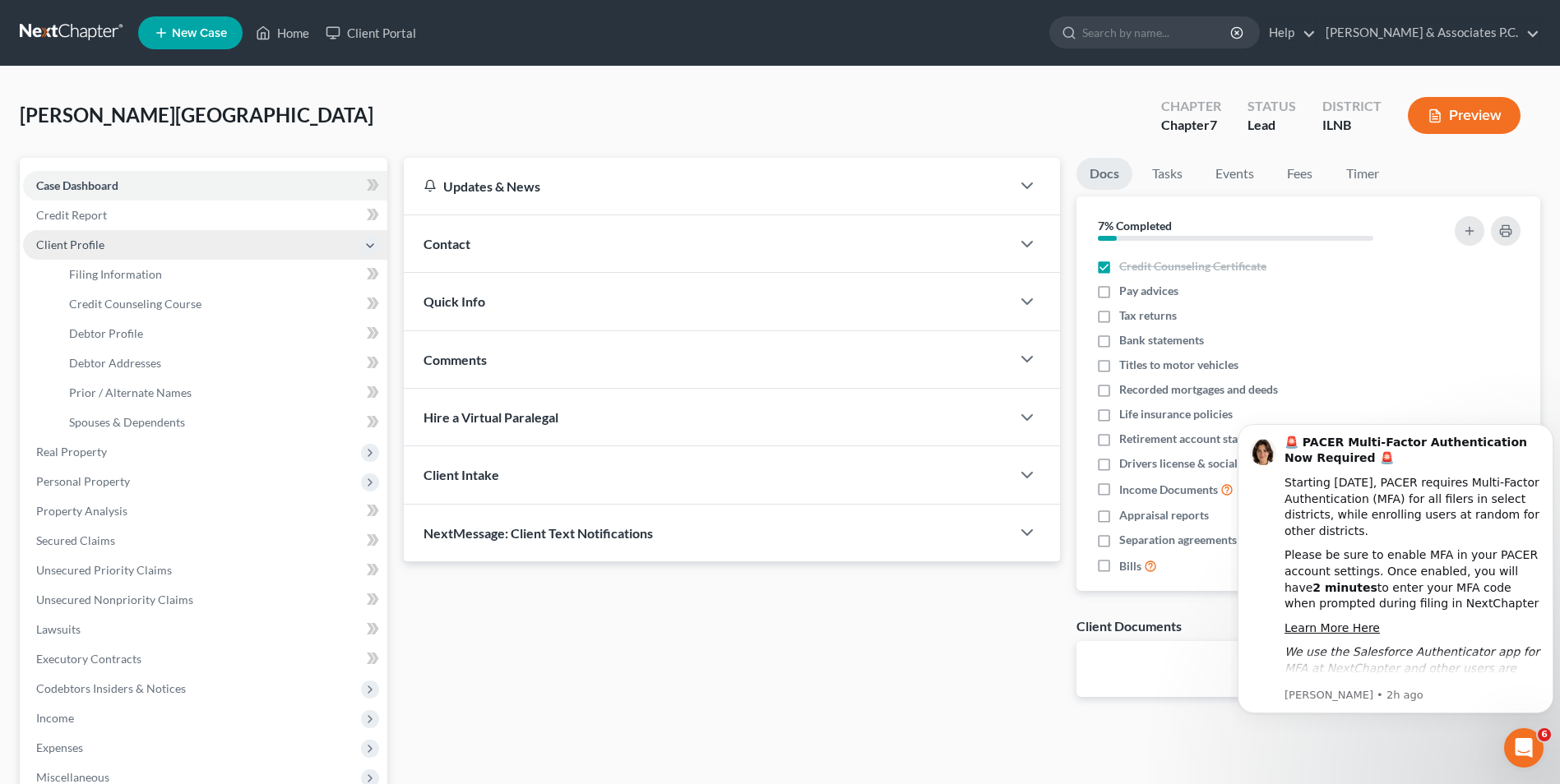
click at [90, 251] on span "Client Profile" at bounding box center [205, 245] width 364 height 30
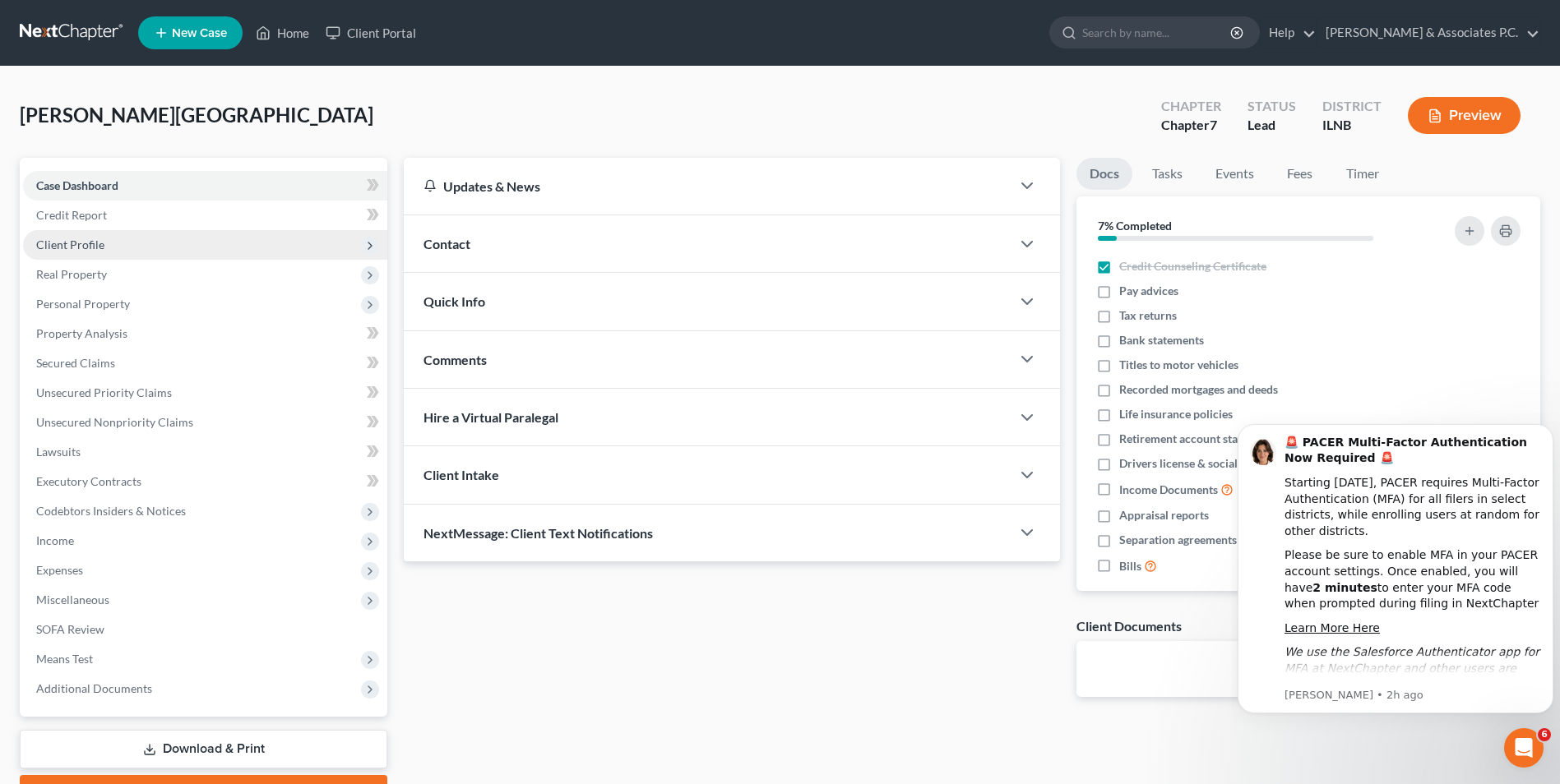
click at [90, 251] on span "Client Profile" at bounding box center [205, 245] width 364 height 30
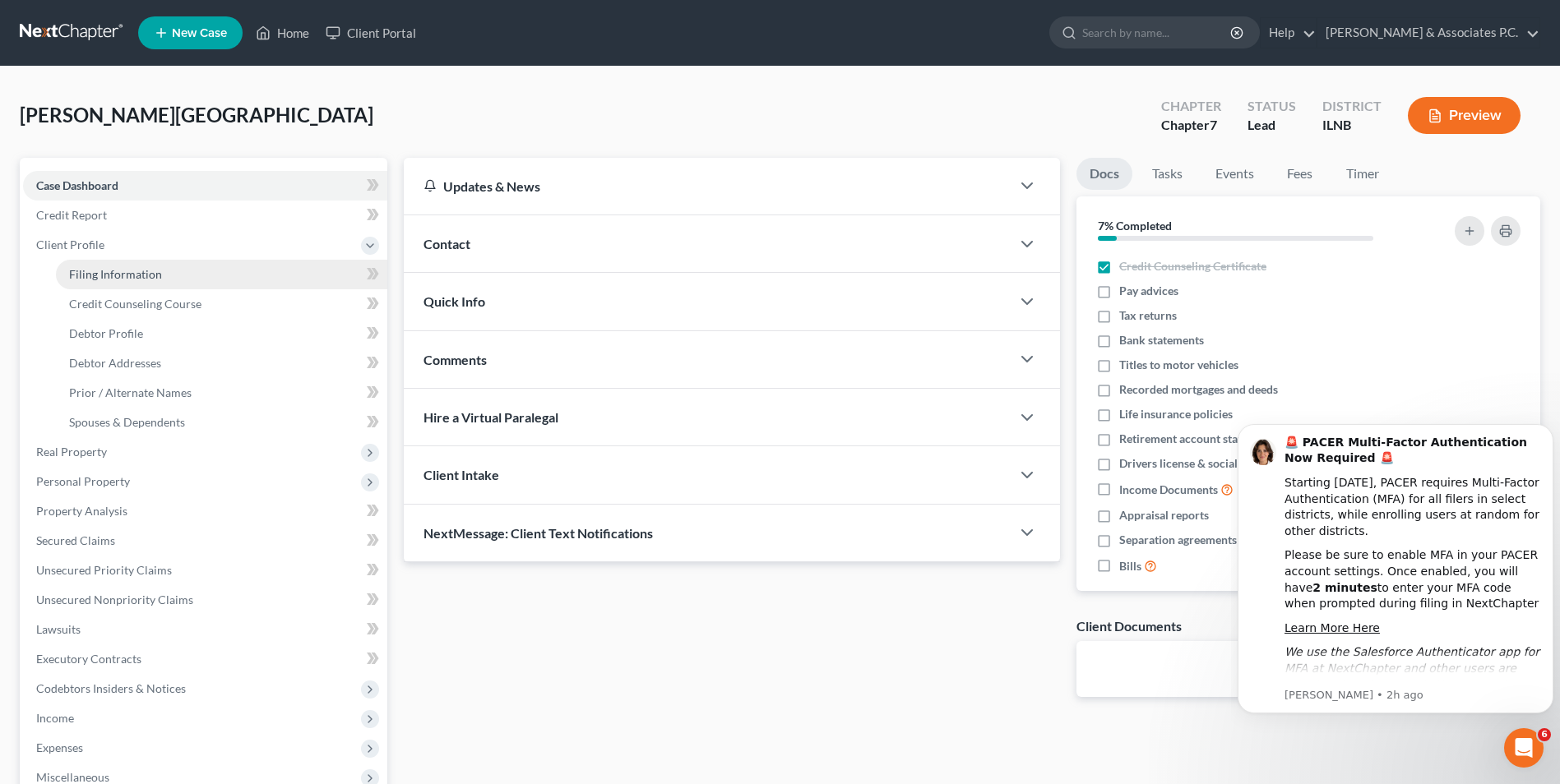
click at [107, 261] on link "Filing Information" at bounding box center [221, 274] width 331 height 30
select select "1"
select select "0"
select select "14"
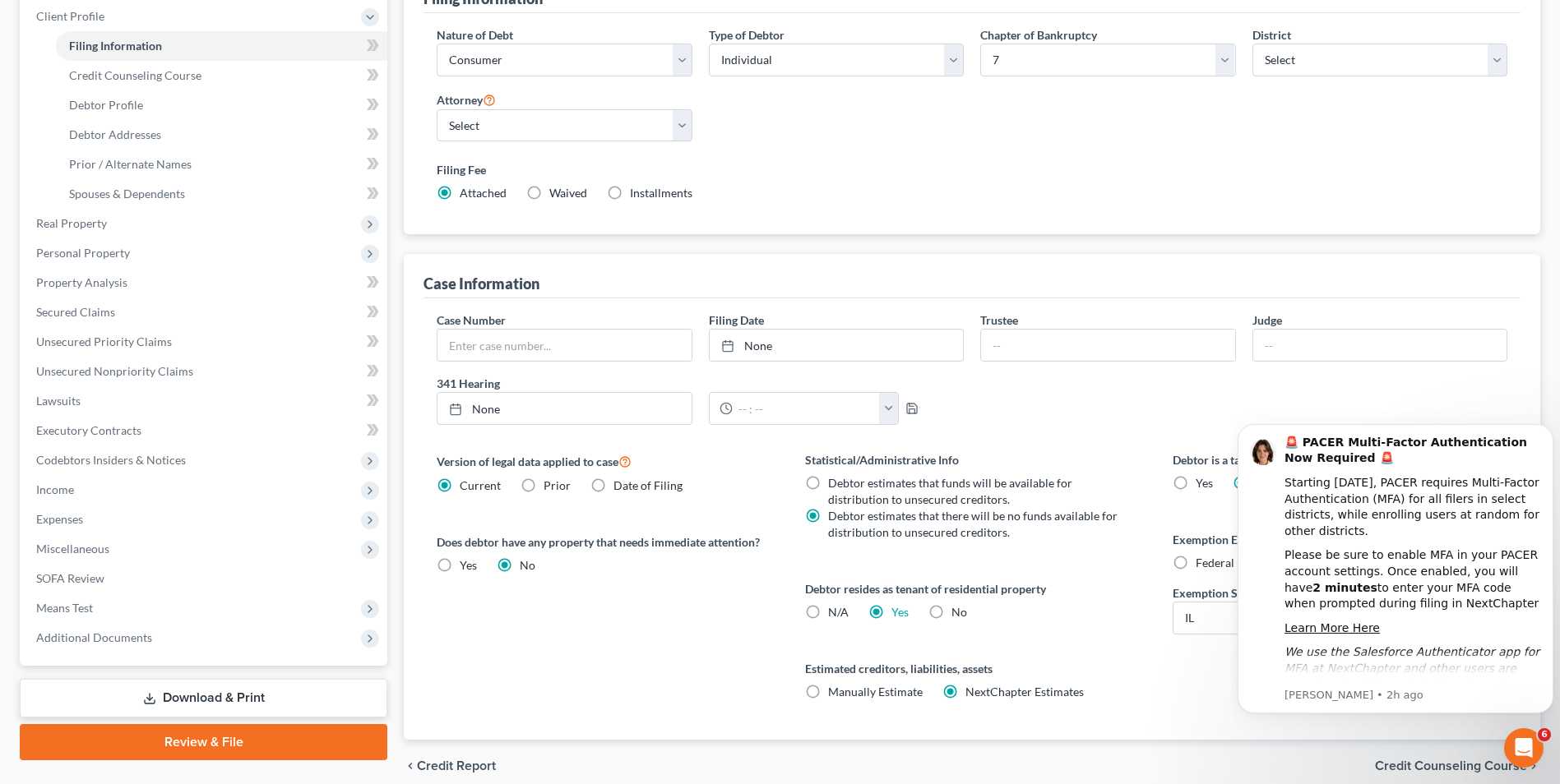
scroll to position [234, 0]
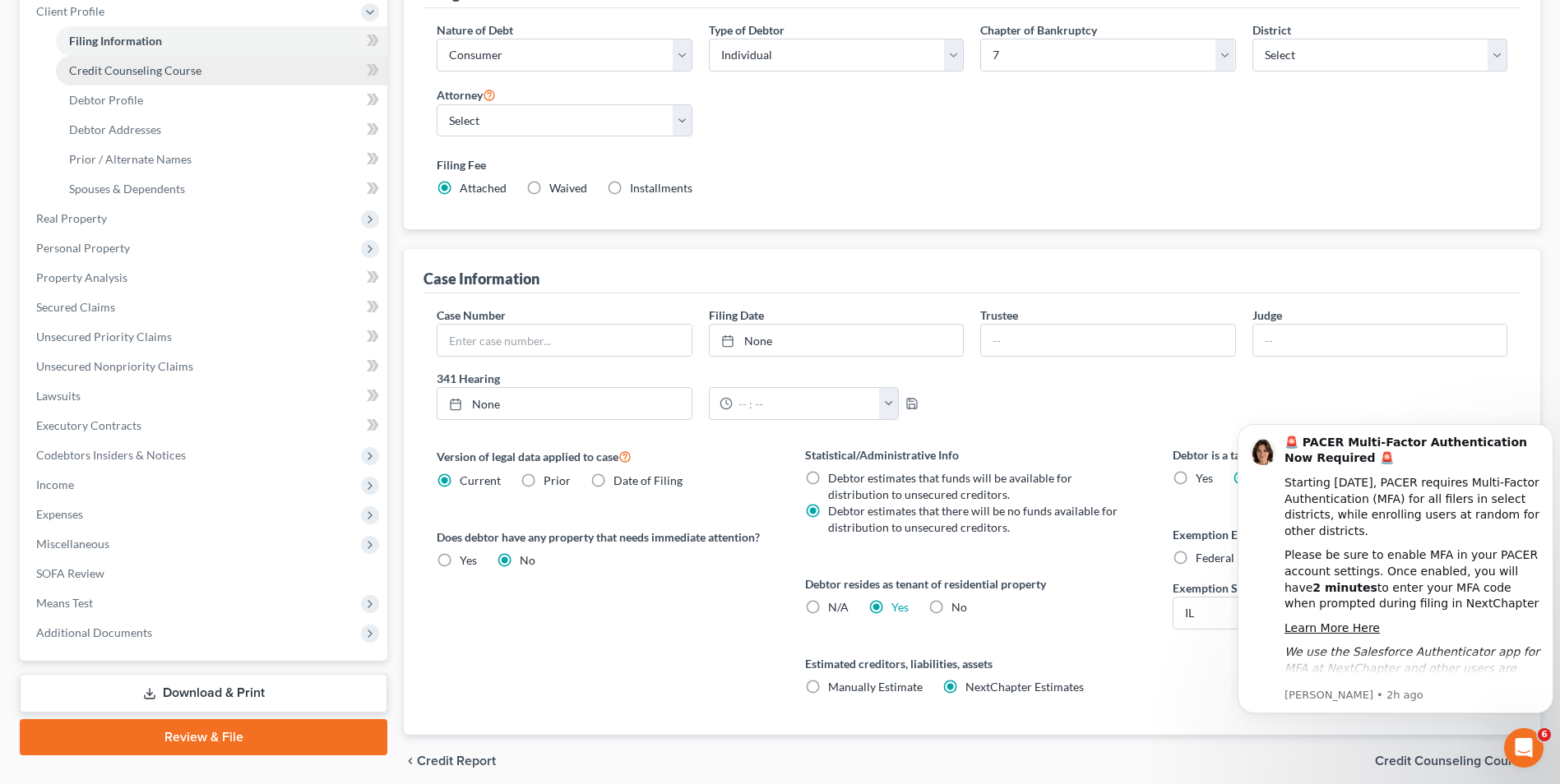
click at [221, 76] on link "Credit Counseling Course" at bounding box center [221, 71] width 331 height 30
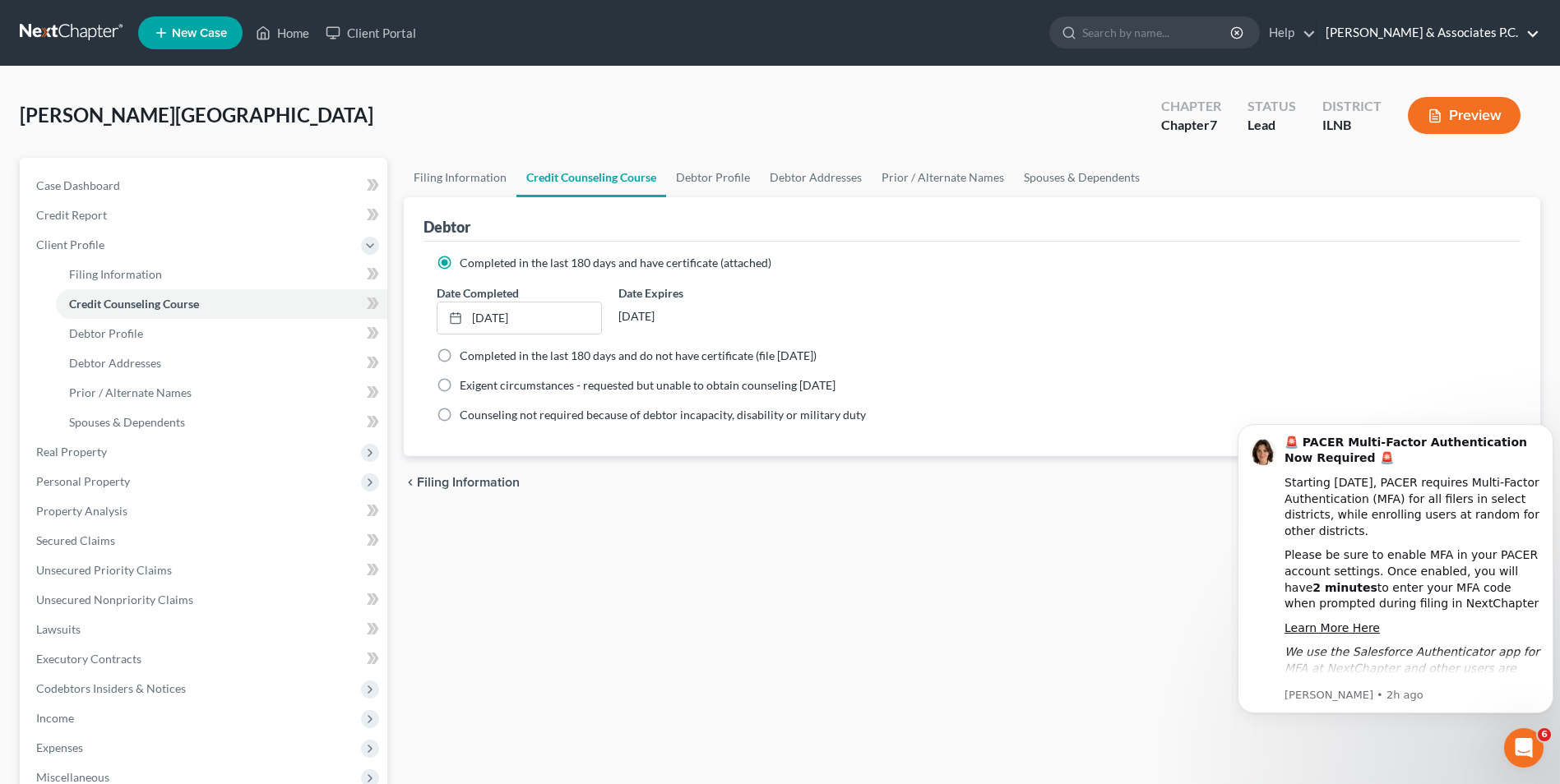
click at [1525, 33] on link "[PERSON_NAME] & Associates P.C." at bounding box center [1428, 33] width 222 height 30
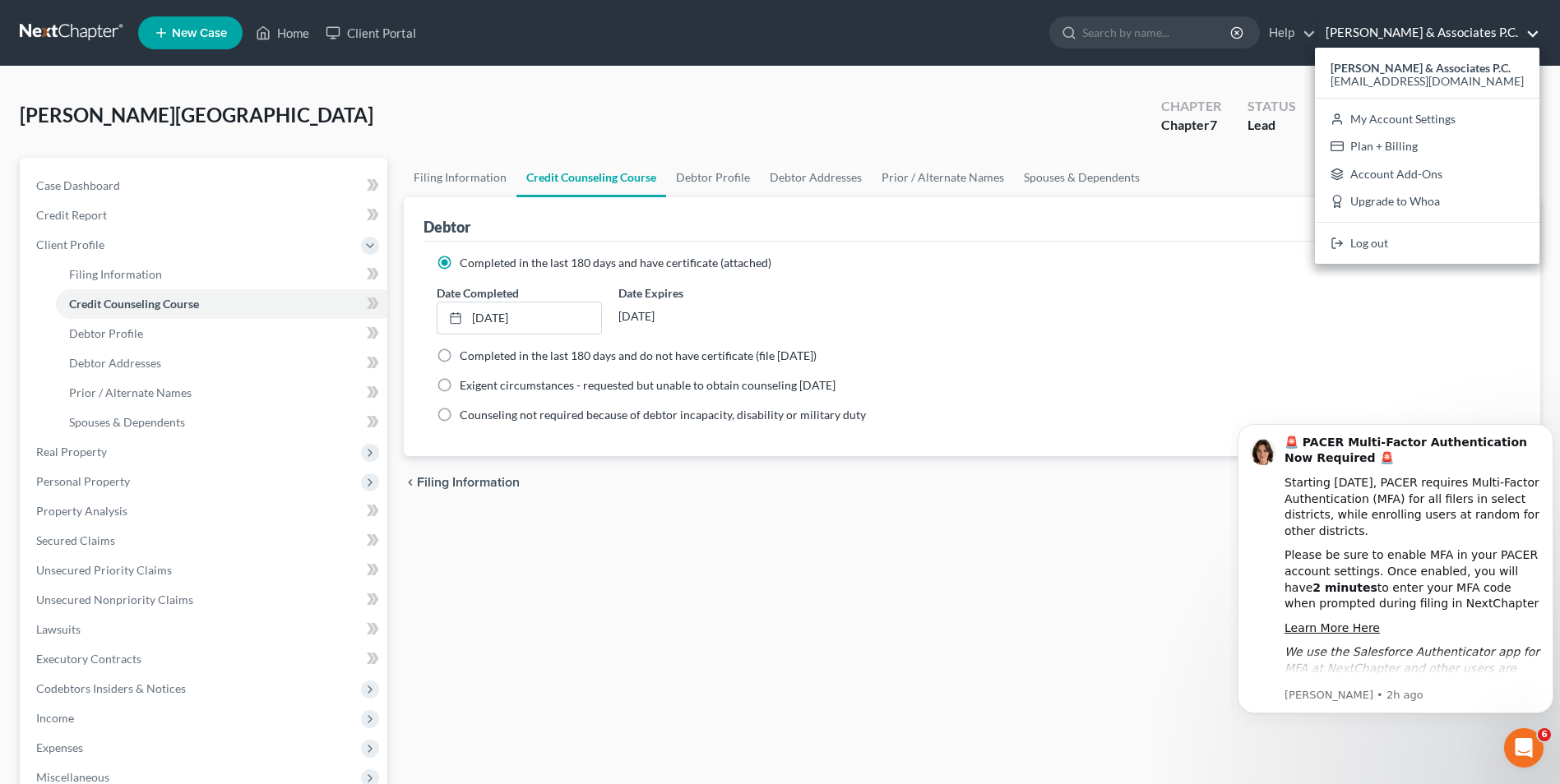
click at [1525, 33] on link "[PERSON_NAME] & Associates P.C." at bounding box center [1428, 33] width 222 height 30
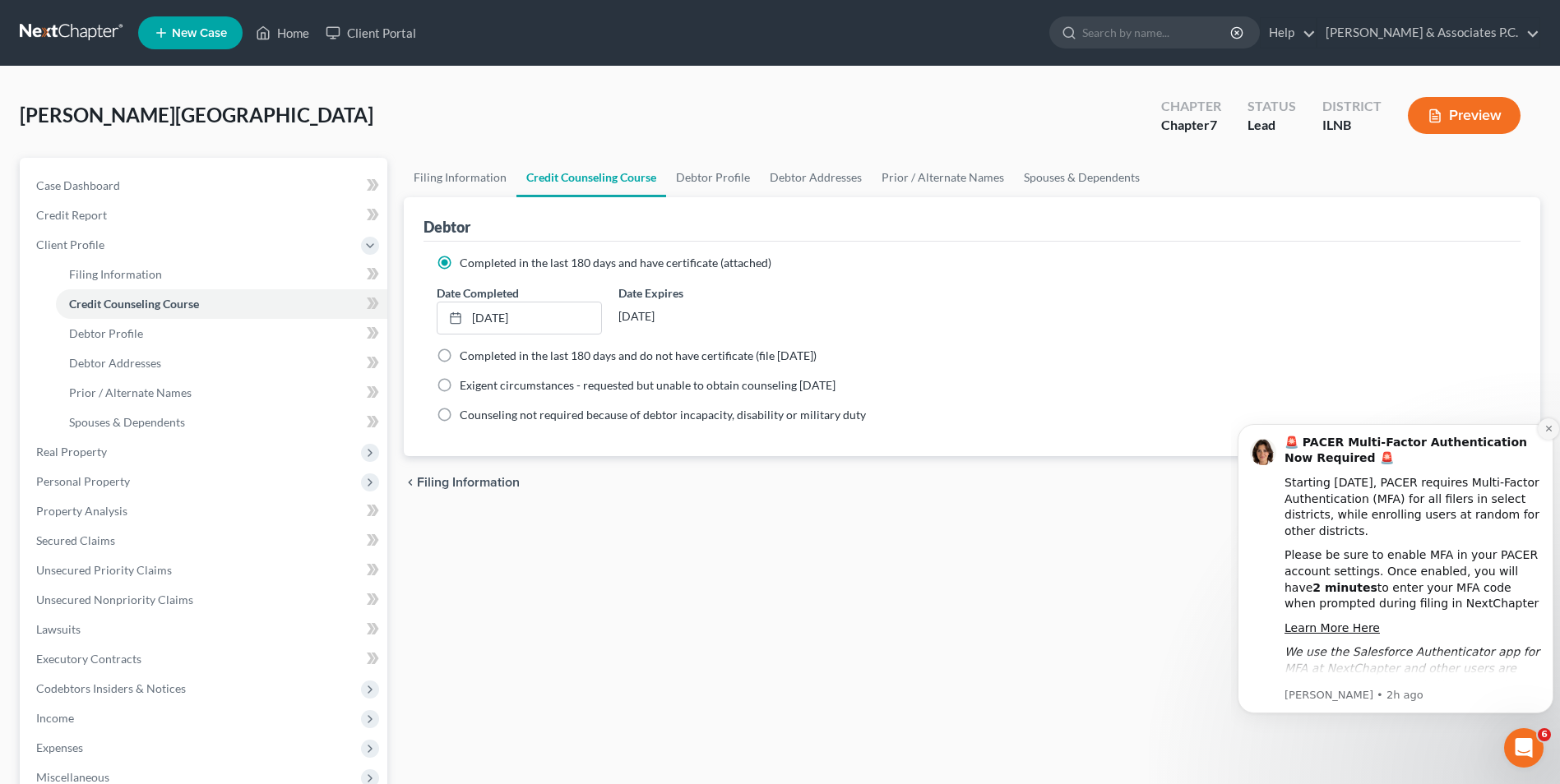
click at [1547, 428] on icon "Dismiss notification" at bounding box center [1549, 428] width 9 height 9
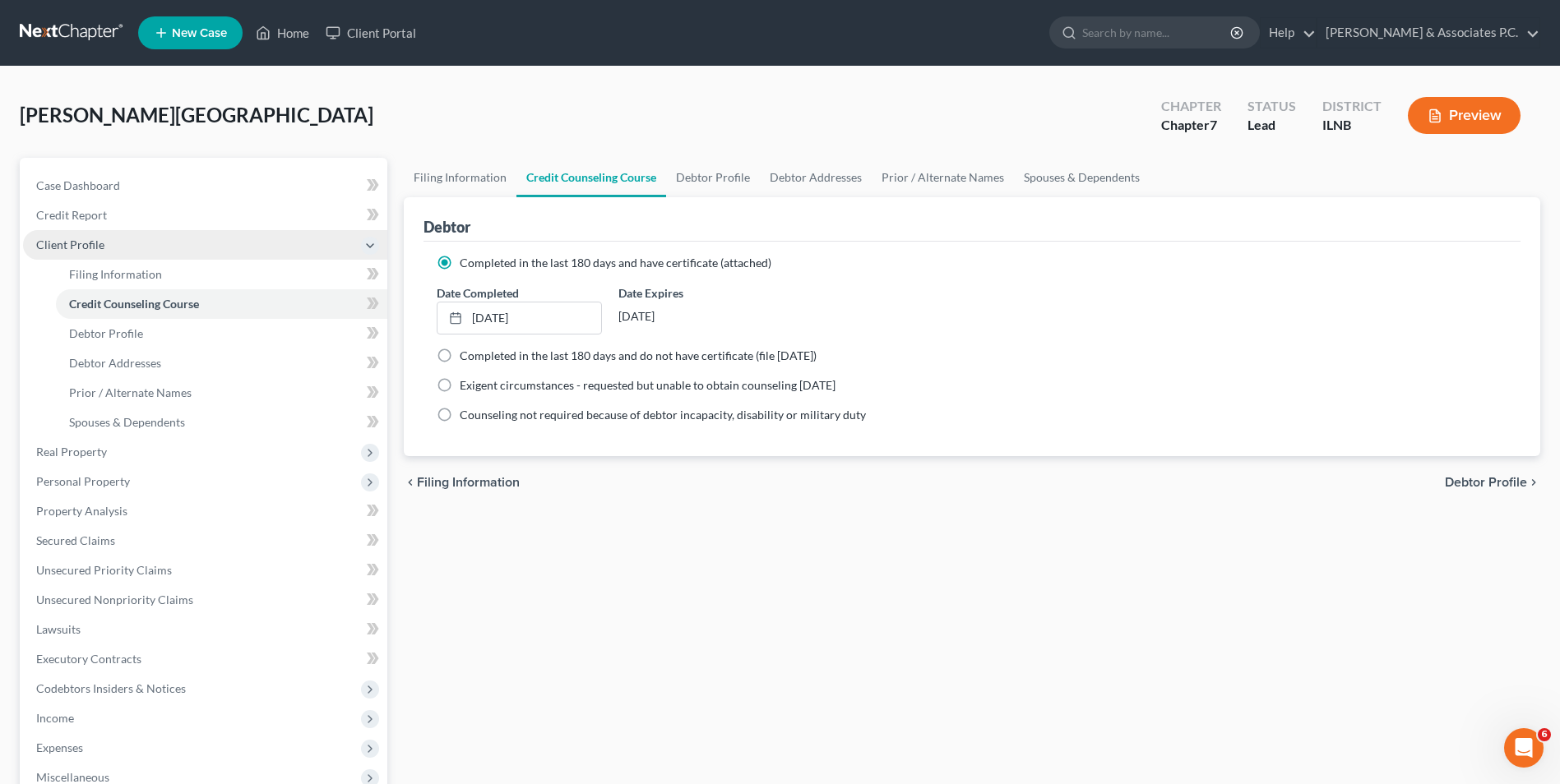
click at [92, 249] on span "Client Profile" at bounding box center [70, 244] width 69 height 14
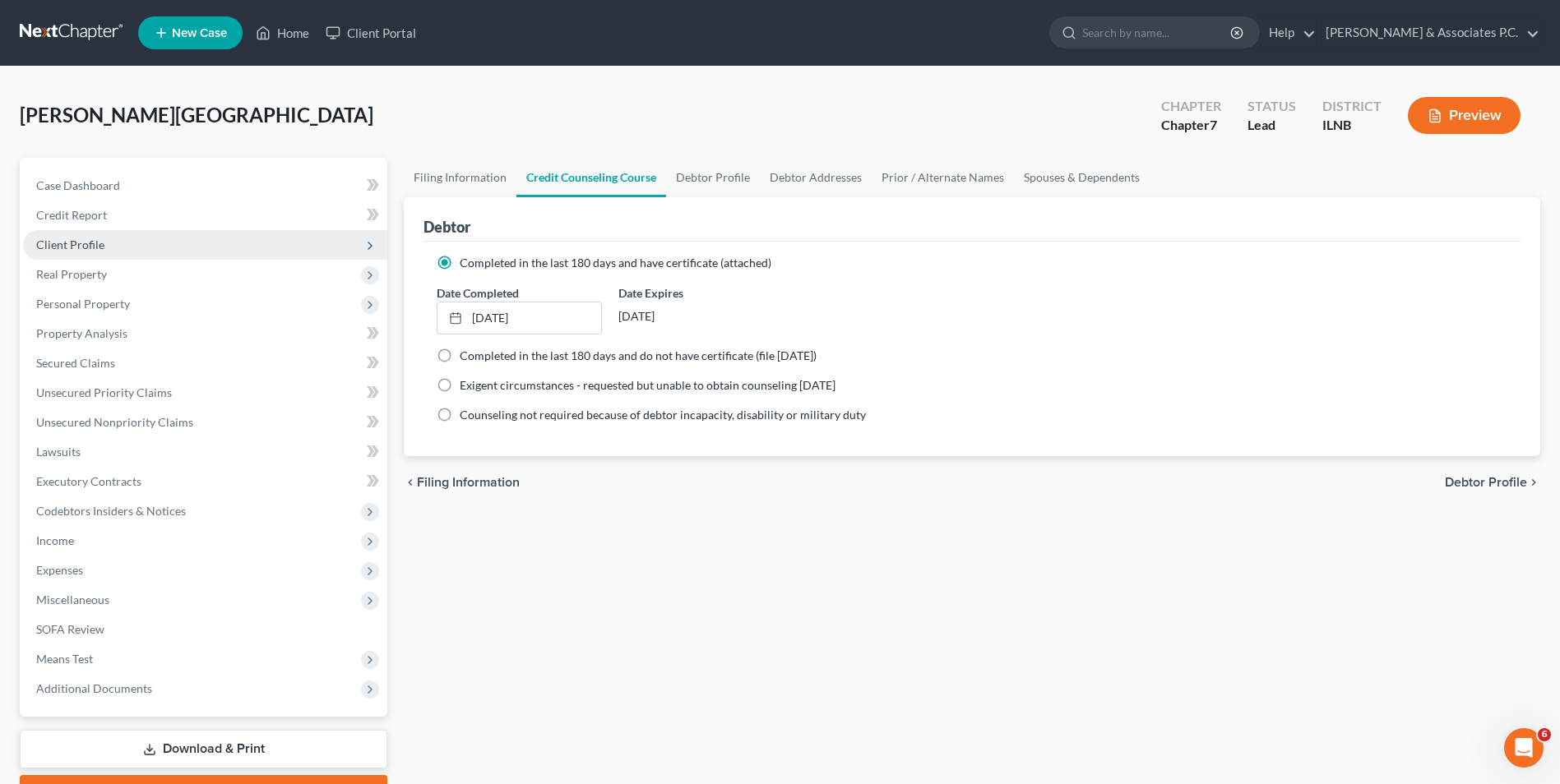
click at [92, 249] on span "Client Profile" at bounding box center [70, 244] width 69 height 14
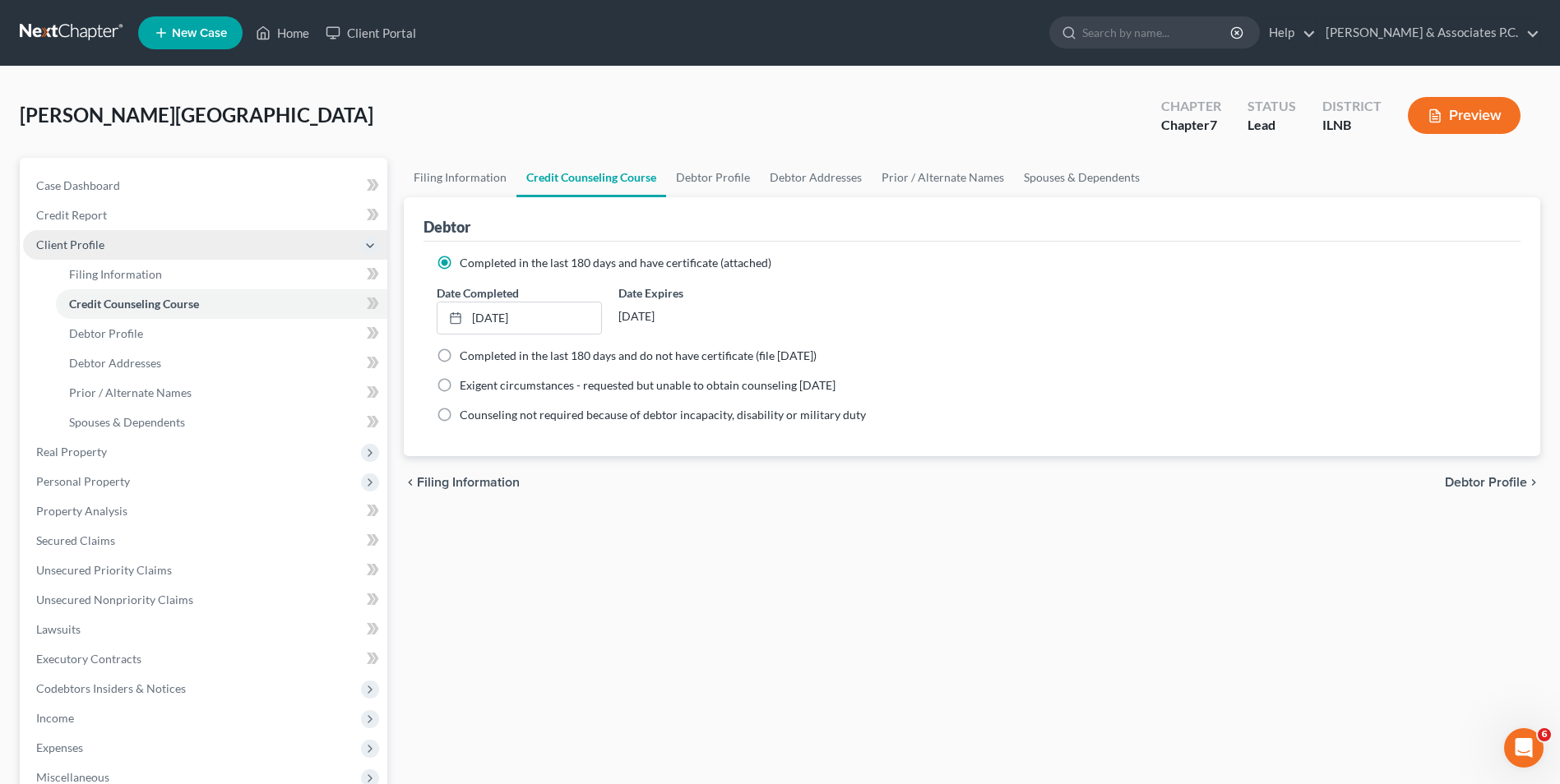
click at [92, 249] on span "Client Profile" at bounding box center [70, 244] width 69 height 14
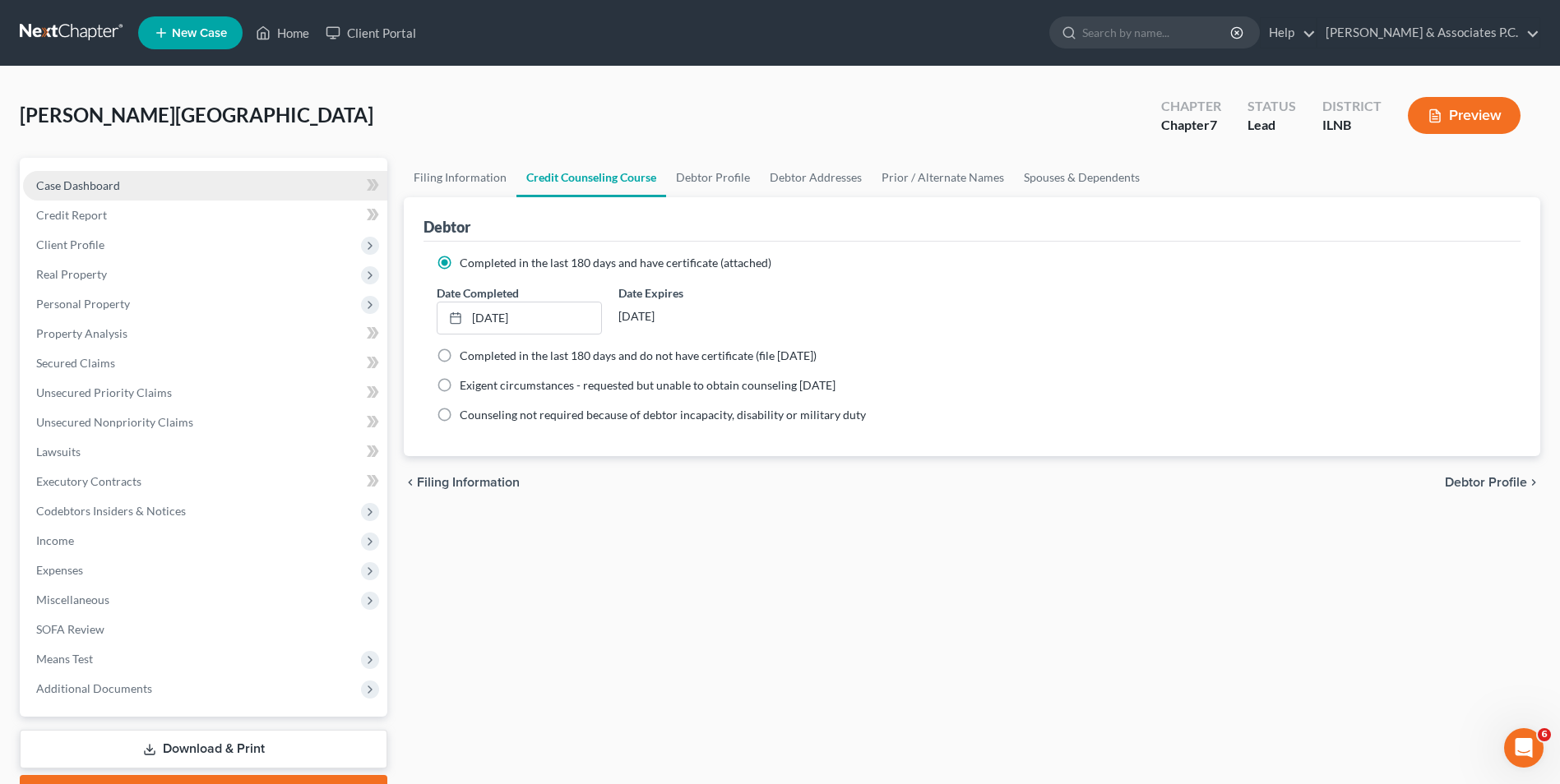
click at [97, 188] on span "Case Dashboard" at bounding box center [78, 186] width 84 height 14
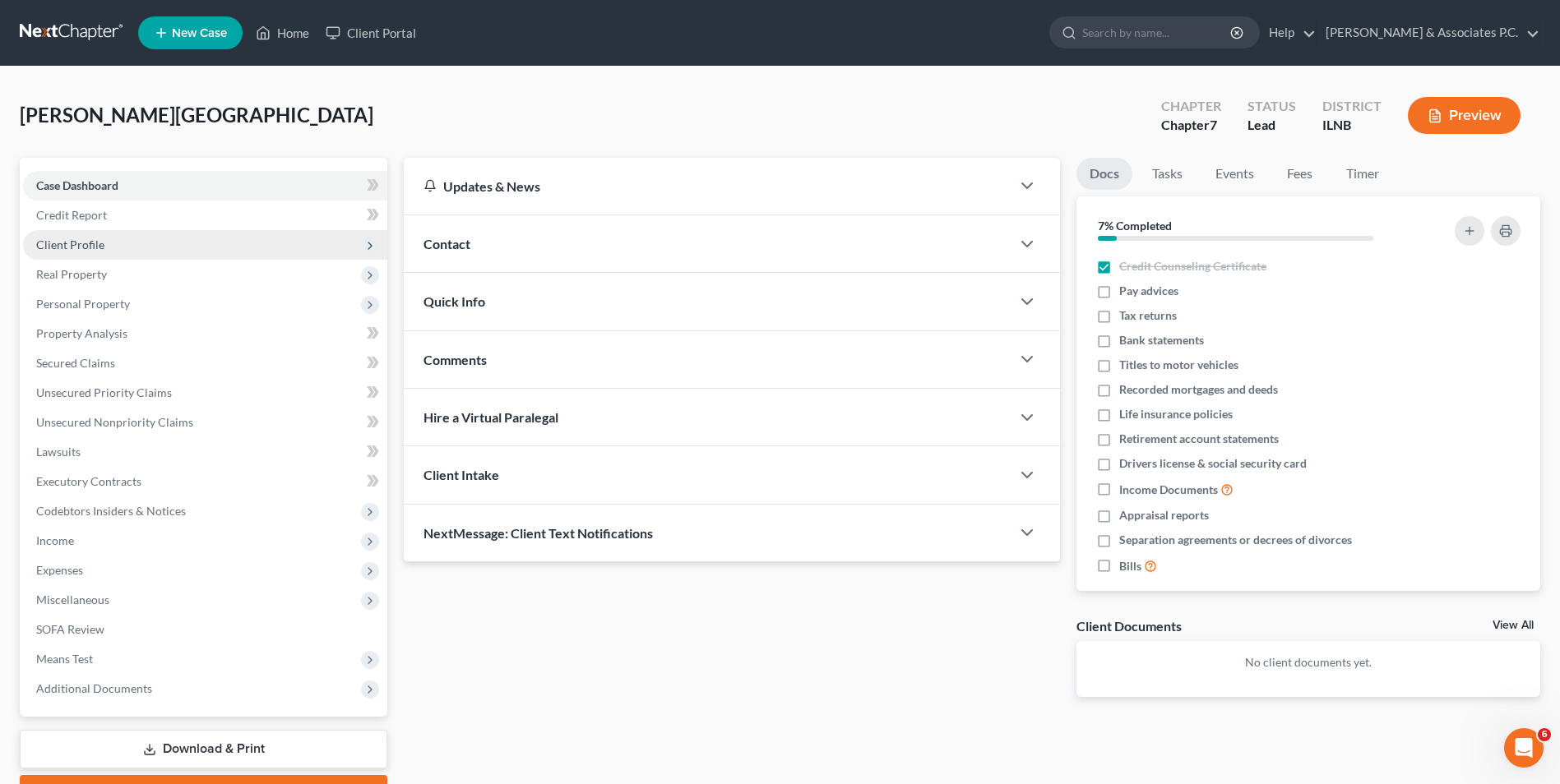
click at [100, 235] on span "Client Profile" at bounding box center [205, 245] width 364 height 30
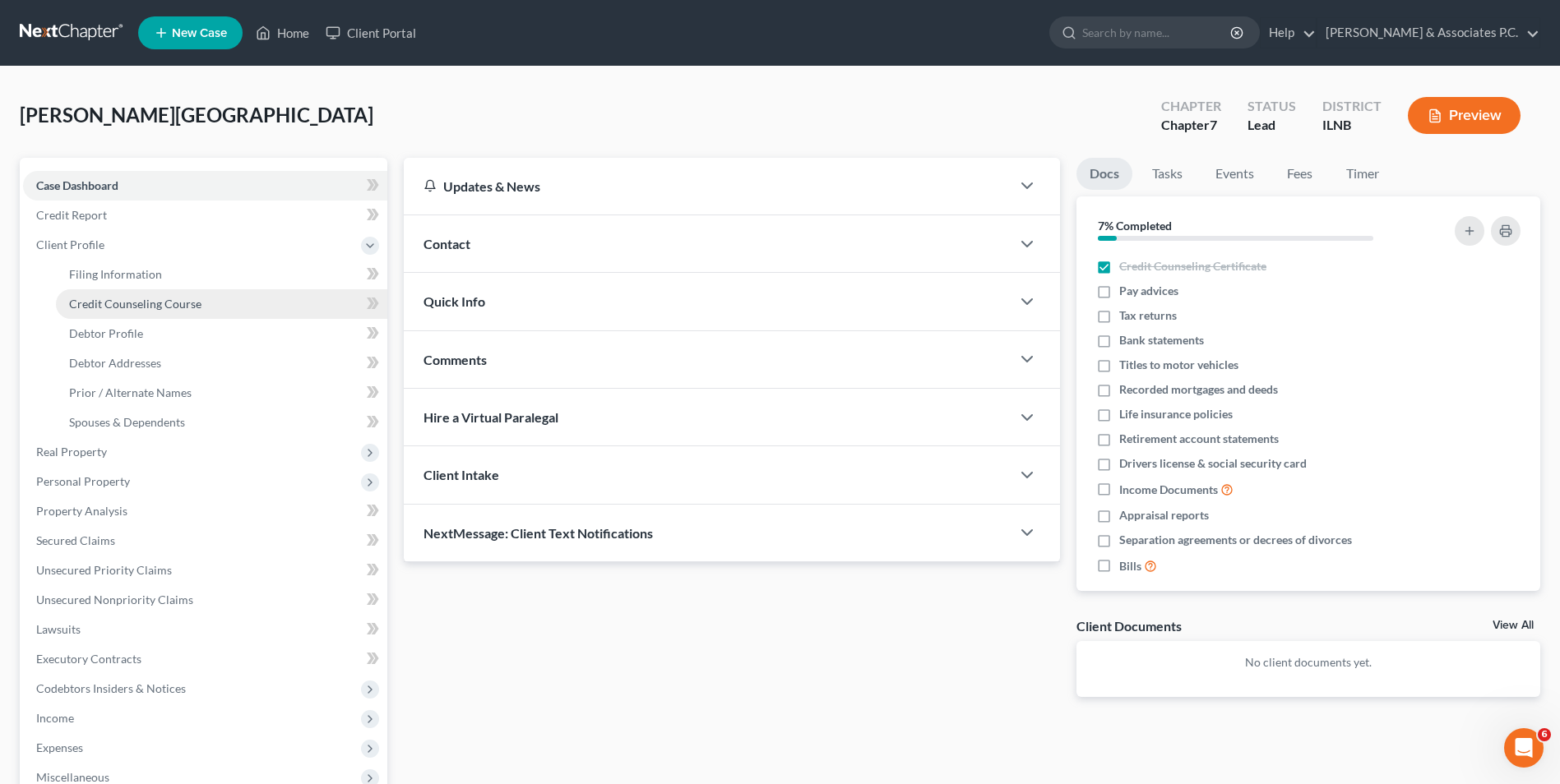
click at [211, 296] on link "Credit Counseling Course" at bounding box center [221, 304] width 331 height 30
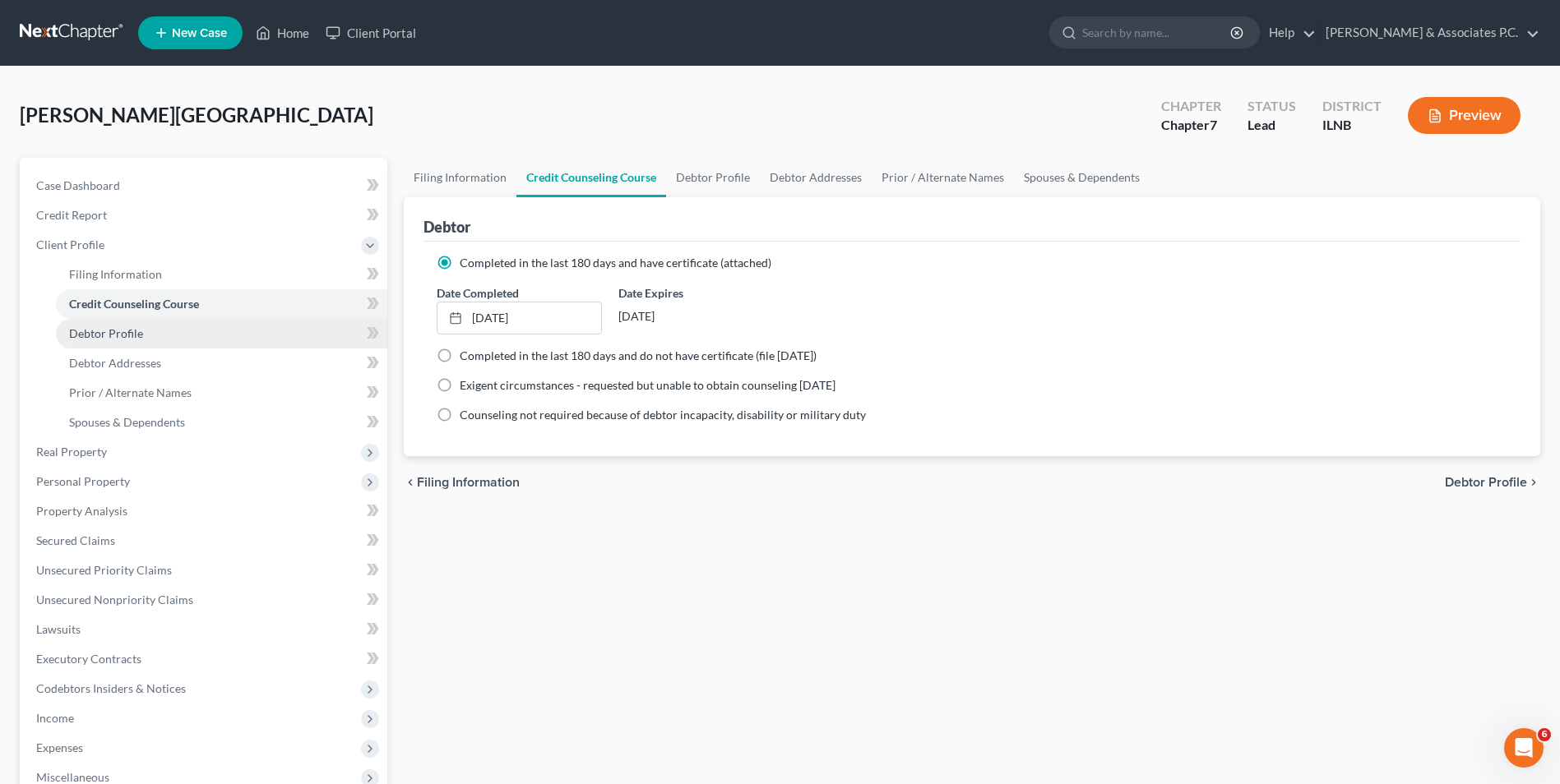
click at [163, 335] on link "Debtor Profile" at bounding box center [221, 334] width 331 height 30
select select "0"
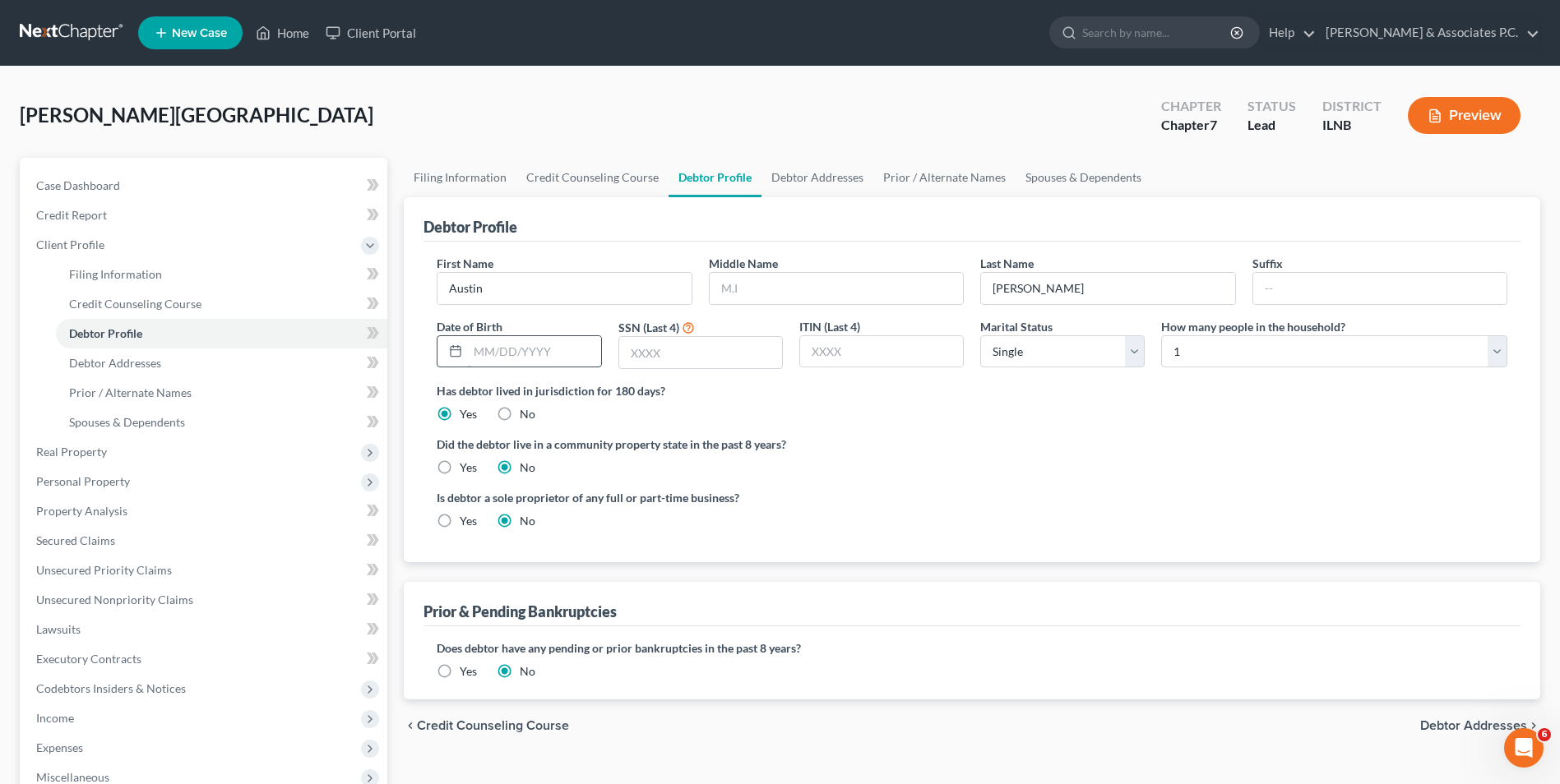
click at [544, 363] on input "text" at bounding box center [534, 351] width 132 height 31
type input "[DATE]"
click at [656, 350] on input "text" at bounding box center [701, 352] width 163 height 31
type input "8008"
click at [930, 346] on input "text" at bounding box center [882, 351] width 163 height 31
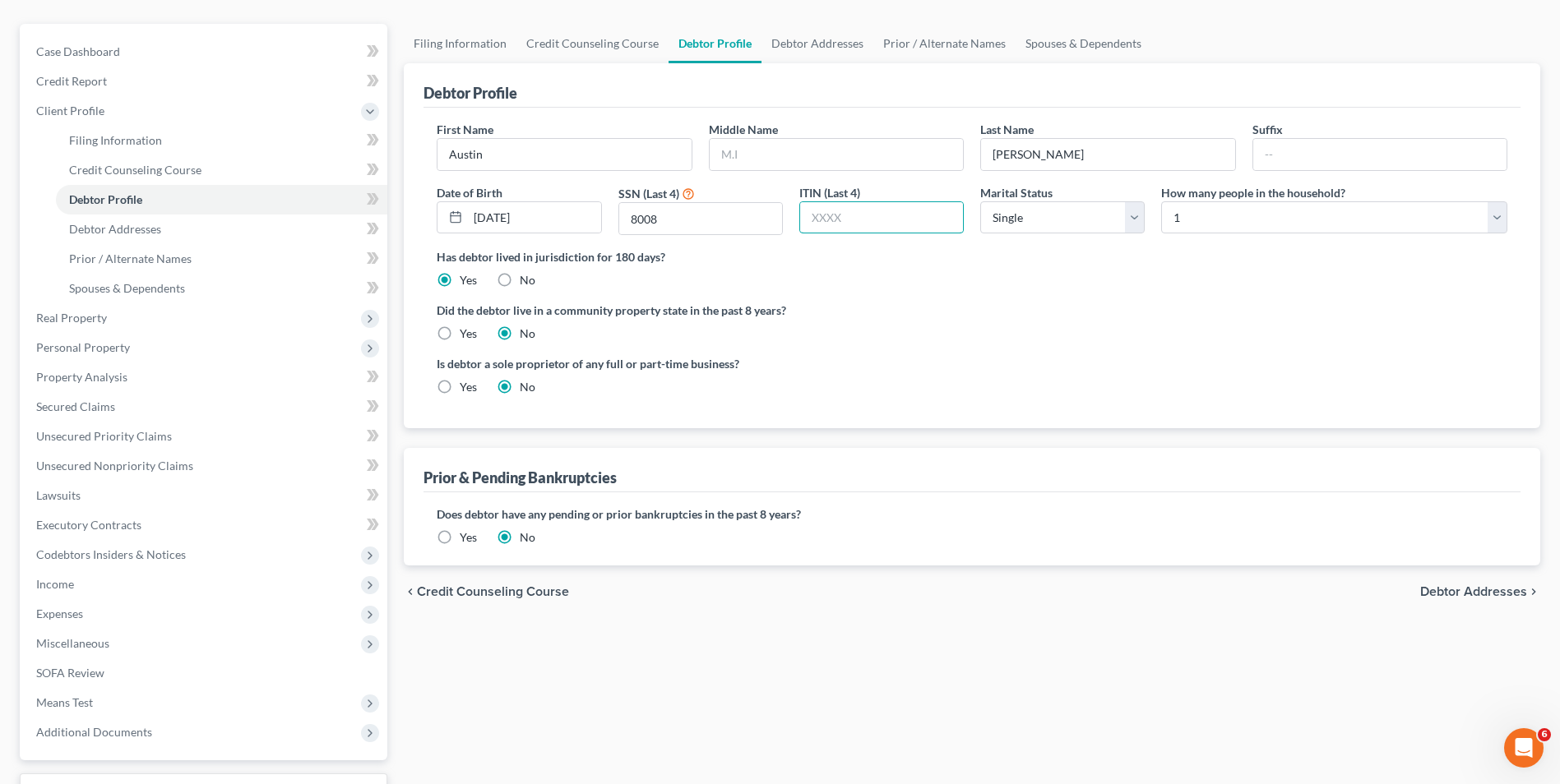
scroll to position [141, 0]
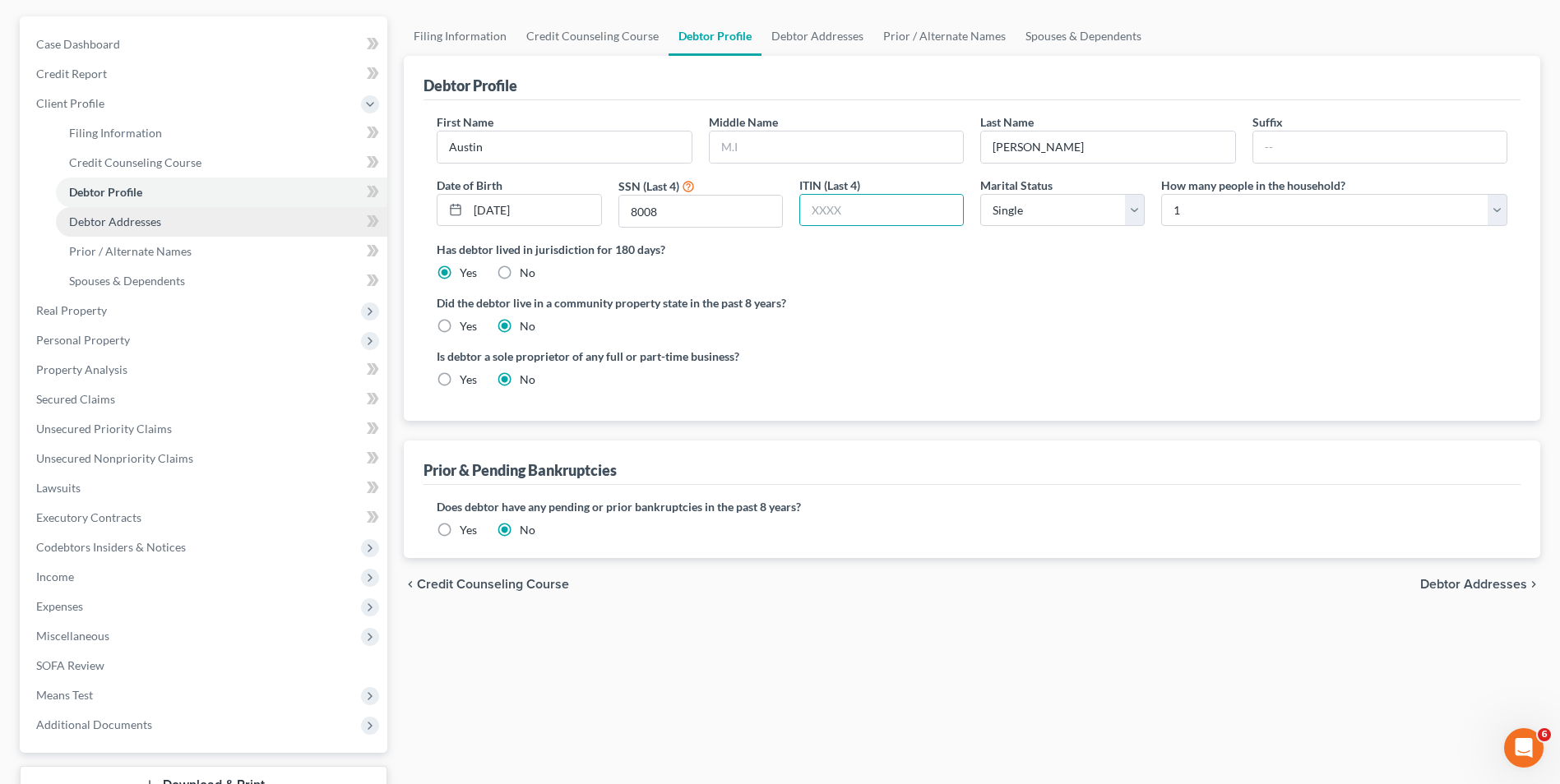
click at [144, 224] on span "Debtor Addresses" at bounding box center [114, 222] width 92 height 14
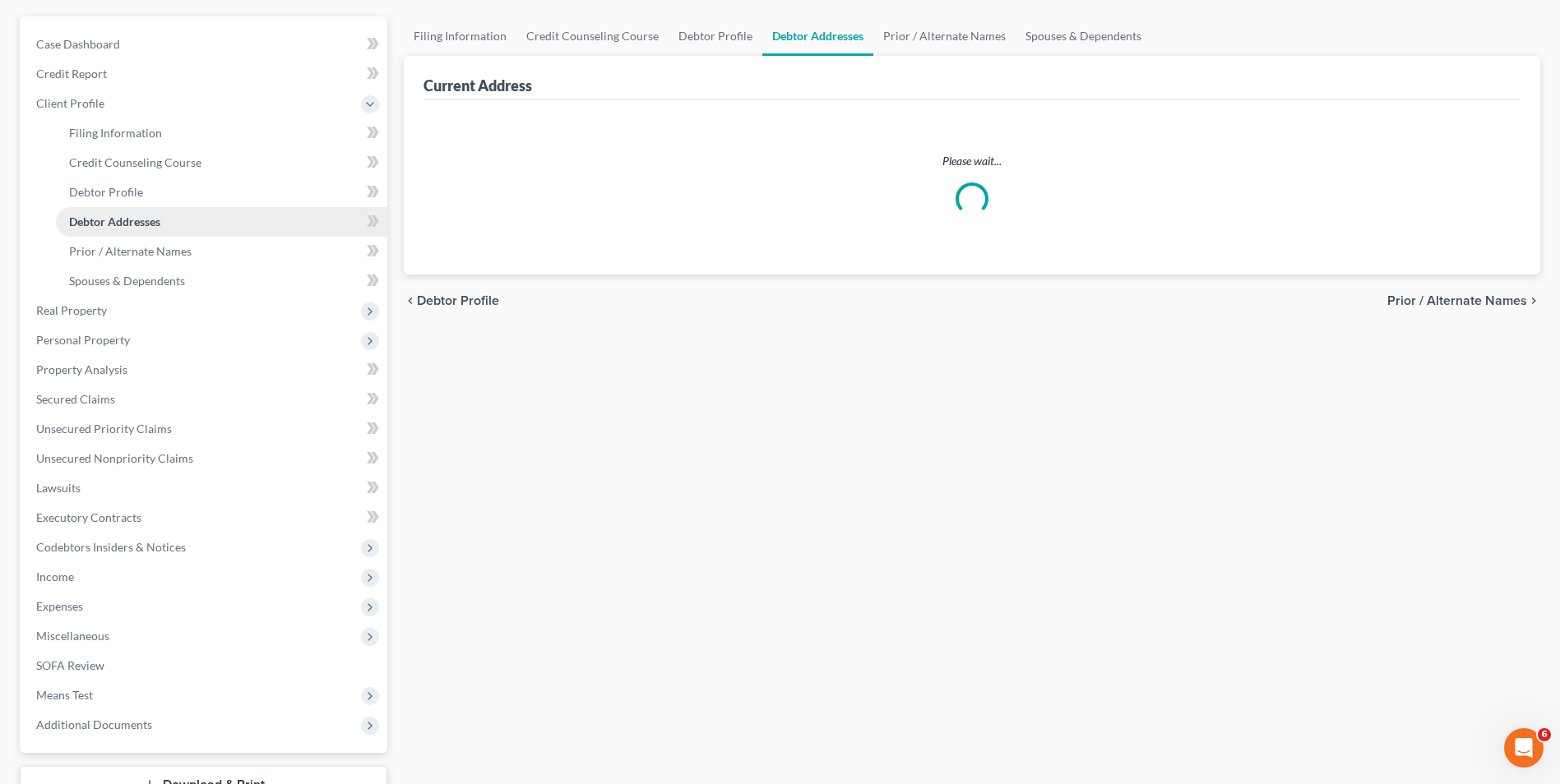
scroll to position [45, 0]
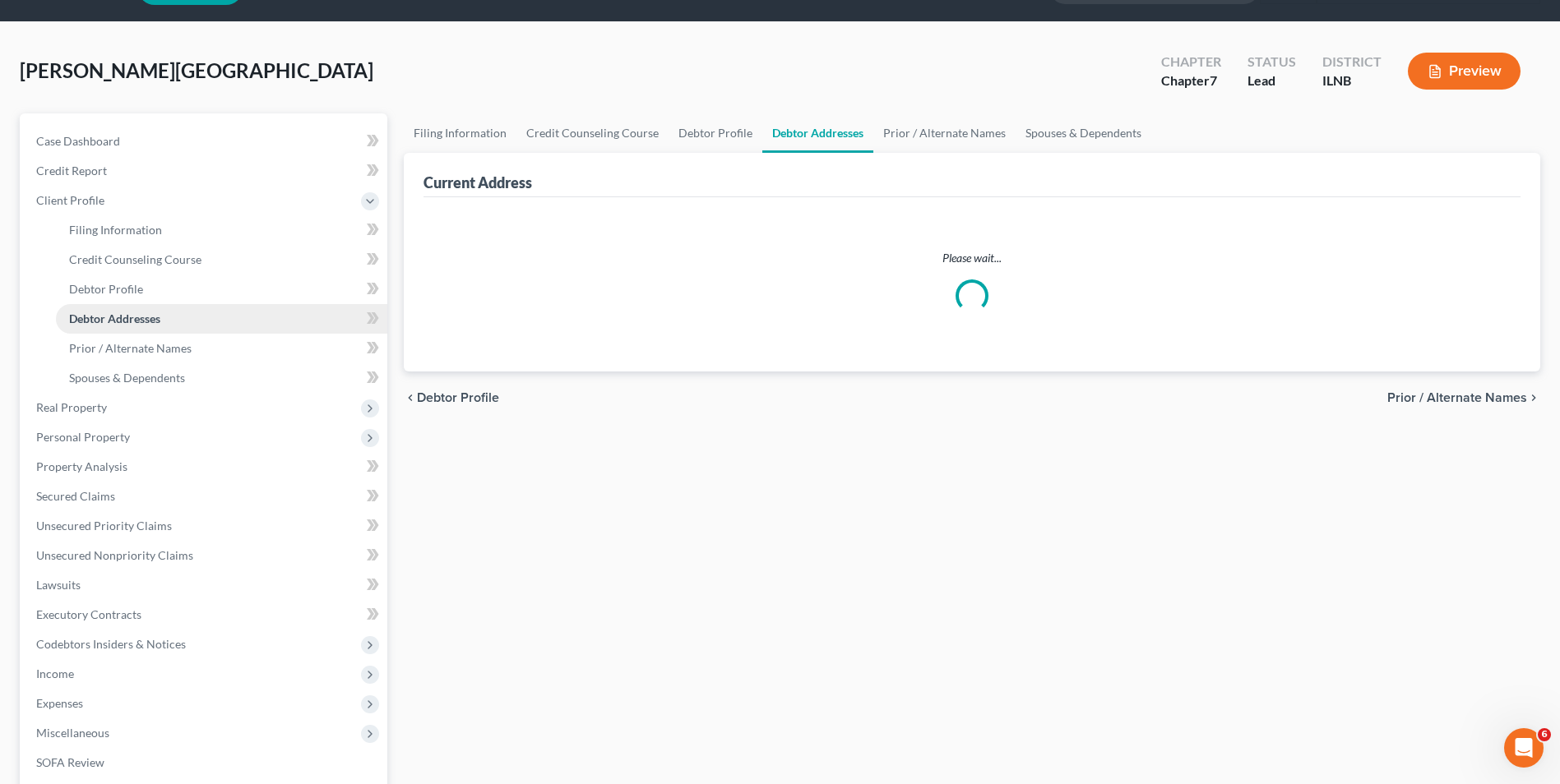
select select "0"
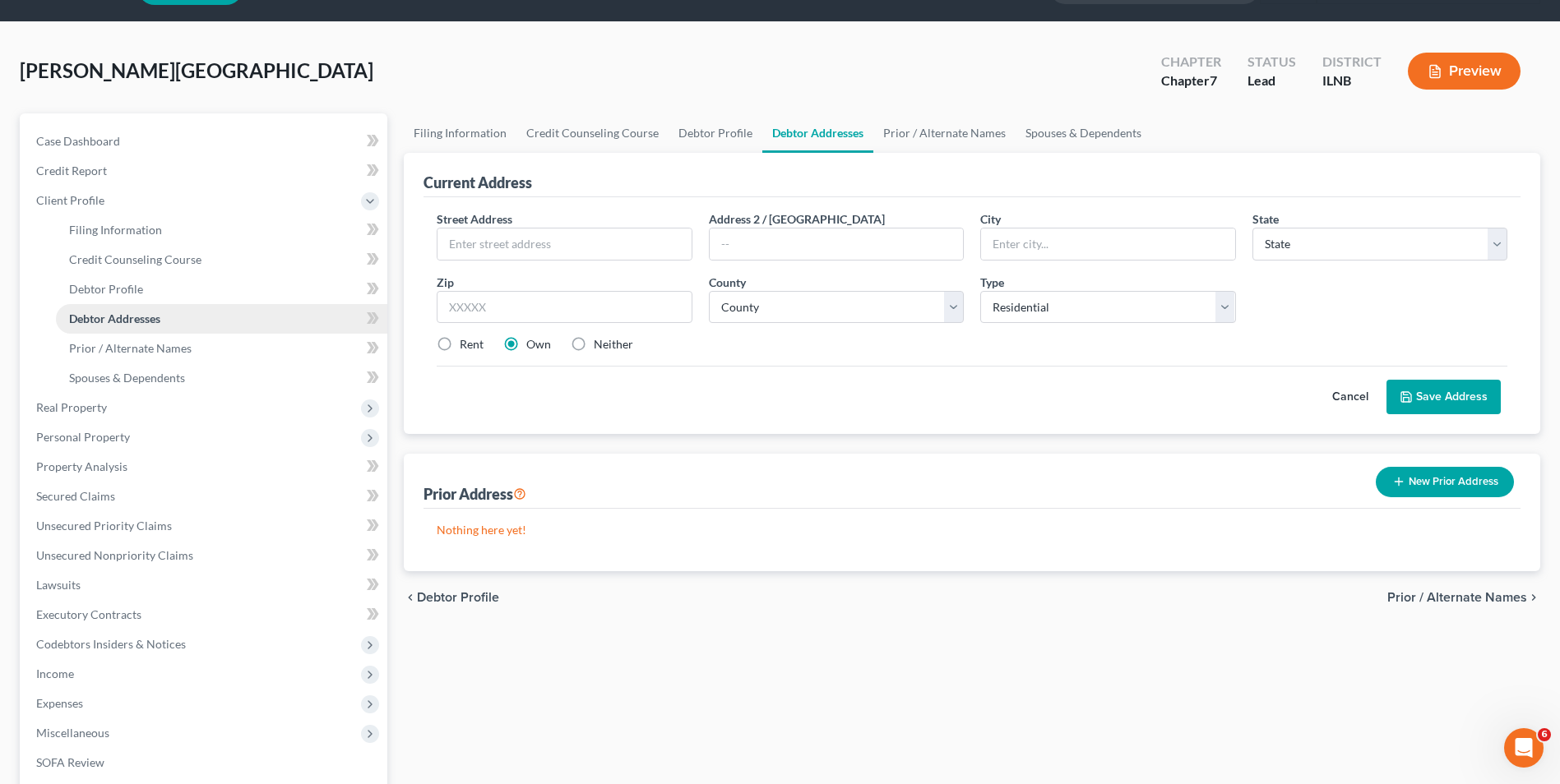
scroll to position [0, 0]
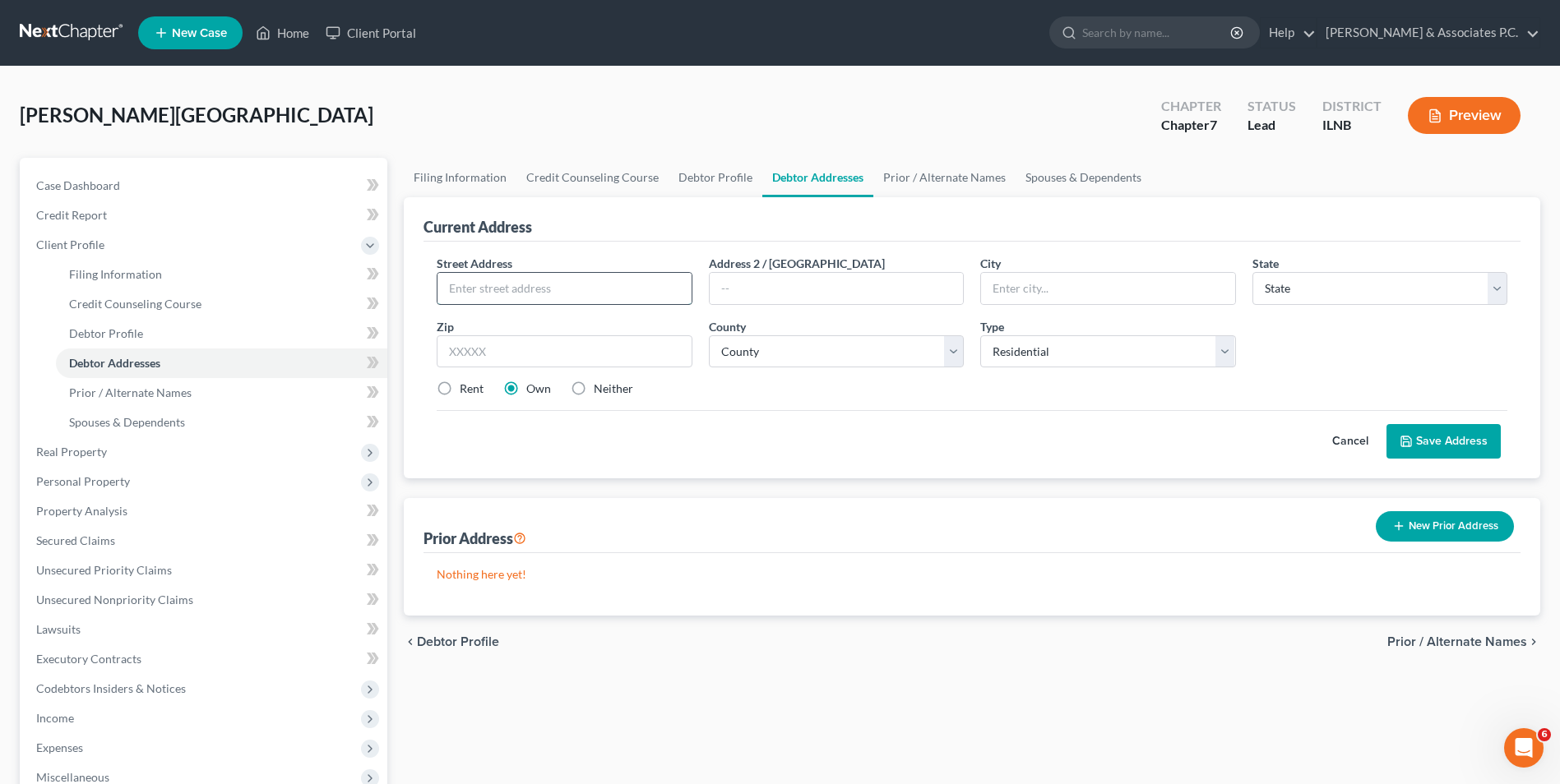
click at [496, 282] on input "text" at bounding box center [564, 288] width 254 height 31
type input "[STREET_ADDRESS]"
click at [1090, 298] on input "text" at bounding box center [1108, 288] width 254 height 31
type input "[GEOGRAPHIC_DATA]"
click at [1496, 275] on select "State [US_STATE] AK AR AZ CA CO CT DE DC [GEOGRAPHIC_DATA] [GEOGRAPHIC_DATA] GU…" at bounding box center [1380, 288] width 255 height 33
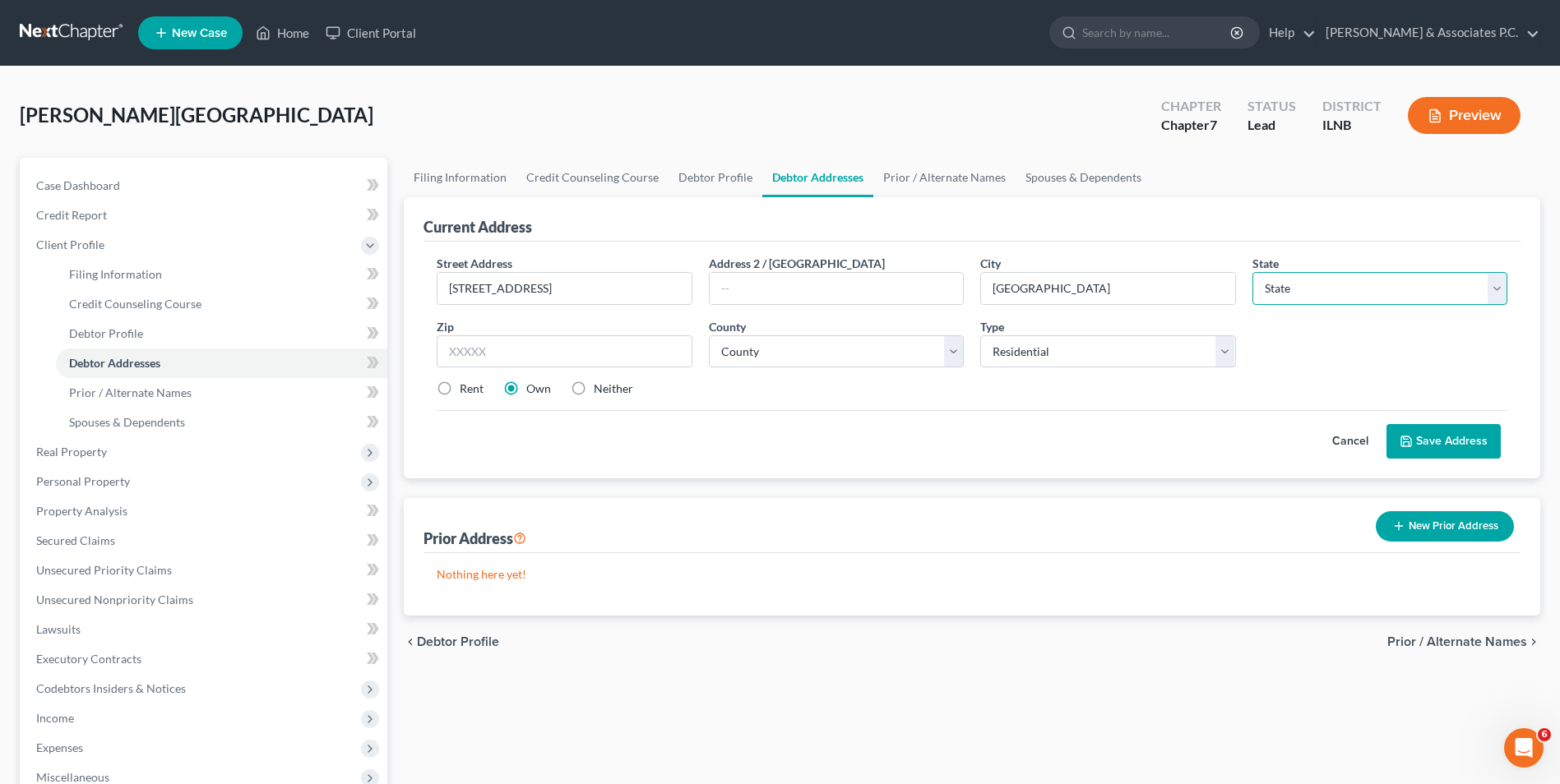
select select "14"
click at [1253, 272] on select "State [US_STATE] AK AR AZ CA CO CT DE DC [GEOGRAPHIC_DATA] [GEOGRAPHIC_DATA] GU…" at bounding box center [1380, 288] width 255 height 33
click at [605, 344] on input "text" at bounding box center [564, 352] width 255 height 33
type input "60081"
click at [955, 361] on select "County [GEOGRAPHIC_DATA] [GEOGRAPHIC_DATA] [GEOGRAPHIC_DATA] [GEOGRAPHIC_DATA] …" at bounding box center [836, 352] width 255 height 33
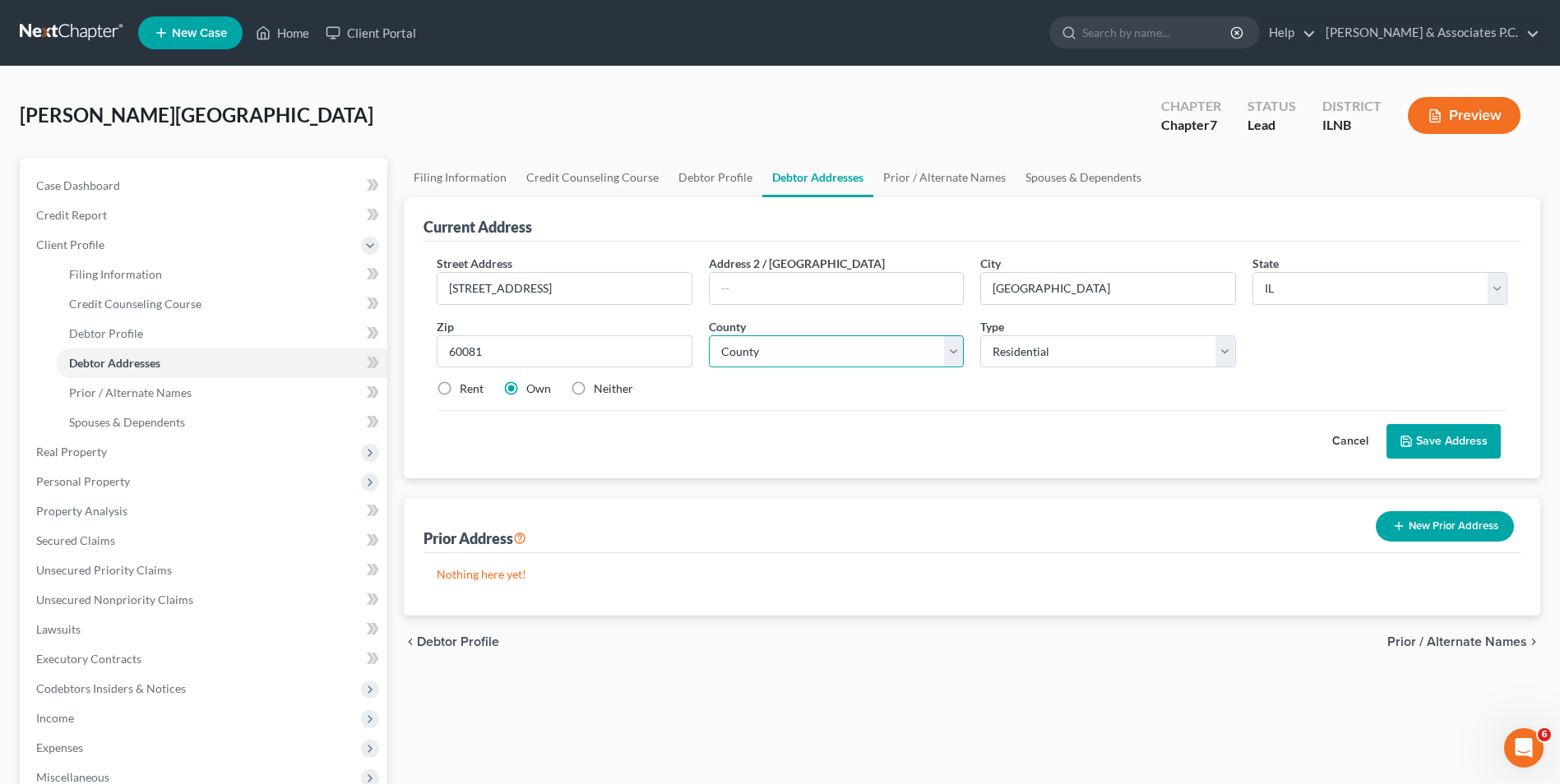
select select "62"
click at [709, 336] on select "County [GEOGRAPHIC_DATA] [GEOGRAPHIC_DATA] [GEOGRAPHIC_DATA] [GEOGRAPHIC_DATA] …" at bounding box center [836, 352] width 255 height 33
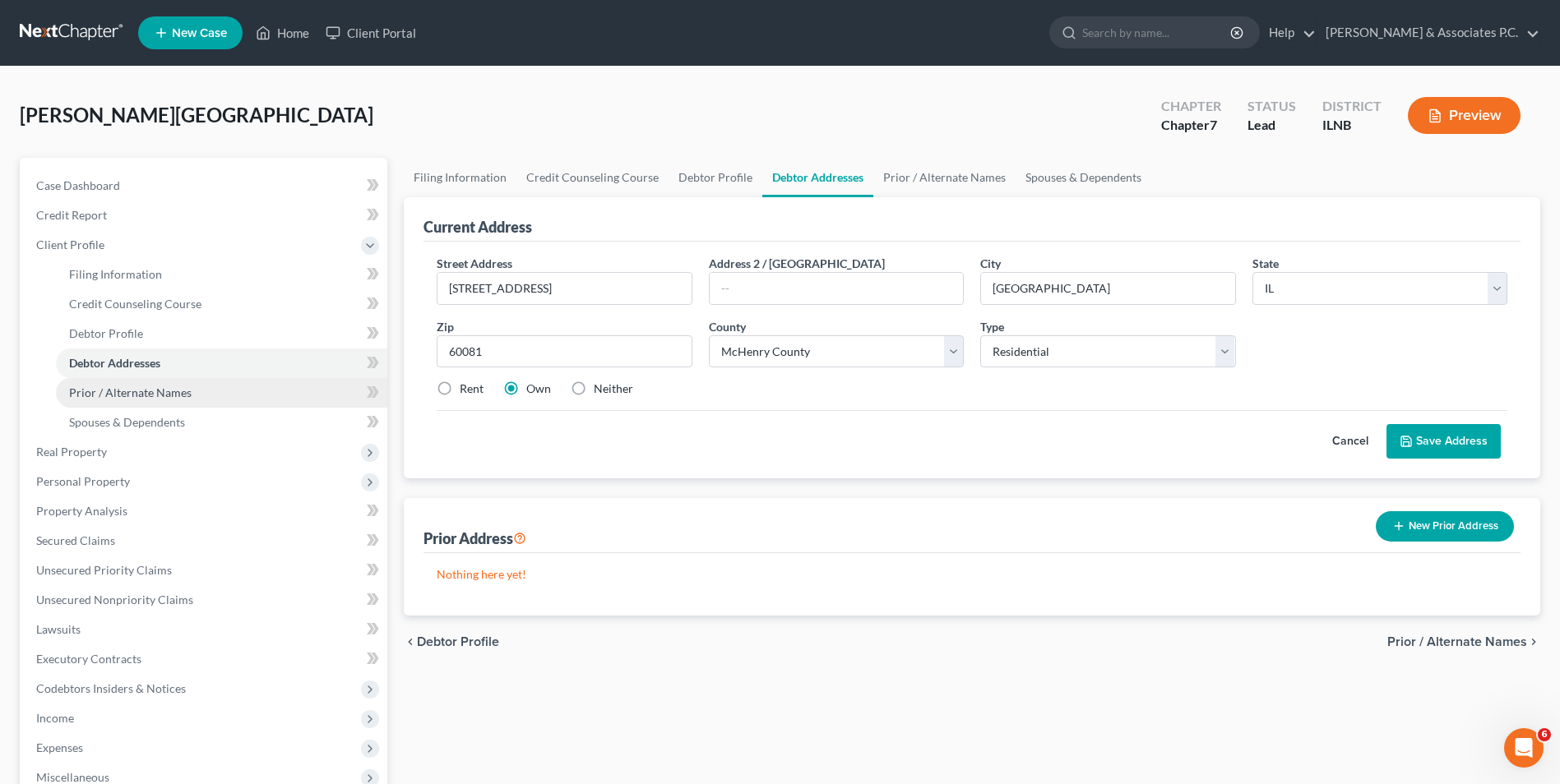
click at [226, 390] on link "Prior / Alternate Names" at bounding box center [221, 393] width 331 height 30
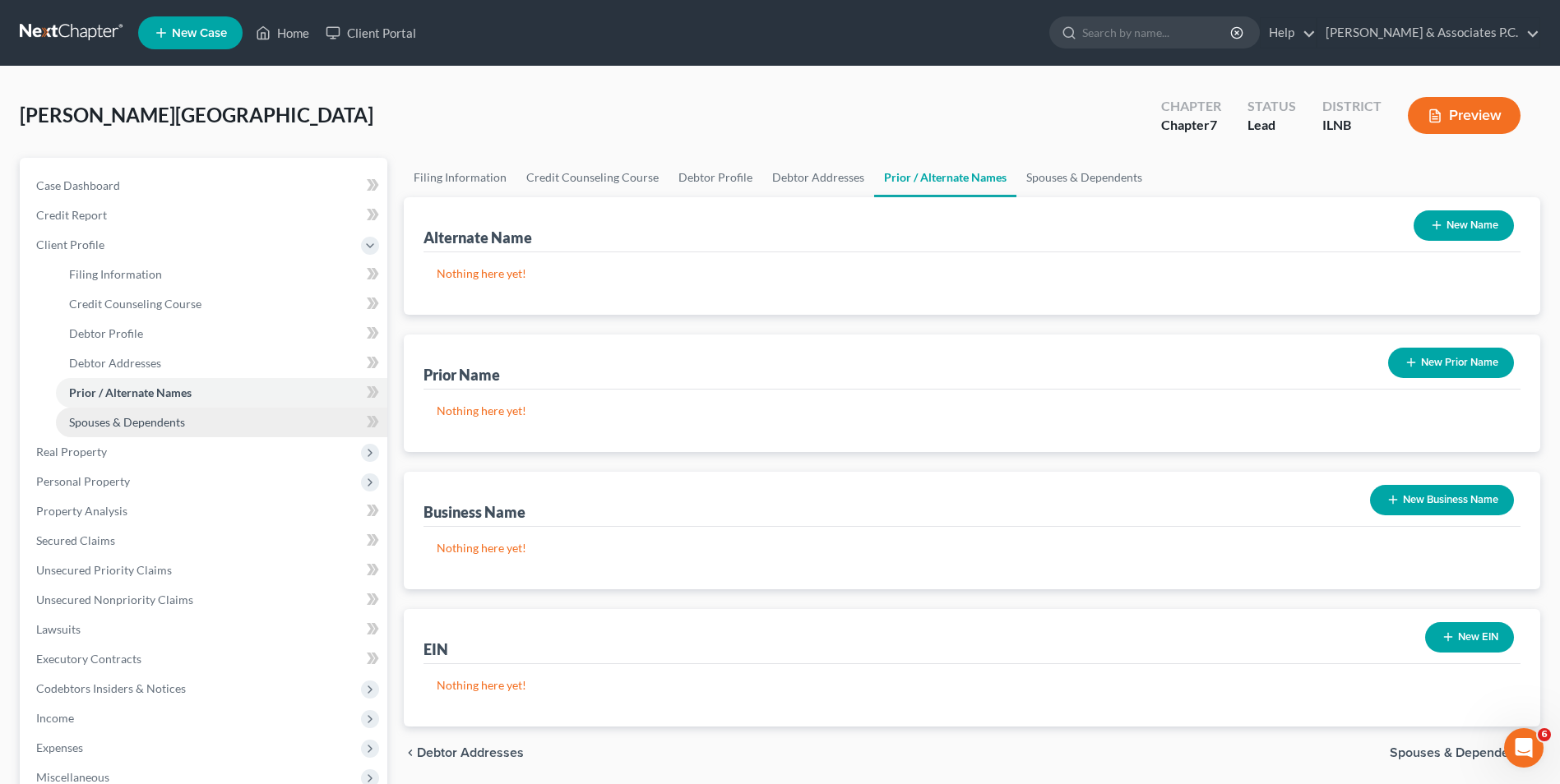
click at [165, 416] on span "Spouses & Dependents" at bounding box center [126, 422] width 116 height 14
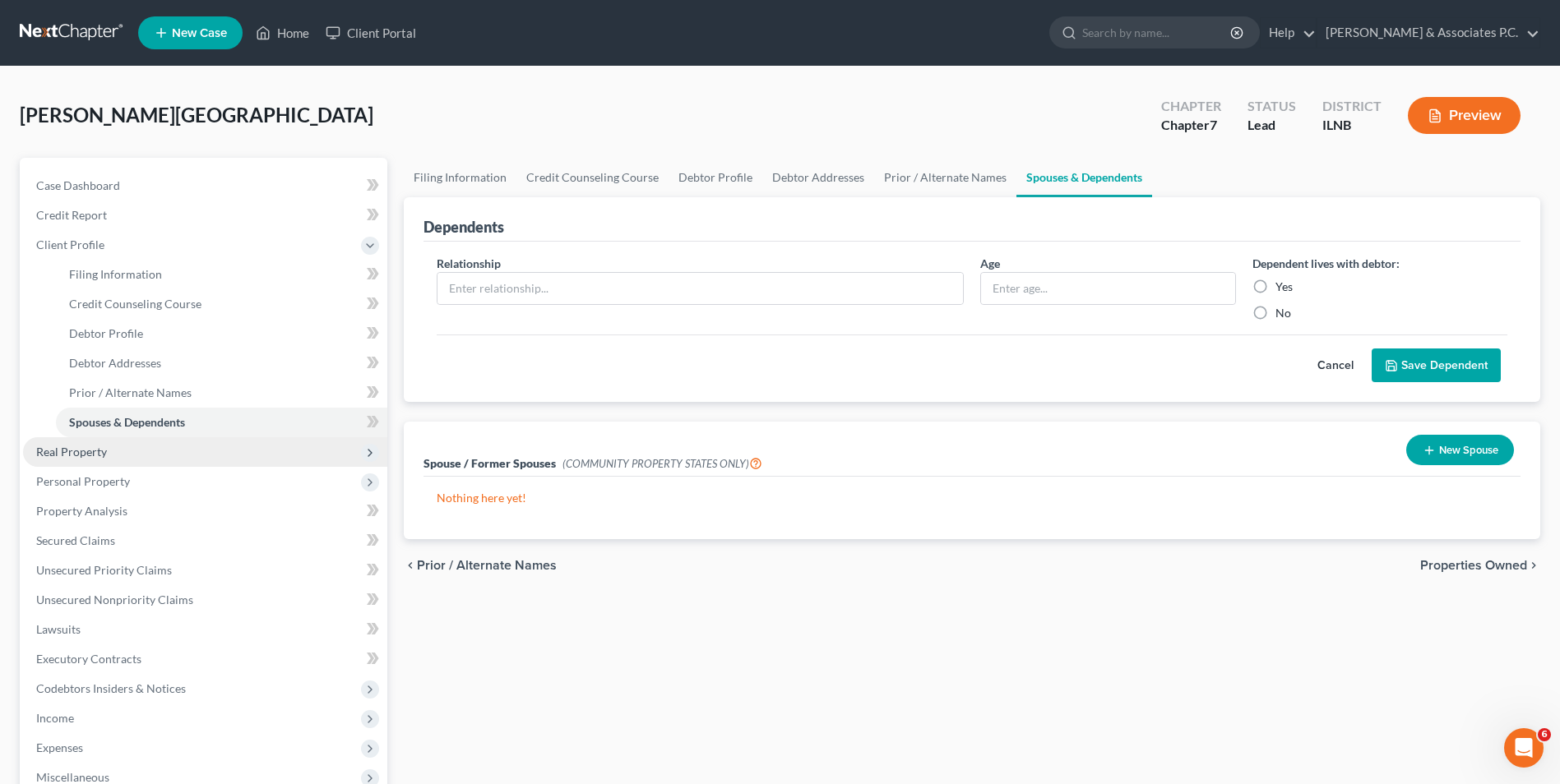
click at [108, 448] on span "Real Property" at bounding box center [205, 452] width 364 height 30
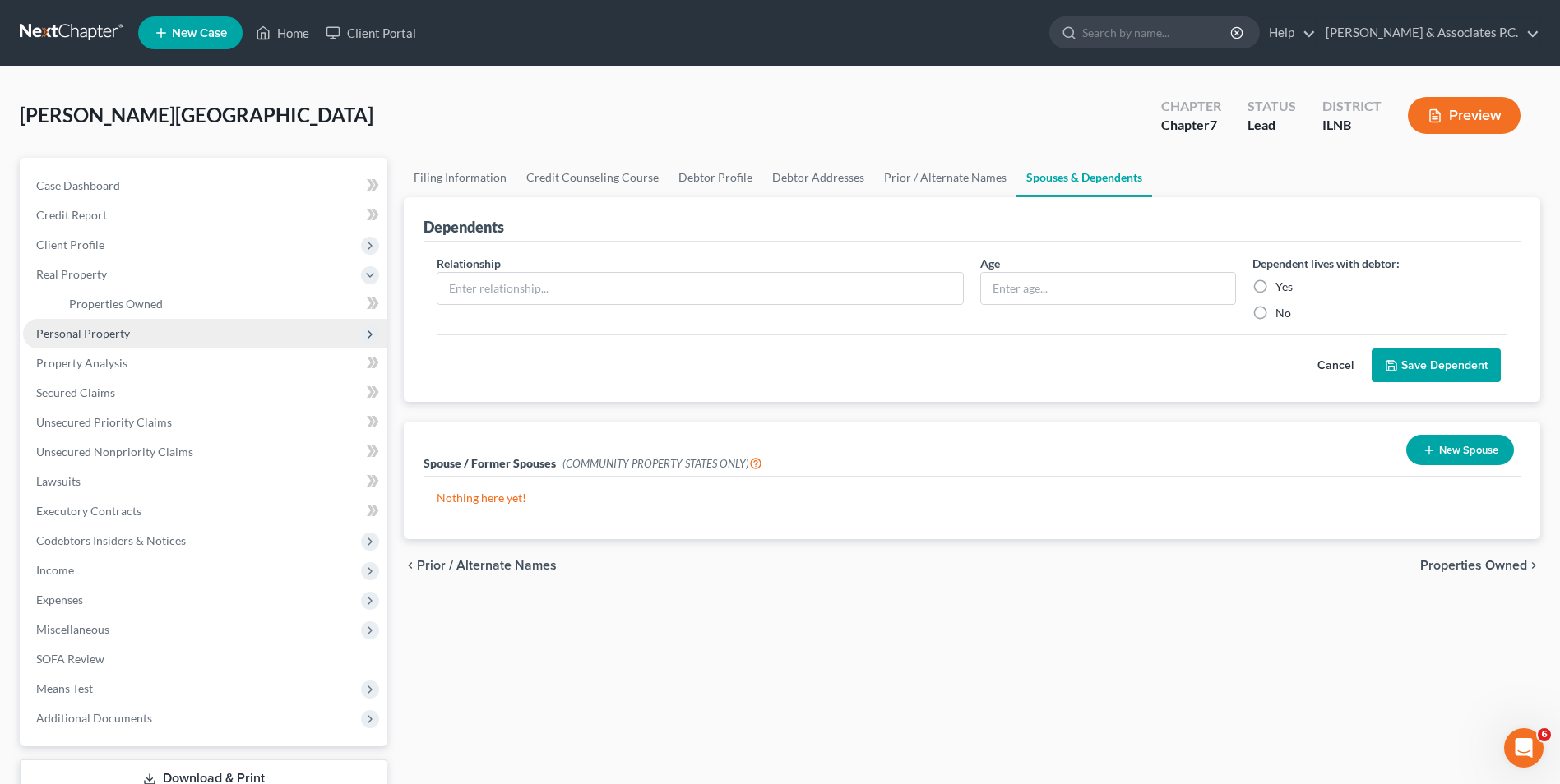
click at [112, 339] on span "Personal Property" at bounding box center [83, 333] width 93 height 14
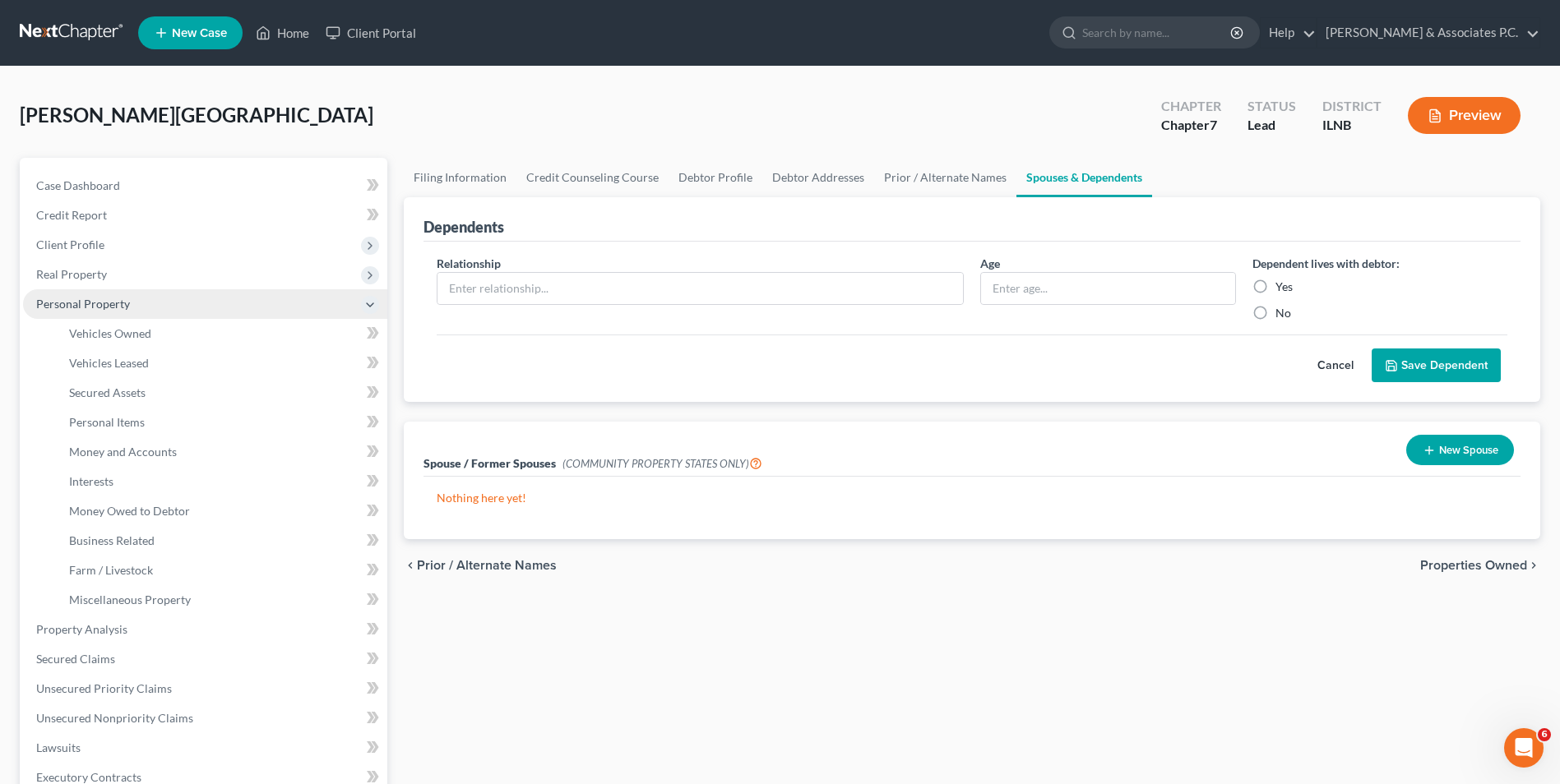
click at [109, 297] on span "Personal Property" at bounding box center [83, 304] width 93 height 14
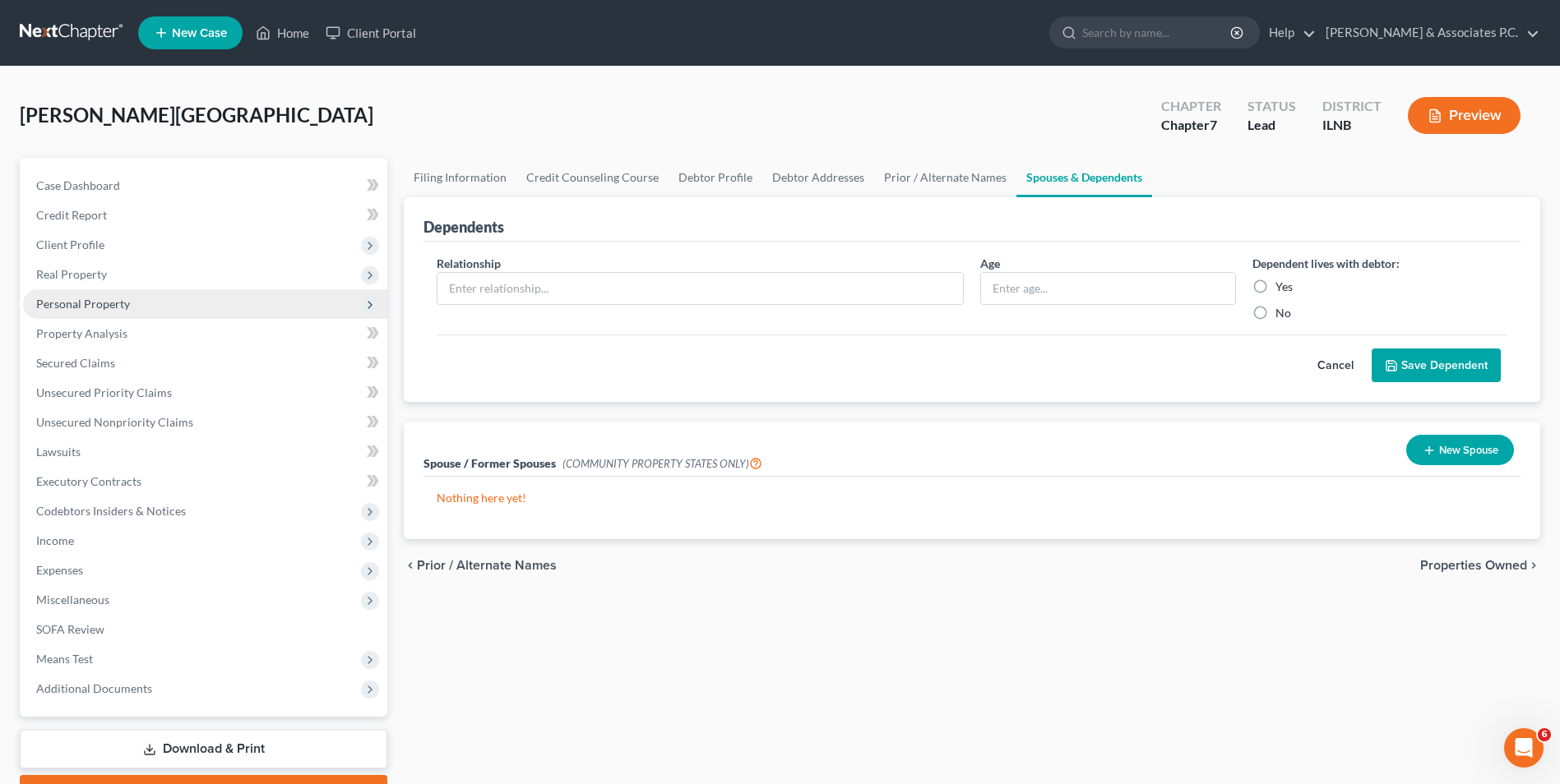
click at [108, 297] on span "Personal Property" at bounding box center [83, 304] width 93 height 14
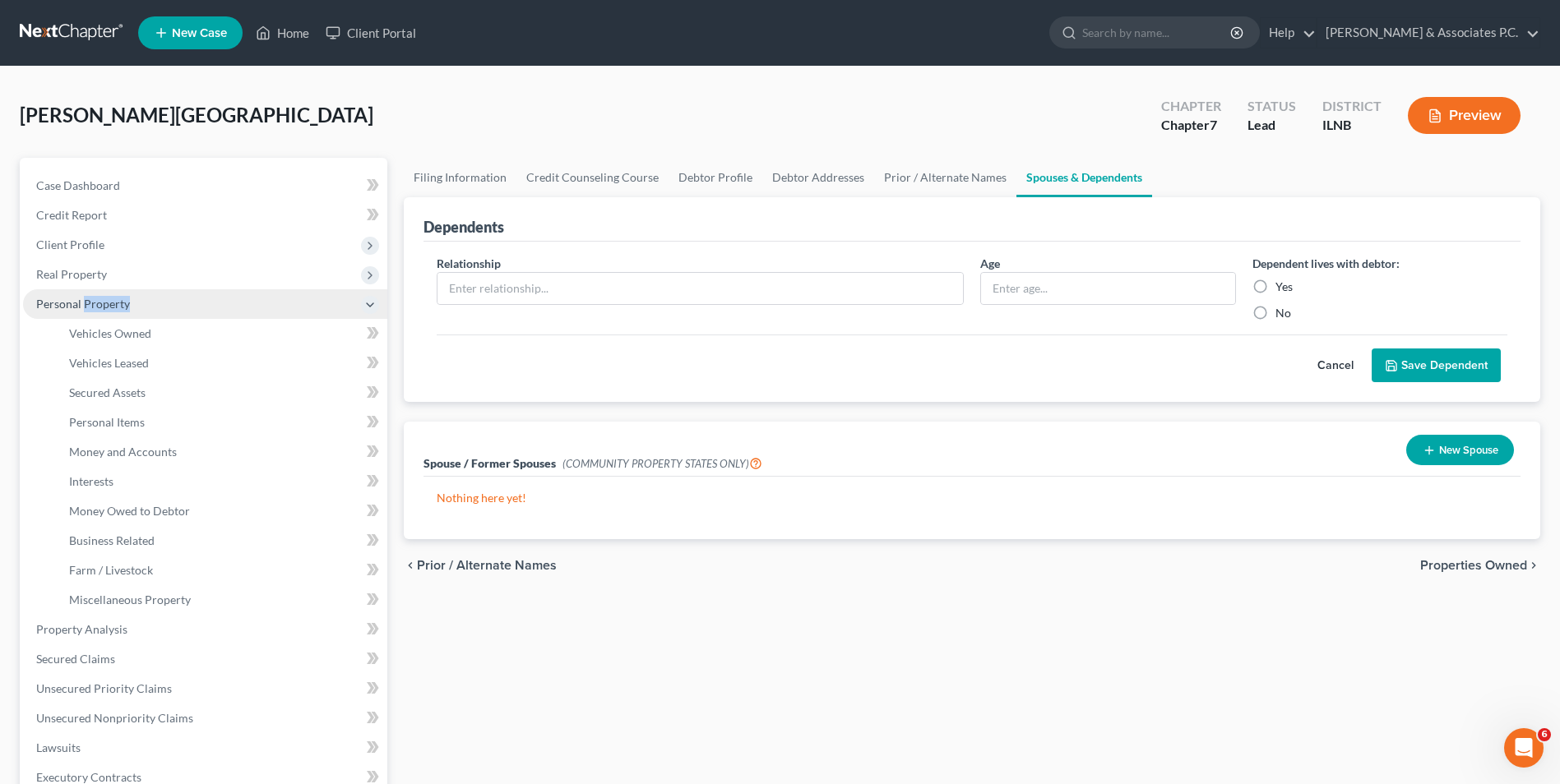
click at [108, 297] on span "Personal Property" at bounding box center [83, 304] width 93 height 14
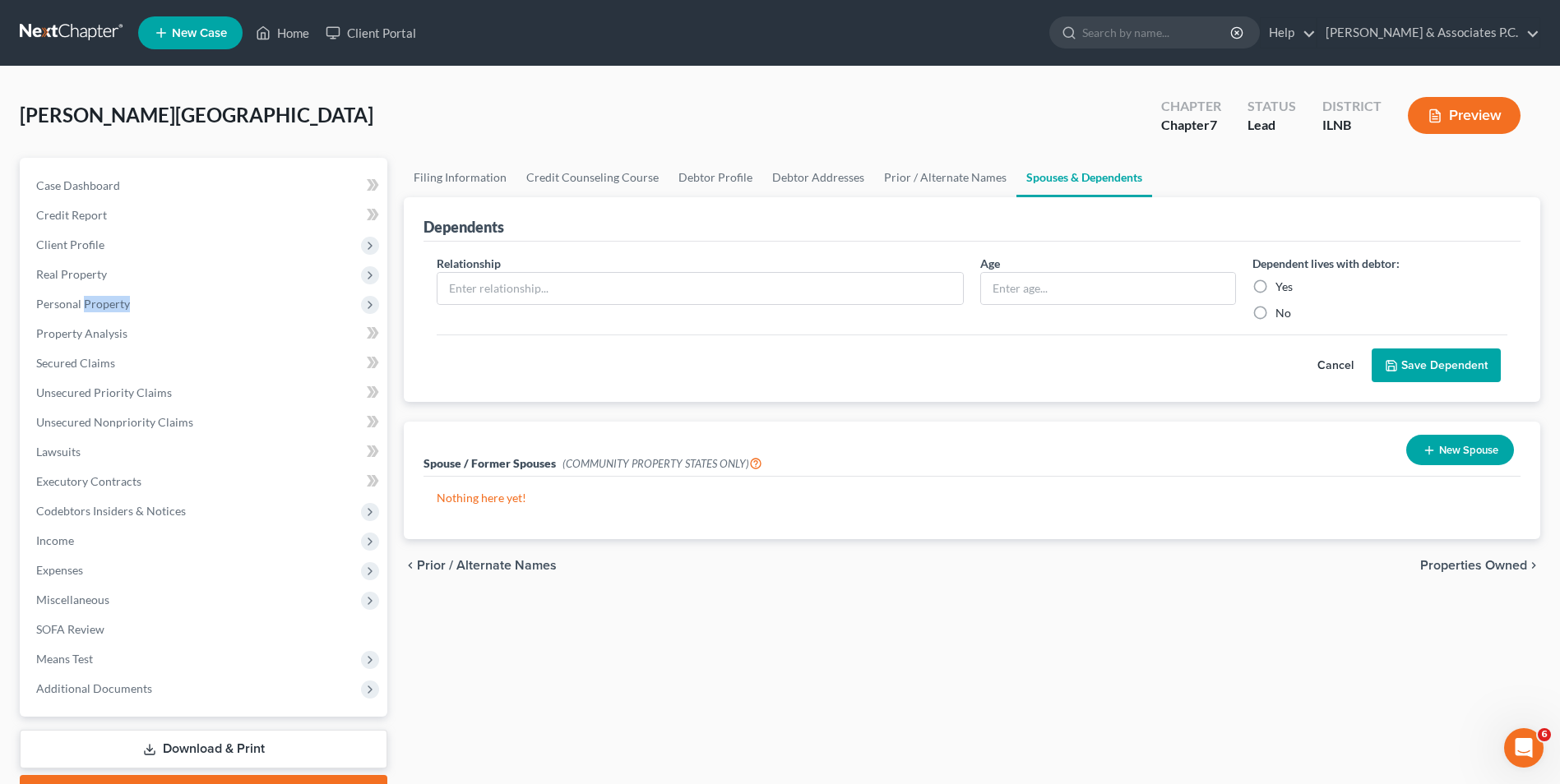
scroll to position [1, 0]
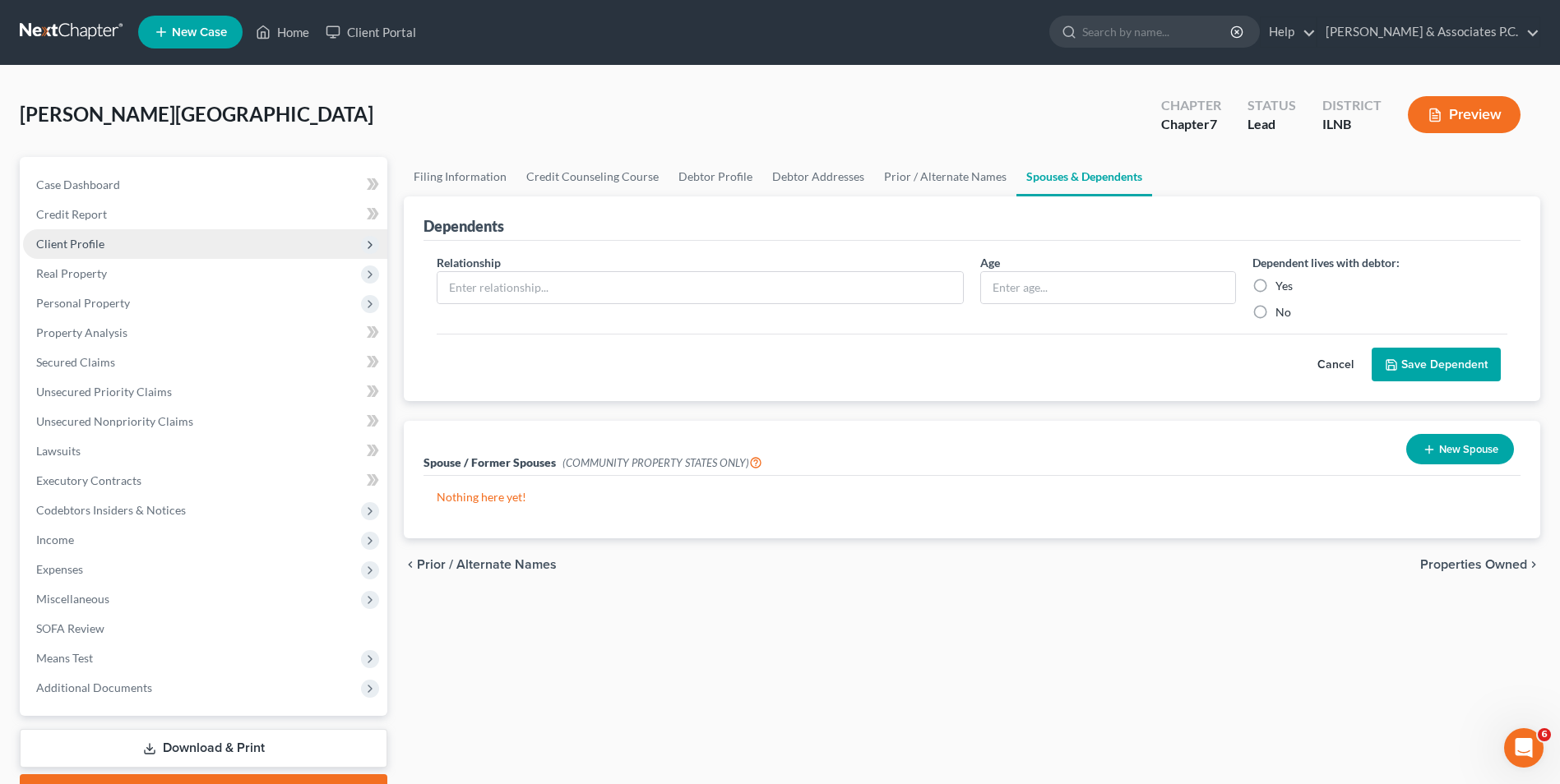
click at [102, 245] on span "Client Profile" at bounding box center [205, 244] width 364 height 30
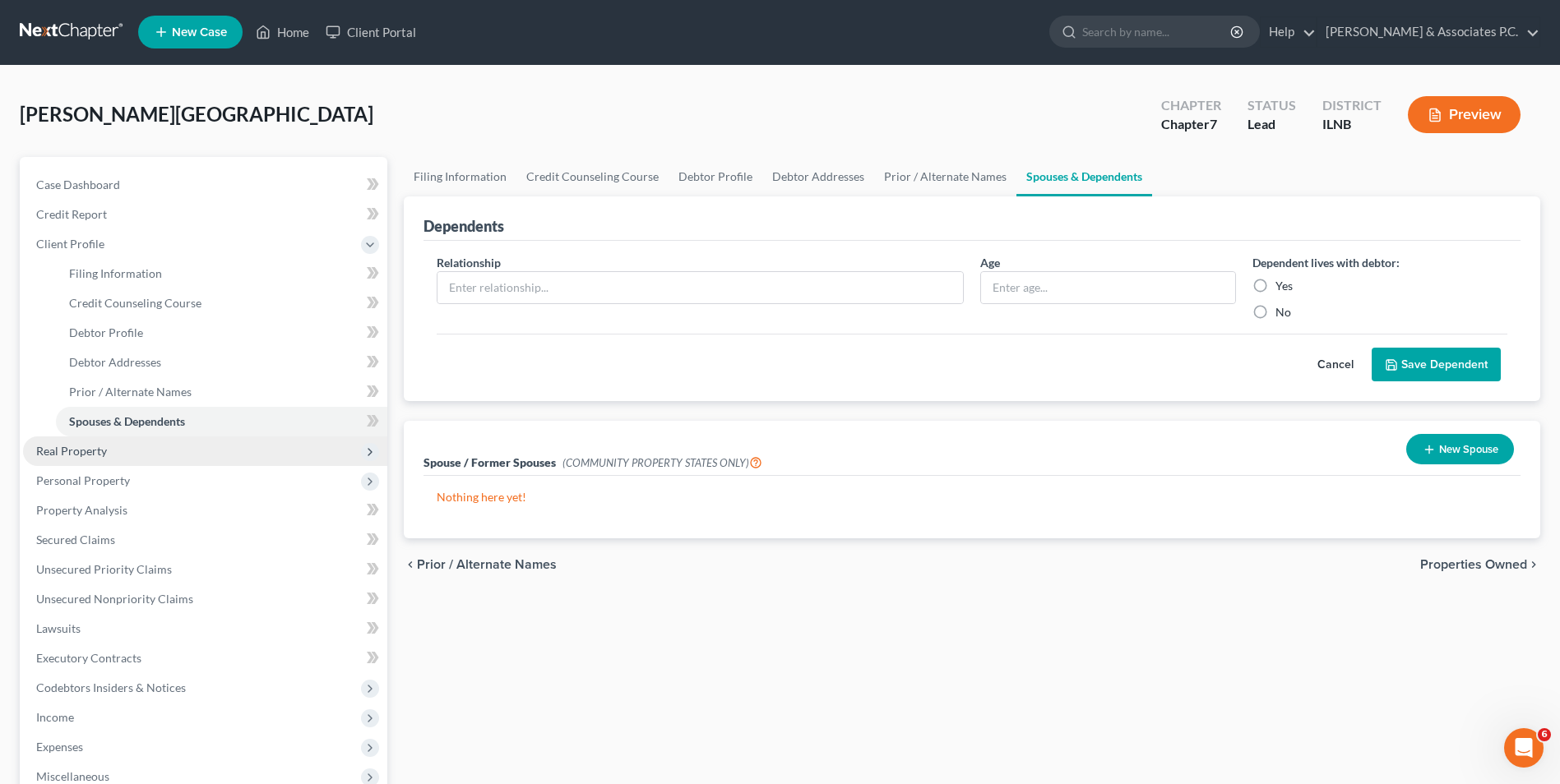
click at [82, 447] on span "Real Property" at bounding box center [71, 451] width 71 height 14
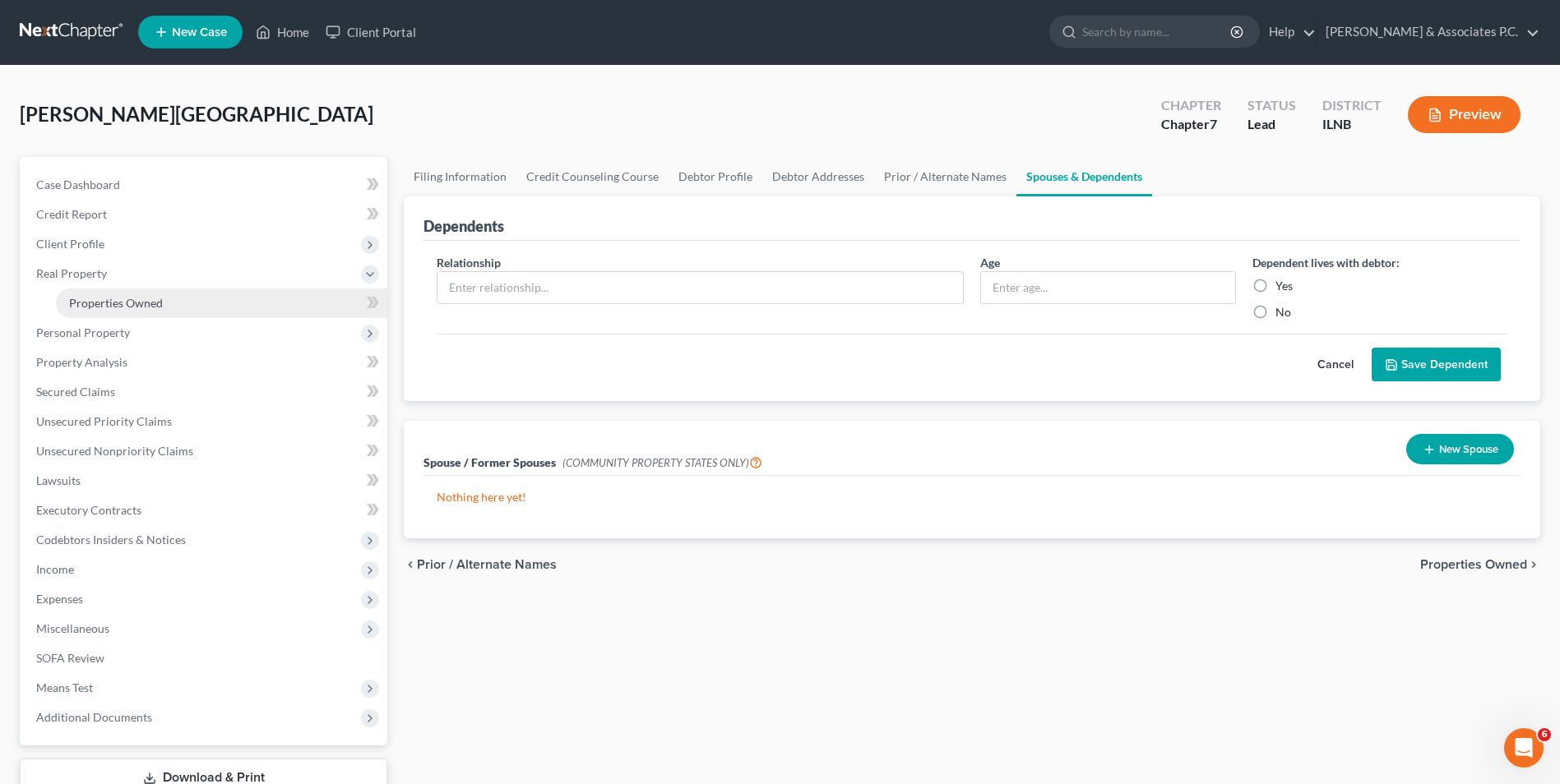
click at [95, 293] on link "Properties Owned" at bounding box center [221, 303] width 331 height 30
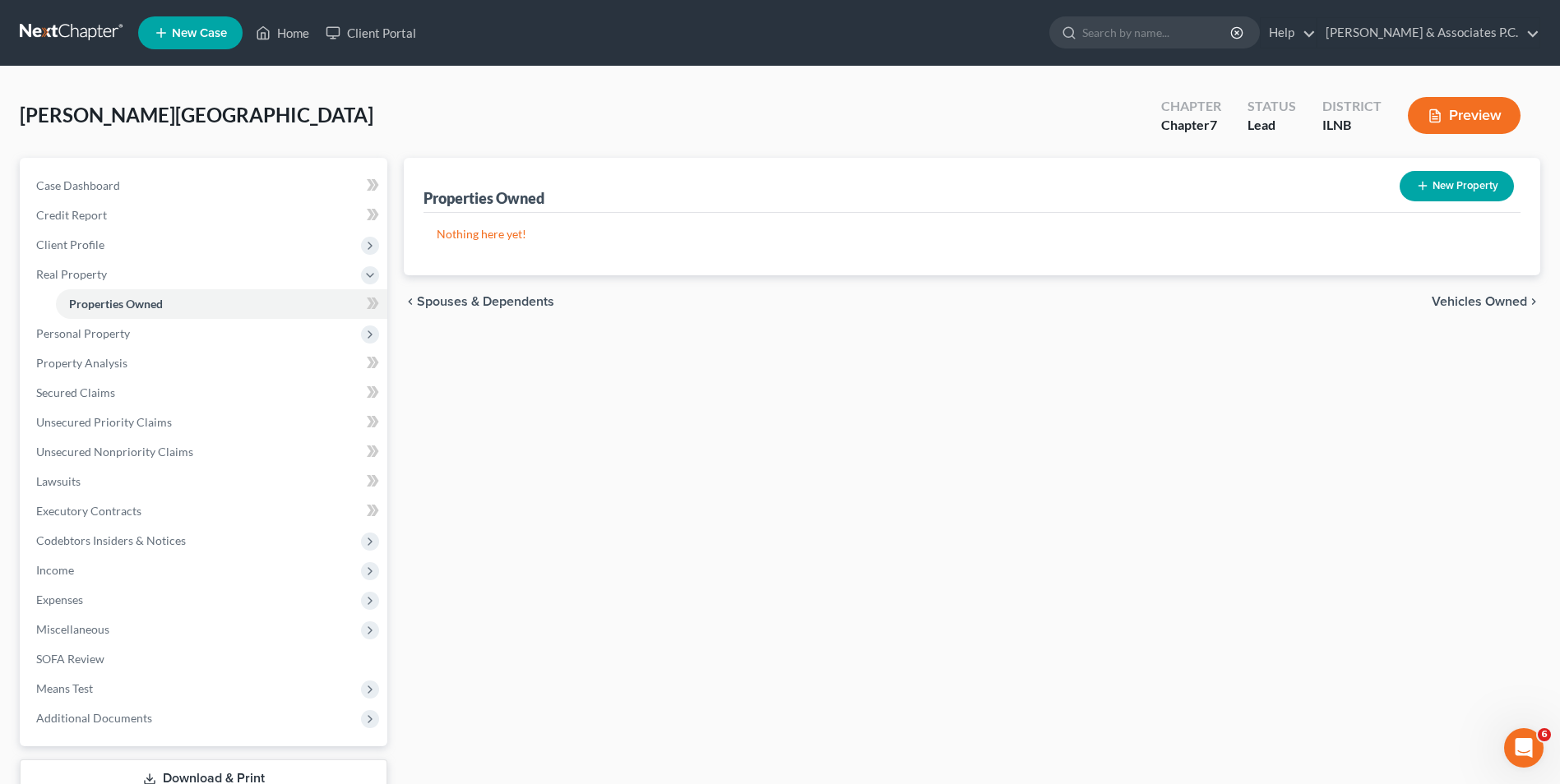
click at [1430, 174] on button "New Property" at bounding box center [1457, 186] width 114 height 31
select select "0"
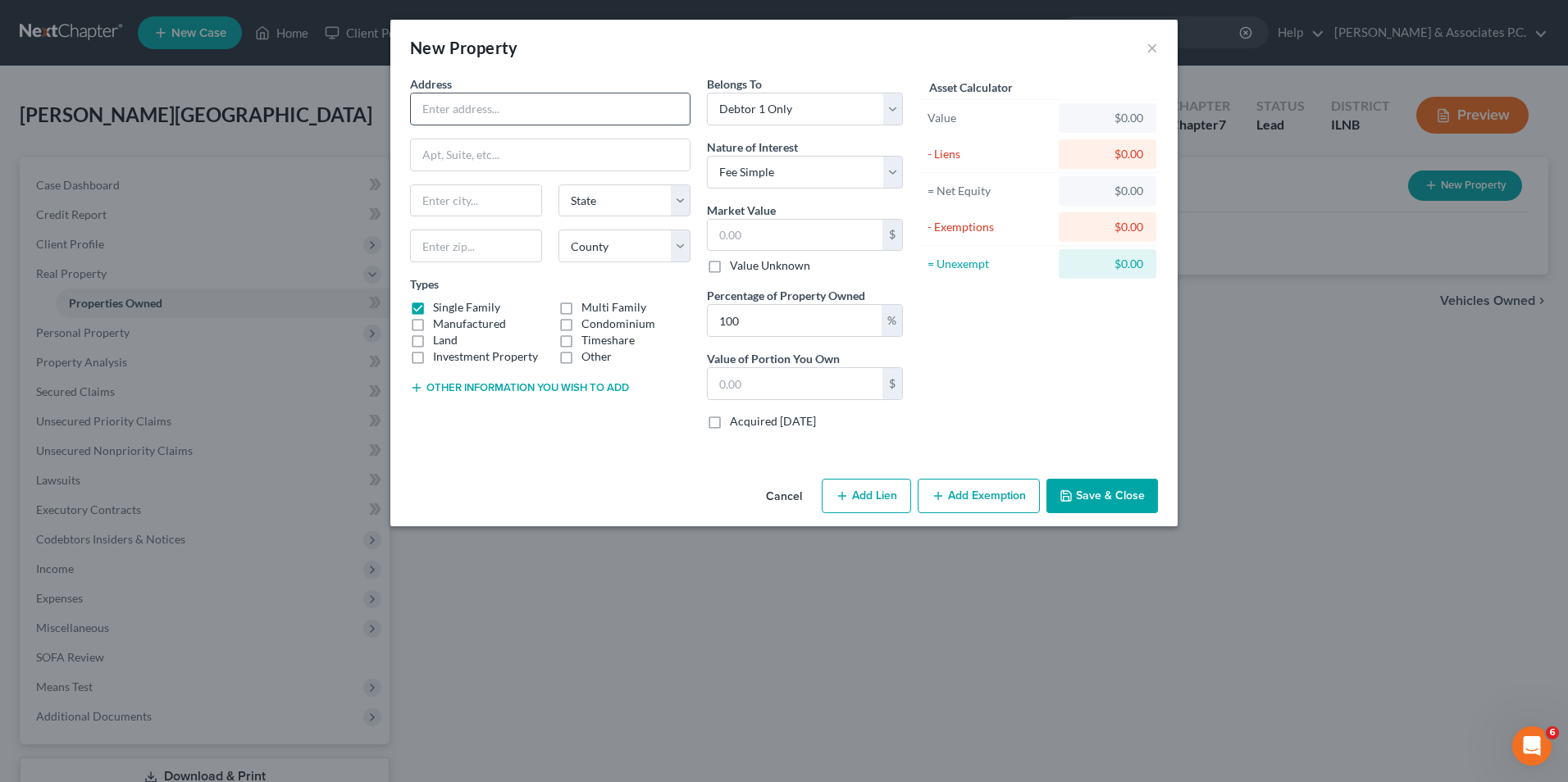
click at [535, 94] on input "text" at bounding box center [549, 108] width 279 height 31
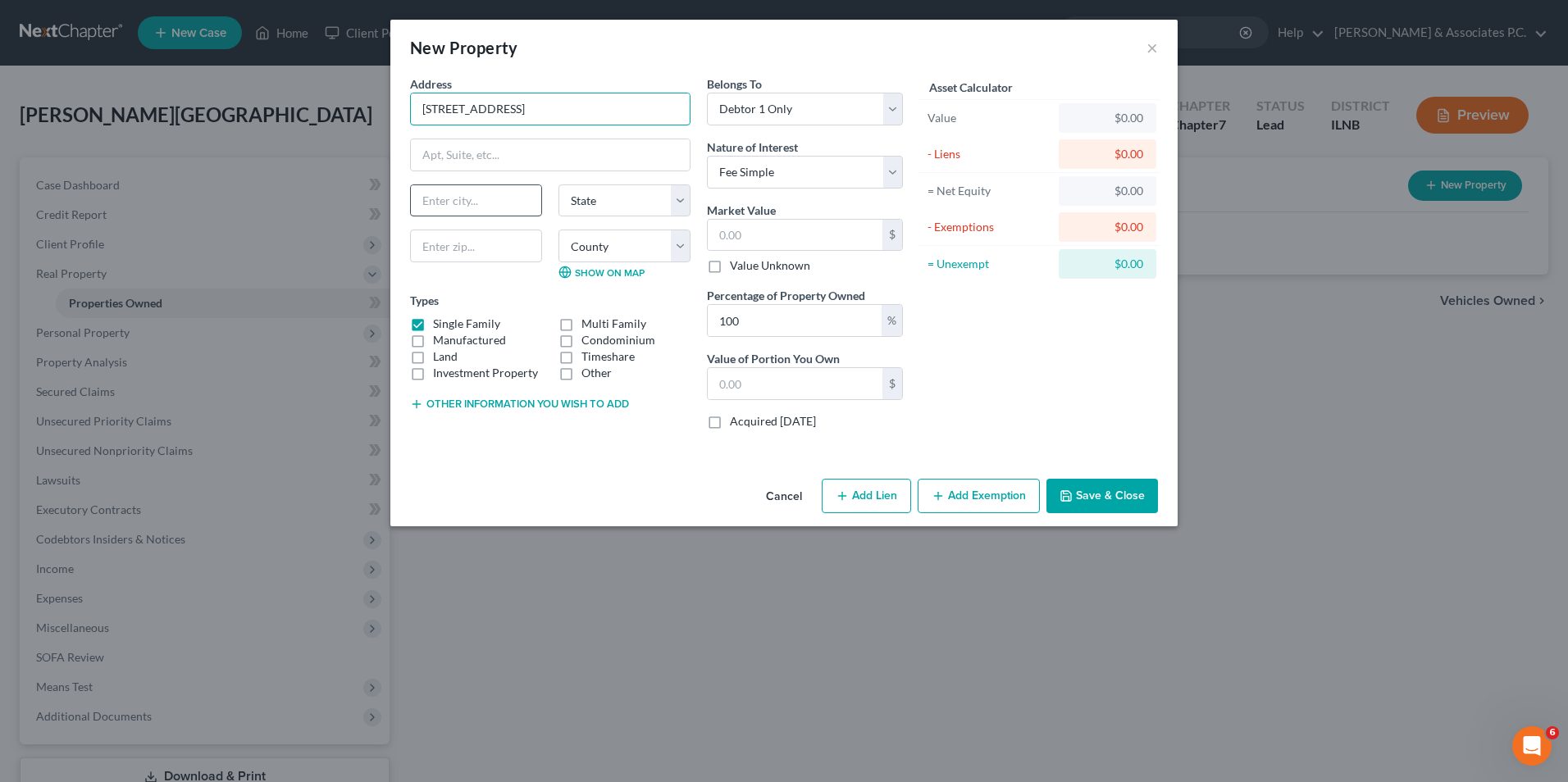
type input "[STREET_ADDRESS]"
click at [496, 199] on input "text" at bounding box center [476, 200] width 131 height 31
type input "Wauconda"
click at [672, 198] on select "State [US_STATE] AK AR AZ CA CO CT DE DC [GEOGRAPHIC_DATA] [GEOGRAPHIC_DATA] GU…" at bounding box center [623, 200] width 132 height 33
select select "14"
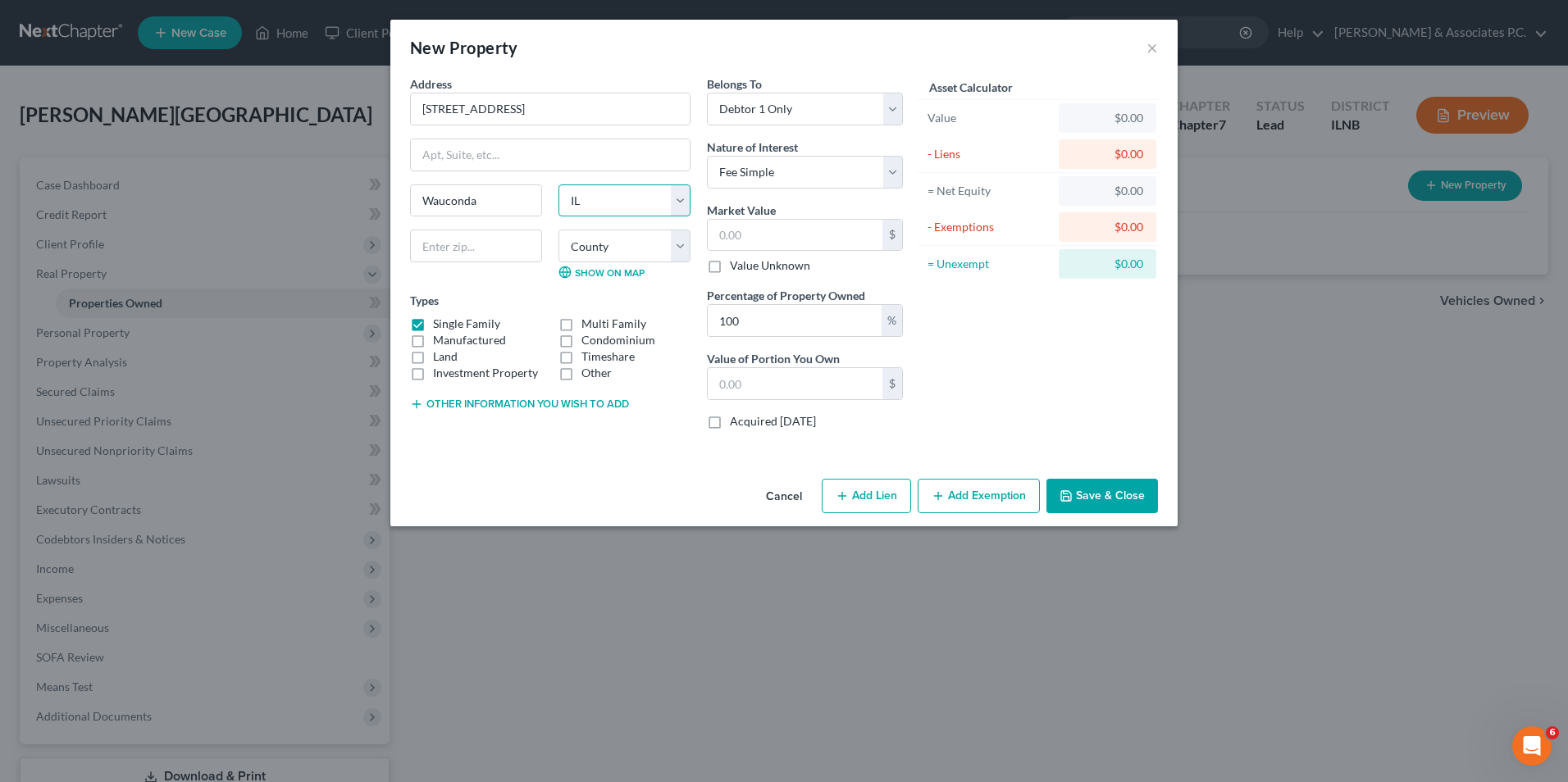
click at [558, 184] on select "State [US_STATE] AK AR AZ CA CO CT DE DC [GEOGRAPHIC_DATA] [GEOGRAPHIC_DATA] GU…" at bounding box center [623, 200] width 132 height 33
click at [498, 254] on input "text" at bounding box center [476, 246] width 132 height 33
click at [496, 244] on input "text" at bounding box center [476, 246] width 132 height 33
type input "60084"
click at [747, 613] on div "New Property × Address * 775 [GEOGRAPHIC_DATA] [GEOGRAPHIC_DATA] [US_STATE][GEO…" at bounding box center [784, 391] width 1568 height 782
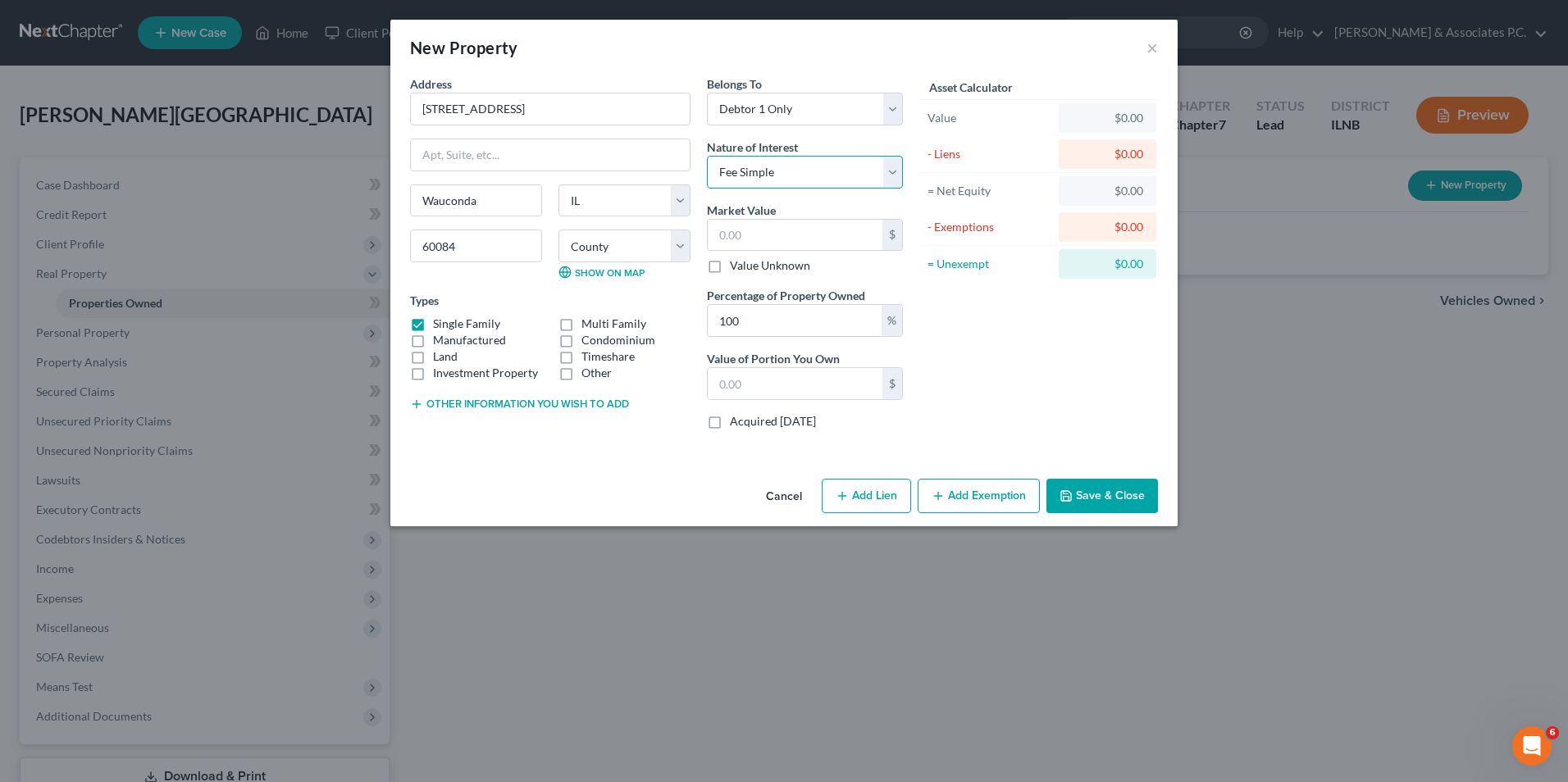
click at [895, 164] on select "Select Fee Simple Joint Tenant Life Estate Equitable Interest Future Interest T…" at bounding box center [805, 171] width 196 height 33
click at [707, 156] on select "Select Fee Simple Joint Tenant Life Estate Equitable Interest Future Interest T…" at bounding box center [805, 171] width 196 height 33
click at [761, 237] on input "text" at bounding box center [795, 235] width 174 height 31
type input "2"
type input "2.00"
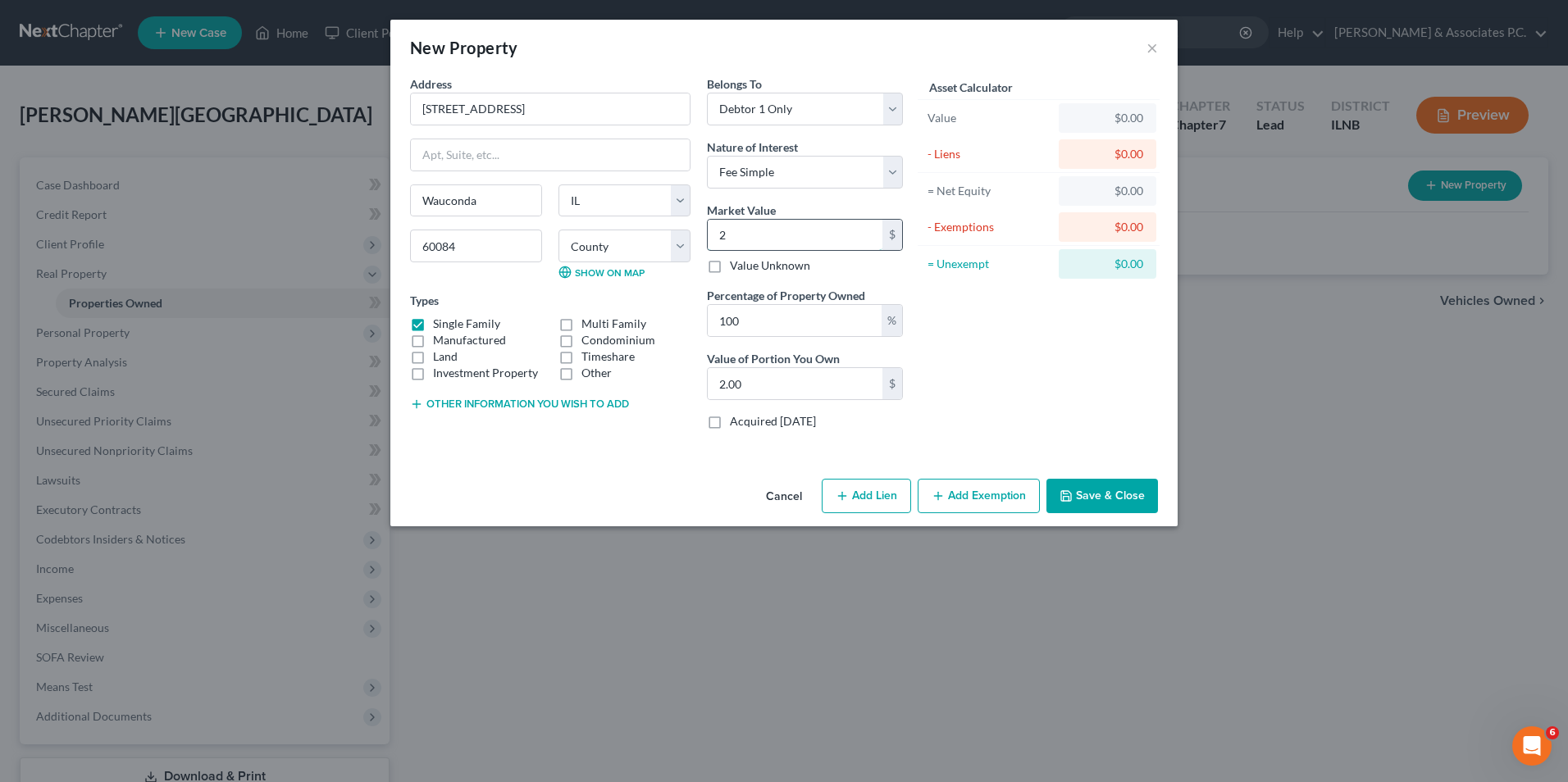
type input "29"
type input "29.00"
type input "296"
type input "296.00"
type input "2960"
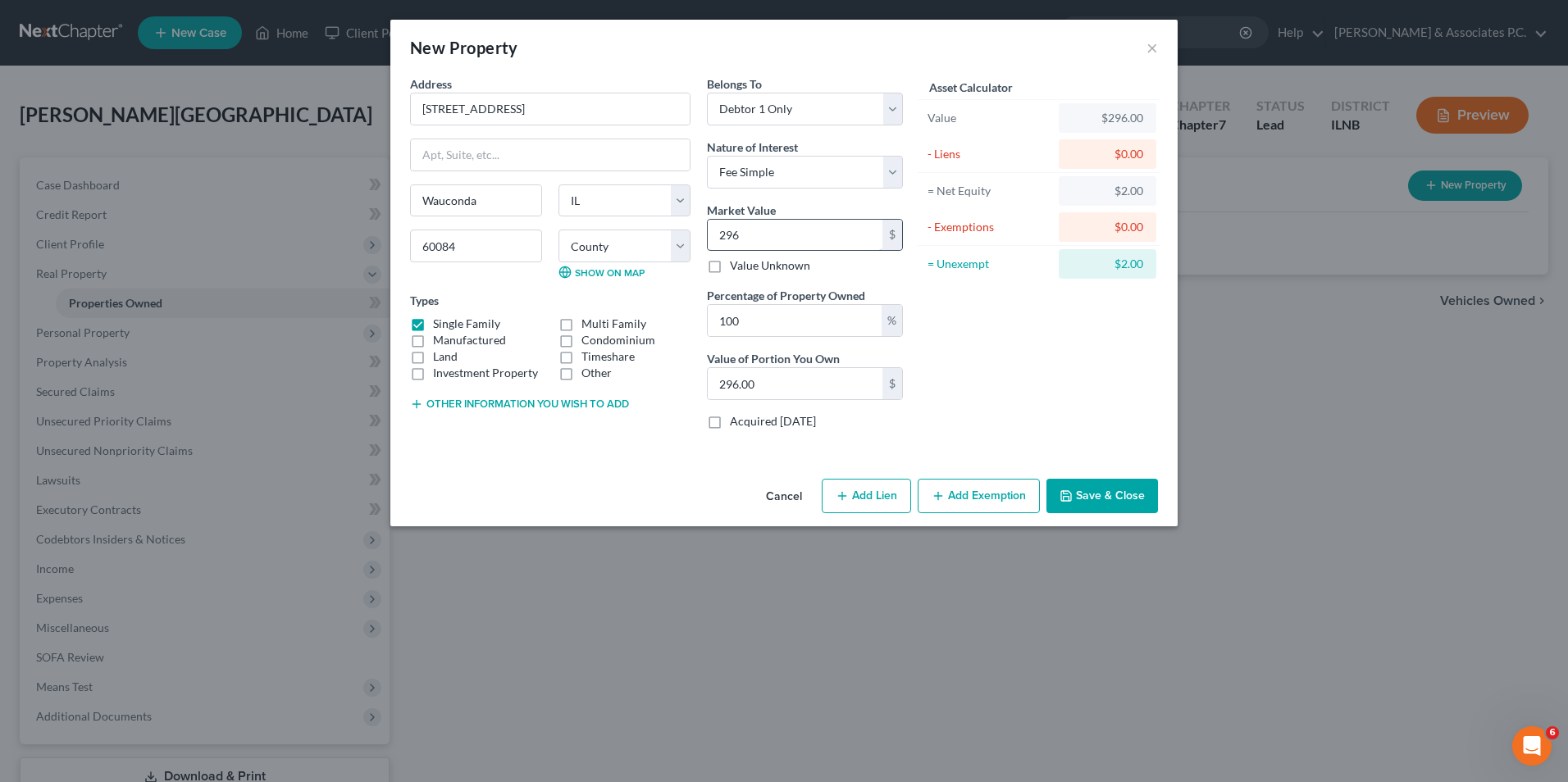
type input "2,960.00"
type input "2,9600"
type input "29,600.00"
type input "29,6000"
type input "296,000.00"
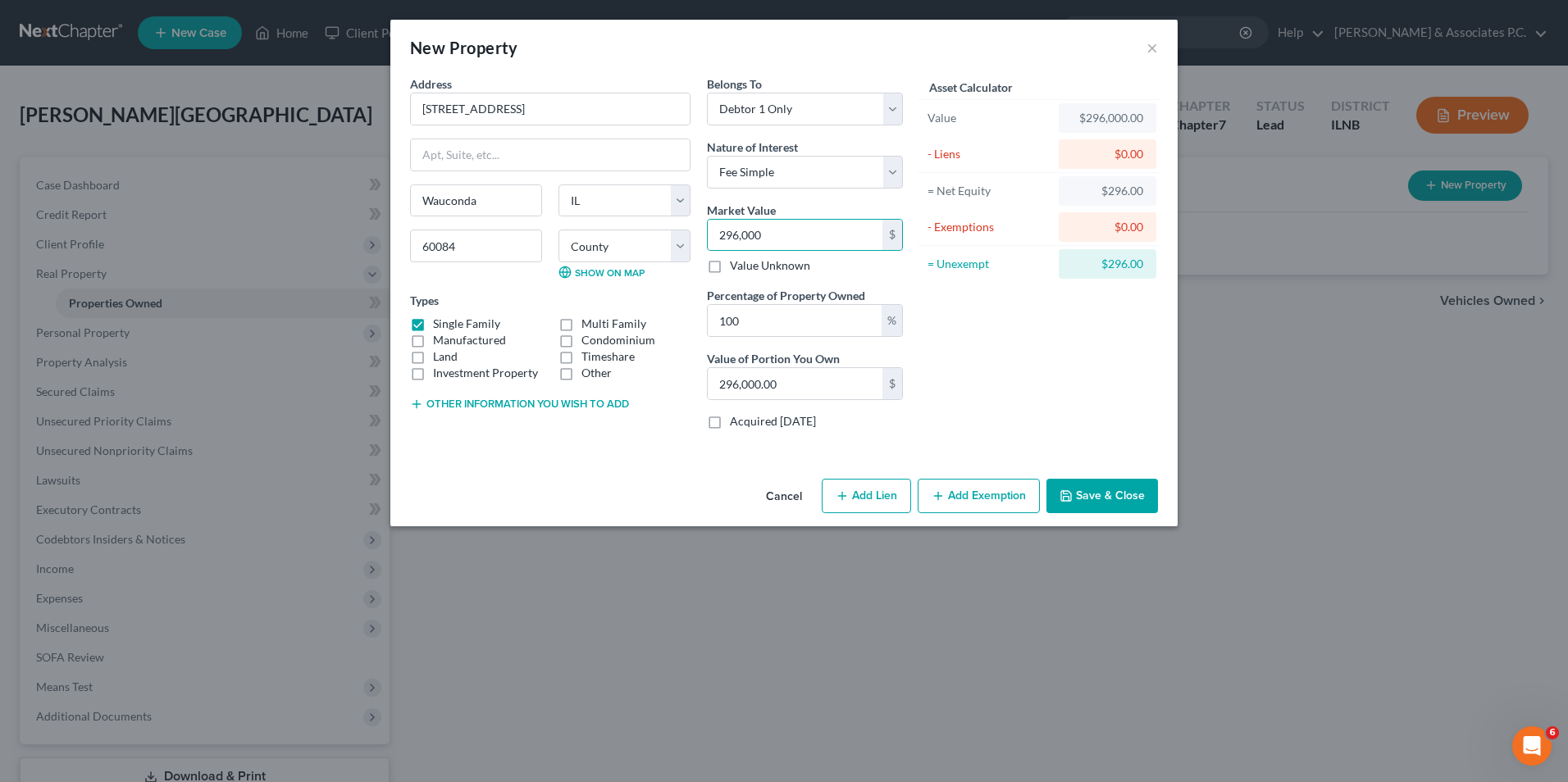
click at [1021, 320] on div "Asset Calculator Value $296,000.00 - Liens $0.00 = Net Equity $296.00 - Exempti…" at bounding box center [1038, 259] width 255 height 368
click at [1108, 195] on div "$296.00" at bounding box center [1107, 190] width 71 height 17
click at [1118, 191] on div "$296.00" at bounding box center [1107, 190] width 71 height 17
click at [1153, 188] on div "$296.00" at bounding box center [1107, 191] width 97 height 30
click at [1152, 188] on div "$296.00" at bounding box center [1107, 191] width 97 height 30
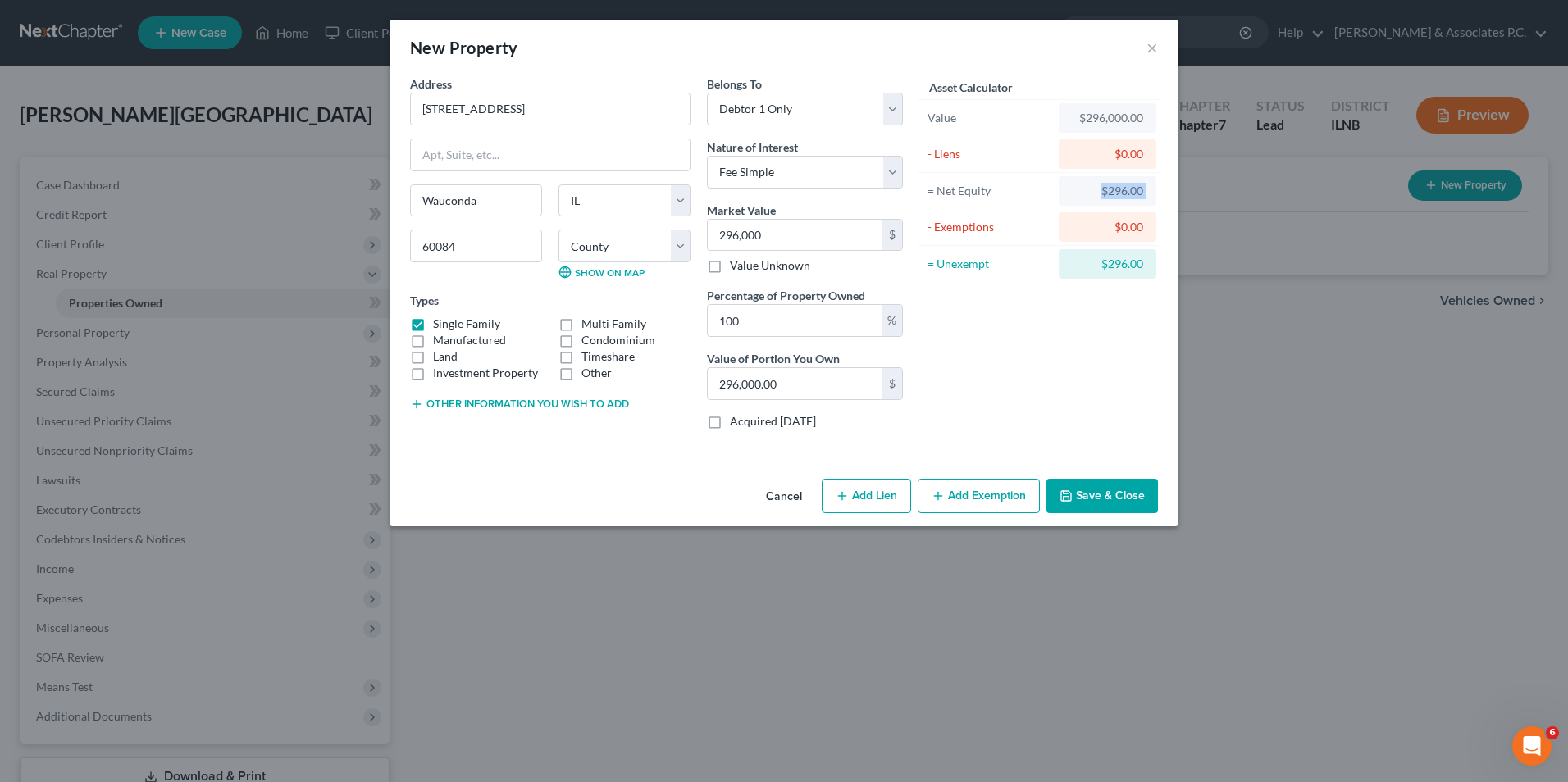
click at [1152, 187] on div "$296.00" at bounding box center [1107, 191] width 97 height 30
drag, startPoint x: 1152, startPoint y: 187, endPoint x: 1368, endPoint y: 376, distance: 287.0
click at [1368, 376] on div "New Property × Address * 775 [GEOGRAPHIC_DATA] [GEOGRAPHIC_DATA] [US_STATE][GEO…" at bounding box center [784, 391] width 1568 height 782
click at [1092, 147] on div "$0.00" at bounding box center [1107, 154] width 71 height 17
click at [1113, 194] on div "$296.00" at bounding box center [1107, 190] width 71 height 17
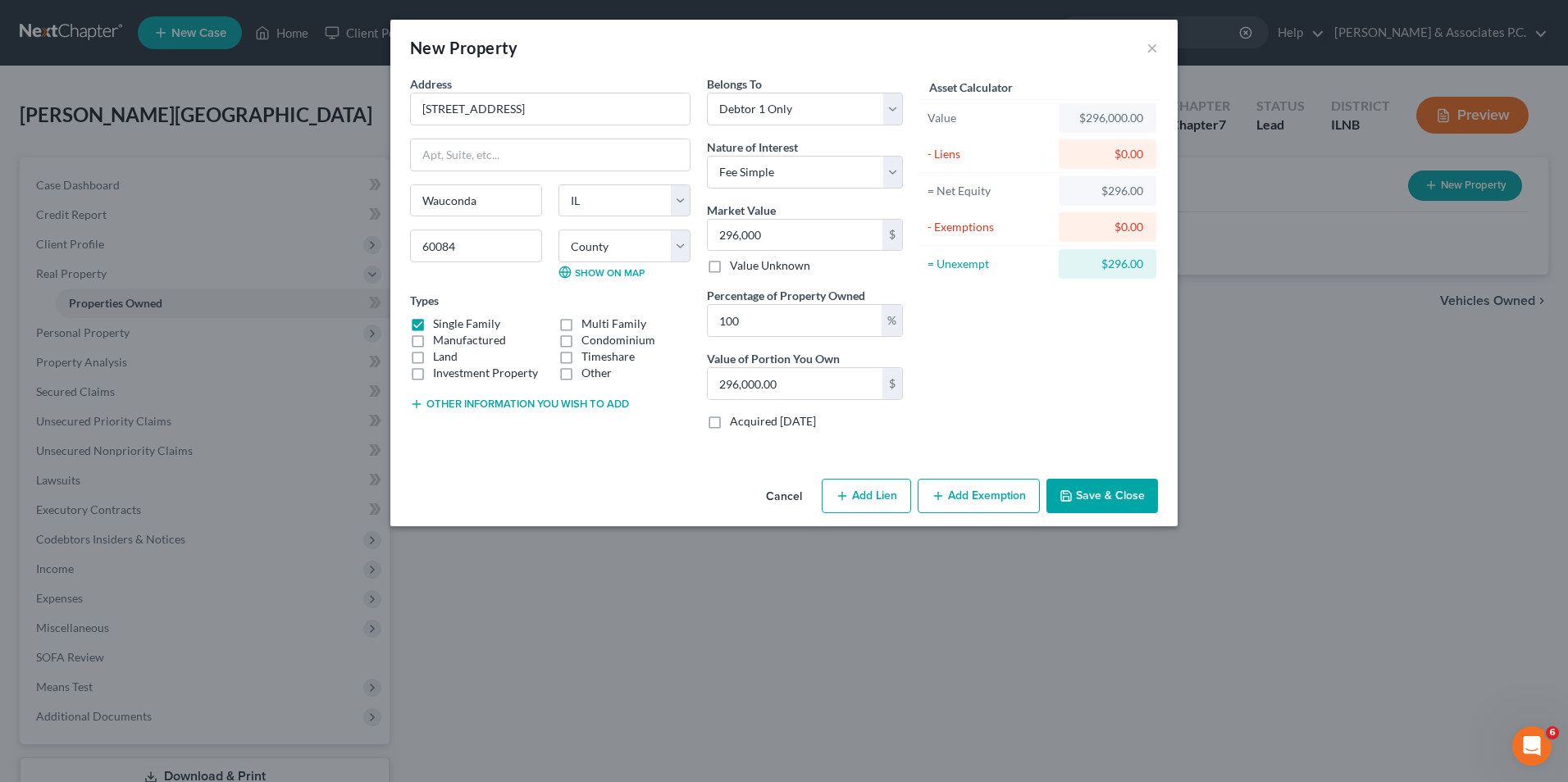
click at [928, 150] on div "- Liens" at bounding box center [989, 154] width 124 height 17
click at [1094, 146] on div "$0.00" at bounding box center [1107, 154] width 71 height 17
click at [1088, 122] on div "$296,000.00" at bounding box center [1107, 118] width 71 height 17
drag, startPoint x: 1115, startPoint y: 116, endPoint x: 1123, endPoint y: 117, distance: 8.1
click at [1119, 116] on div "$296,000.00" at bounding box center [1107, 118] width 71 height 17
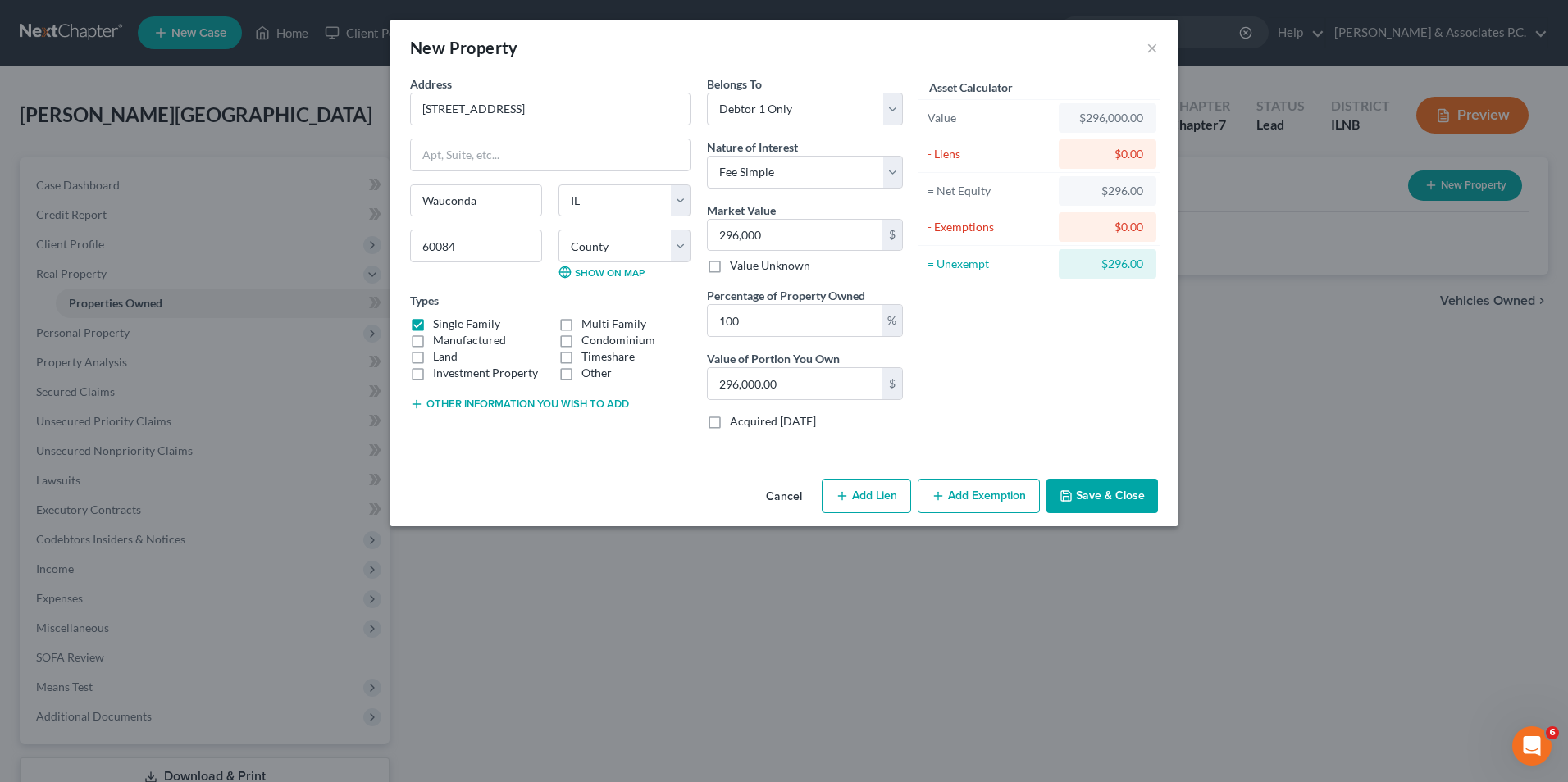
drag, startPoint x: 1123, startPoint y: 117, endPoint x: 1137, endPoint y: 120, distance: 14.3
click at [1137, 120] on div "$296,000.00" at bounding box center [1107, 118] width 71 height 17
click at [819, 248] on input "296,000" at bounding box center [795, 235] width 174 height 31
click at [824, 245] on input "296,000" at bounding box center [795, 235] width 174 height 31
type input "296,000.00"
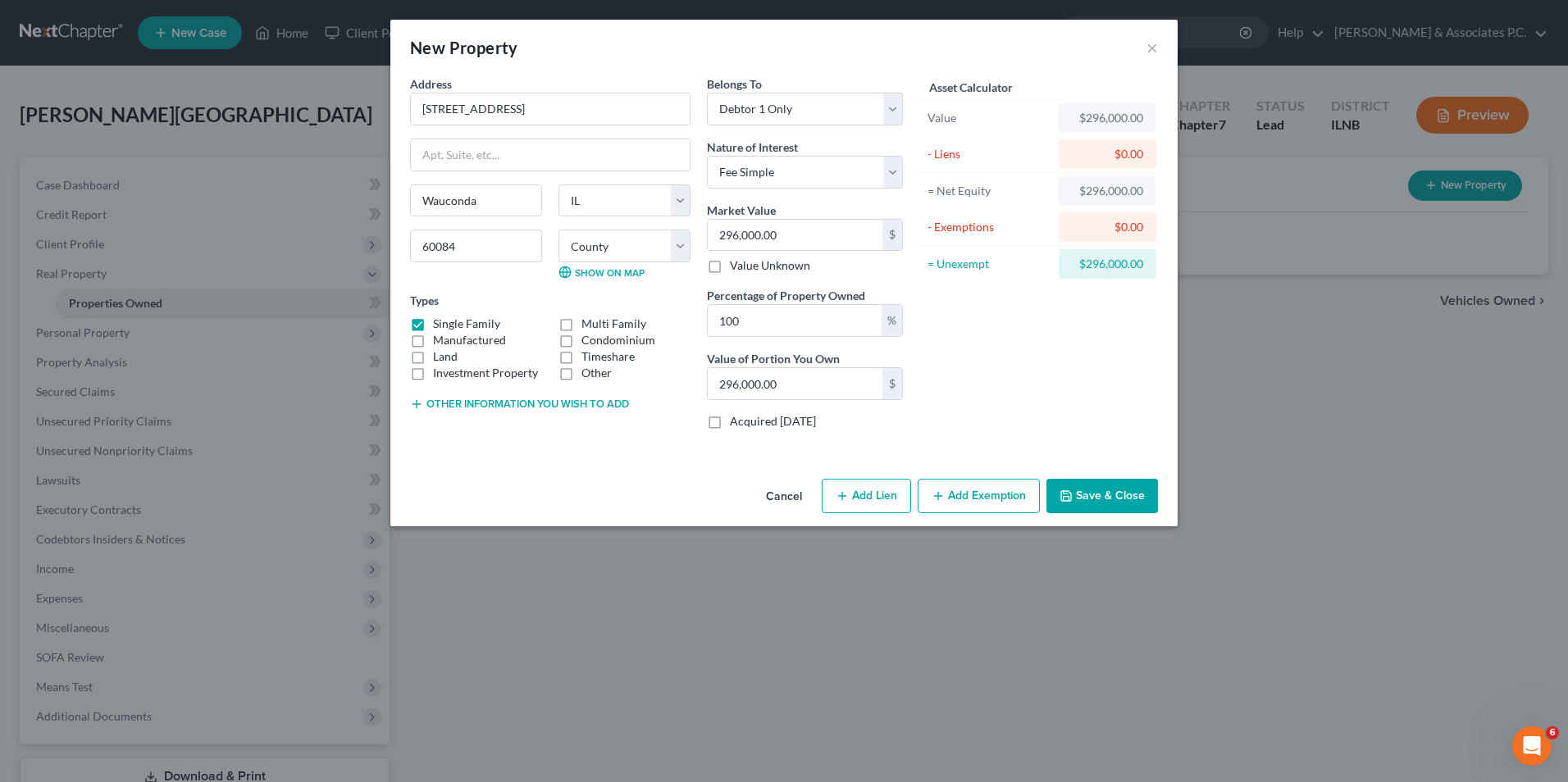
click at [1118, 359] on div "Asset Calculator Value $296,000.00 - Liens $0.00 = Net Equity $296,000.00 - Exe…" at bounding box center [1038, 259] width 255 height 368
click at [1122, 230] on div "$0.00" at bounding box center [1107, 227] width 71 height 17
click at [868, 391] on input "296,000.00" at bounding box center [795, 383] width 174 height 31
click at [813, 389] on input "296,000.00" at bounding box center [795, 383] width 174 height 31
click at [871, 391] on input "296,000.00" at bounding box center [795, 383] width 174 height 31
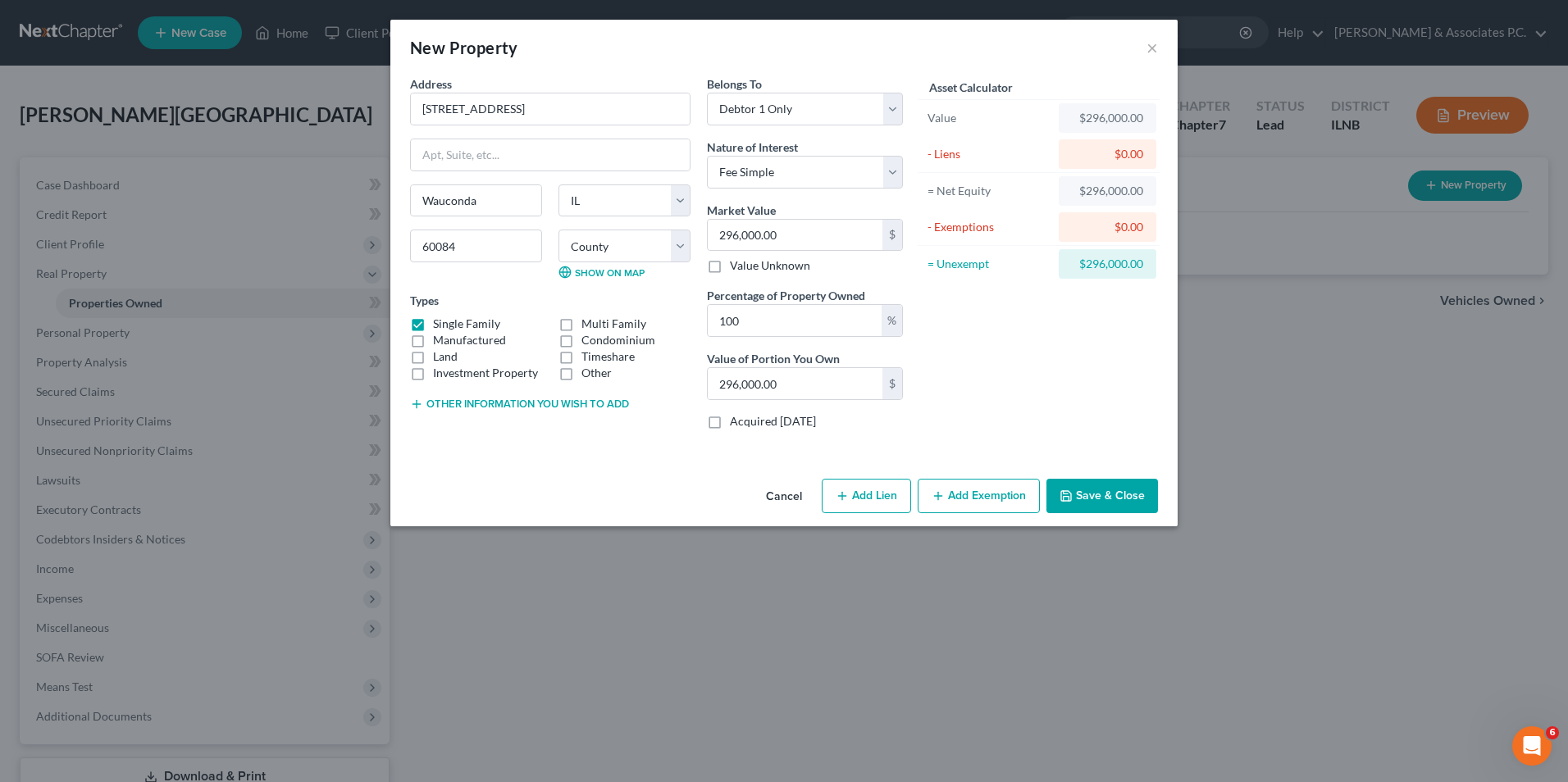
click at [1083, 500] on button "Save & Close" at bounding box center [1102, 496] width 112 height 35
